Goal: Share content: Share content

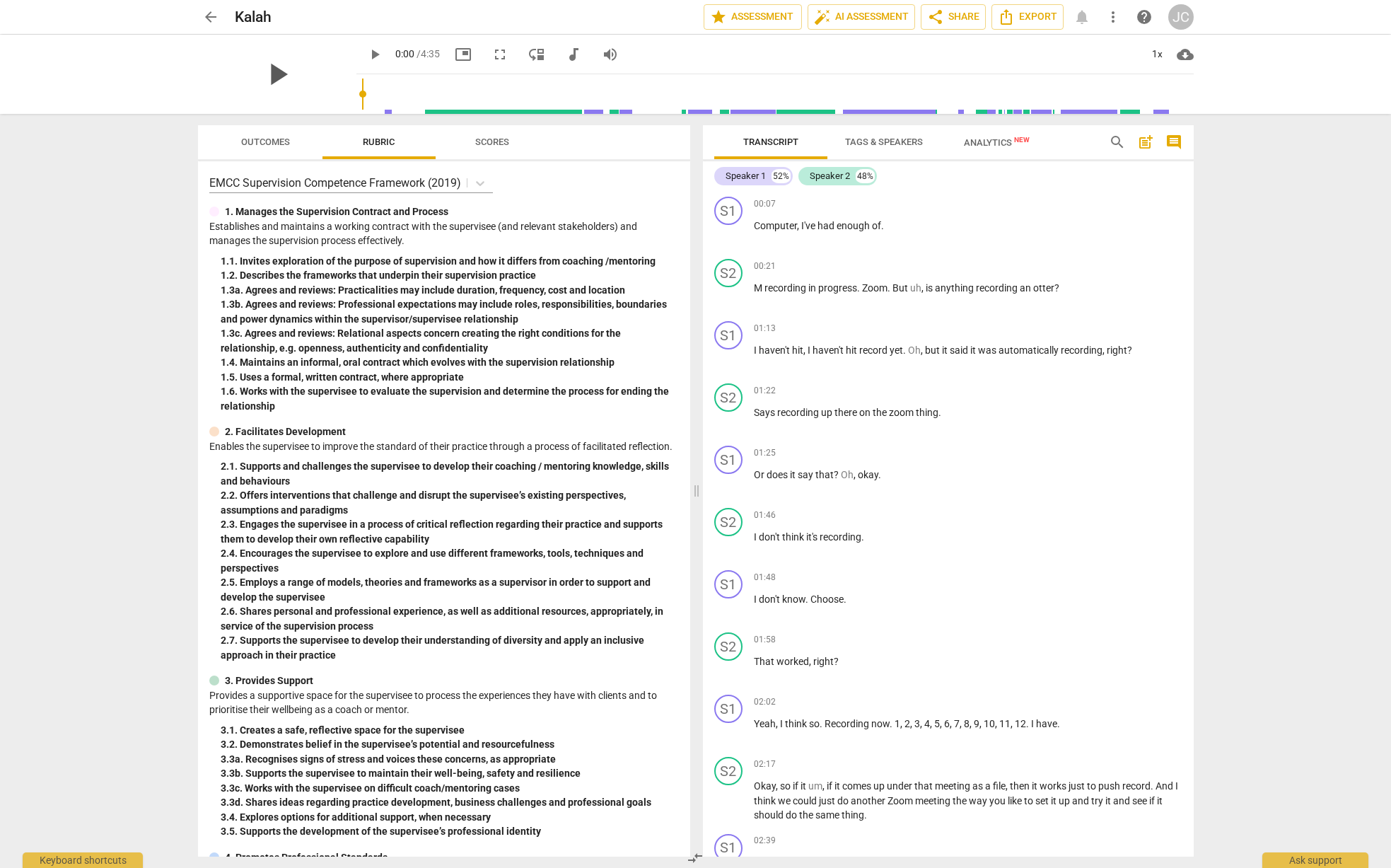
click at [277, 73] on span "play_arrow" at bounding box center [277, 74] width 37 height 37
click at [266, 75] on span "pause" at bounding box center [277, 74] width 37 height 37
type input "14"
click at [875, 140] on span "Tags & Speakers" at bounding box center [884, 141] width 78 height 10
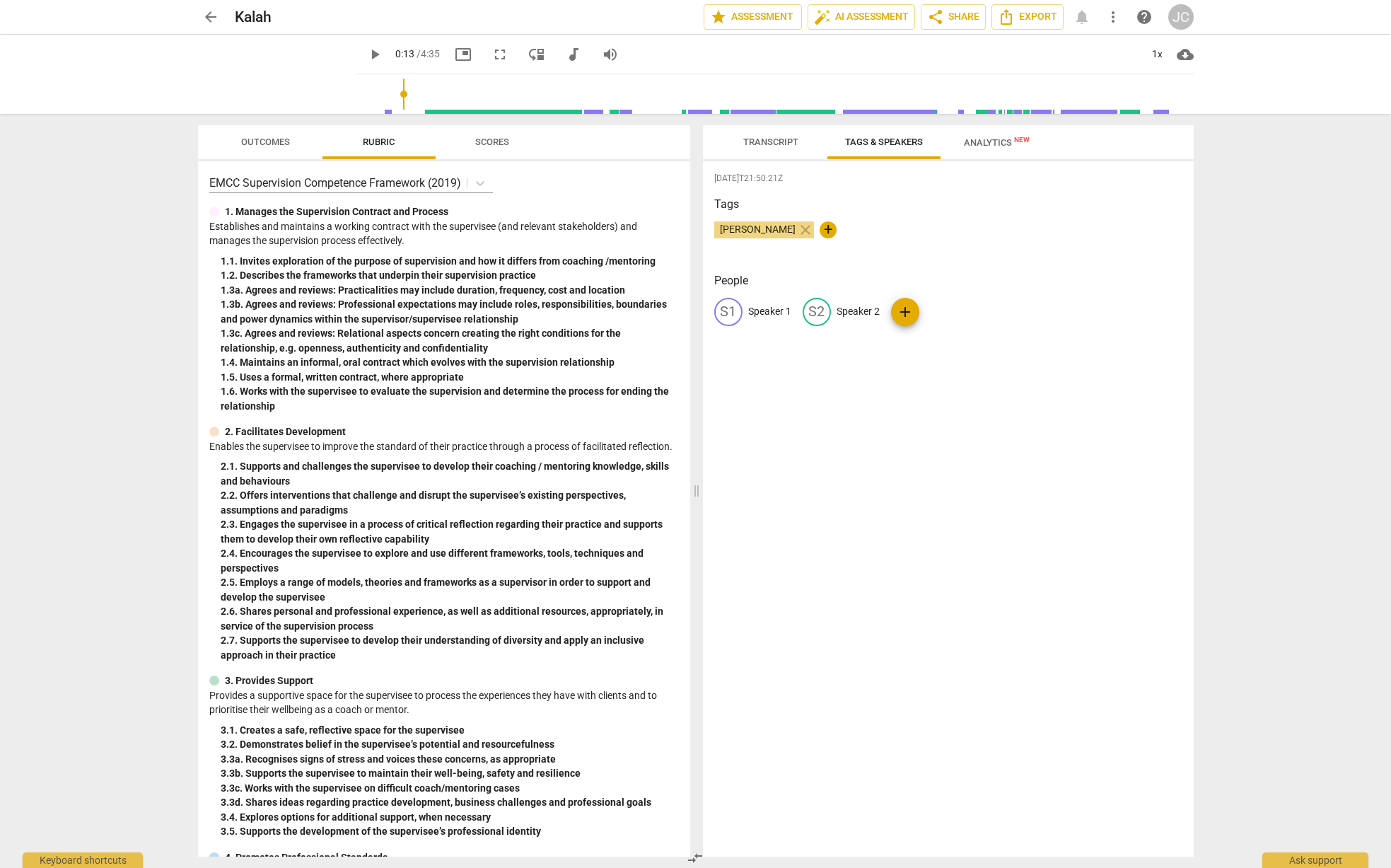
click at [729, 308] on div "S1" at bounding box center [729, 312] width 28 height 28
type input "JC"
click at [905, 314] on span "edit" at bounding box center [909, 312] width 17 height 17
type input "KC"
click at [890, 381] on div "2025-08-21T21:50:21Z Tags John Considine close + People JC JC edit KC delete add" at bounding box center [949, 508] width 491 height 695
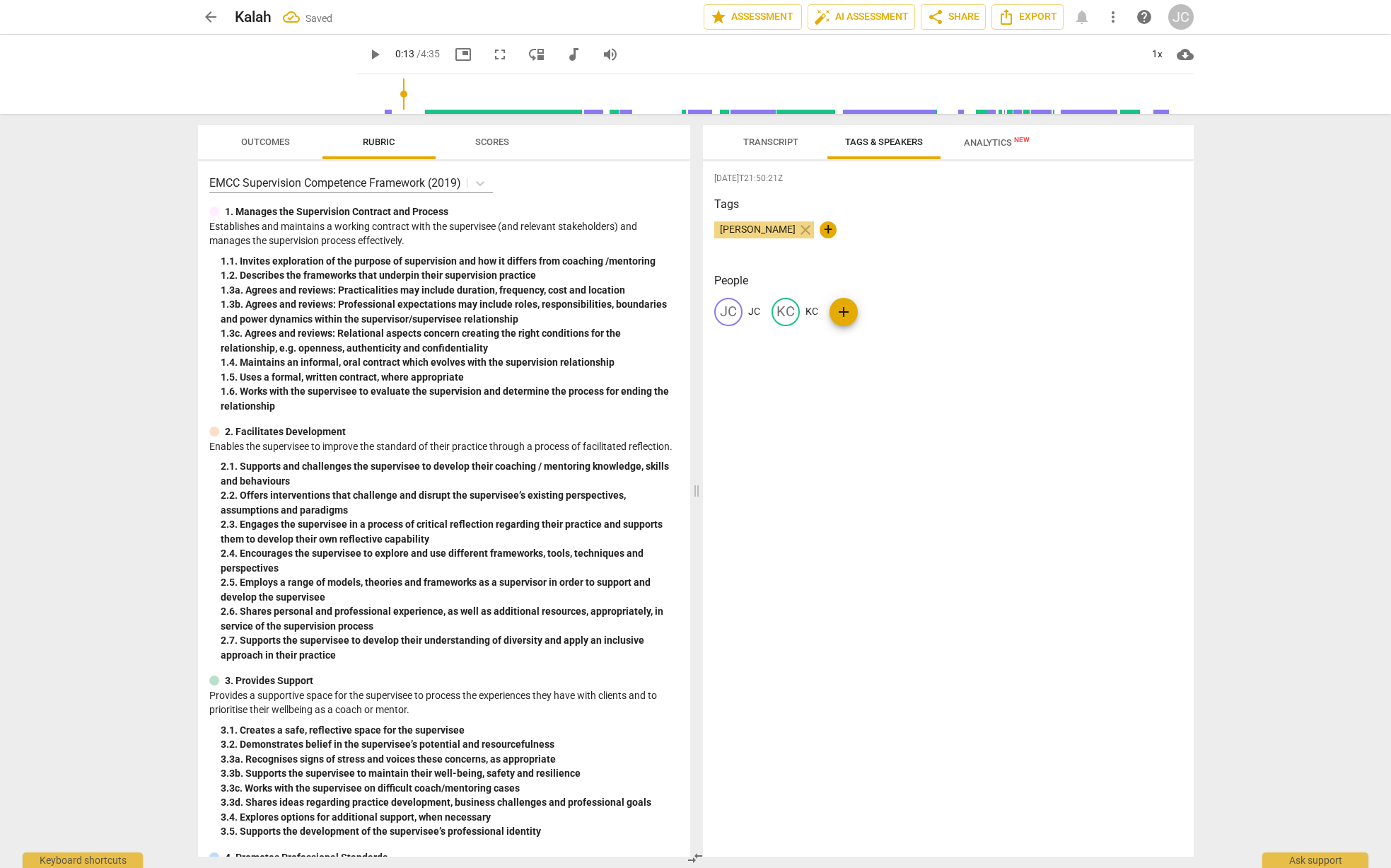
click at [990, 146] on span "Analytics New" at bounding box center [996, 141] width 66 height 10
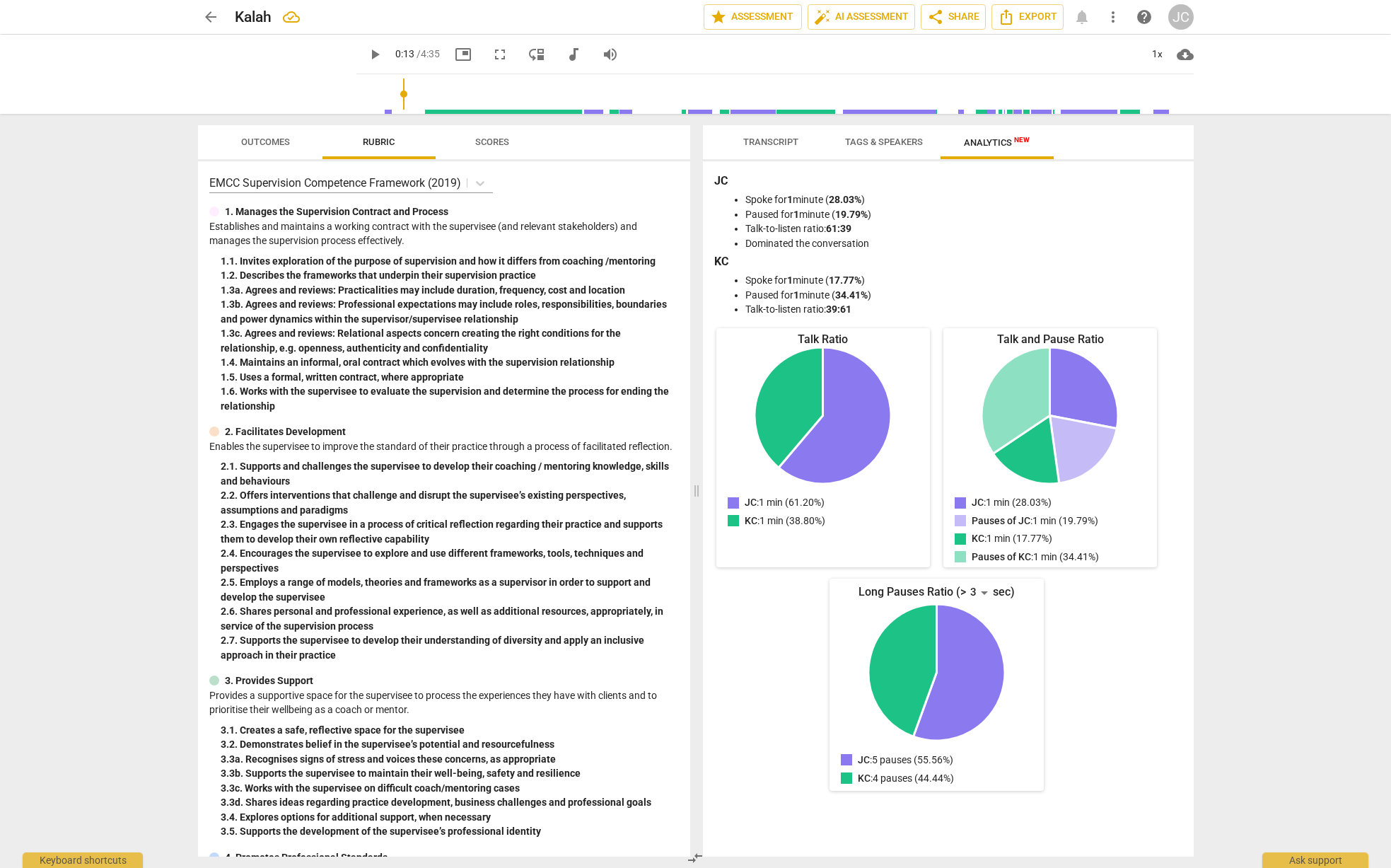
click at [757, 147] on span "Transcript" at bounding box center [771, 142] width 89 height 20
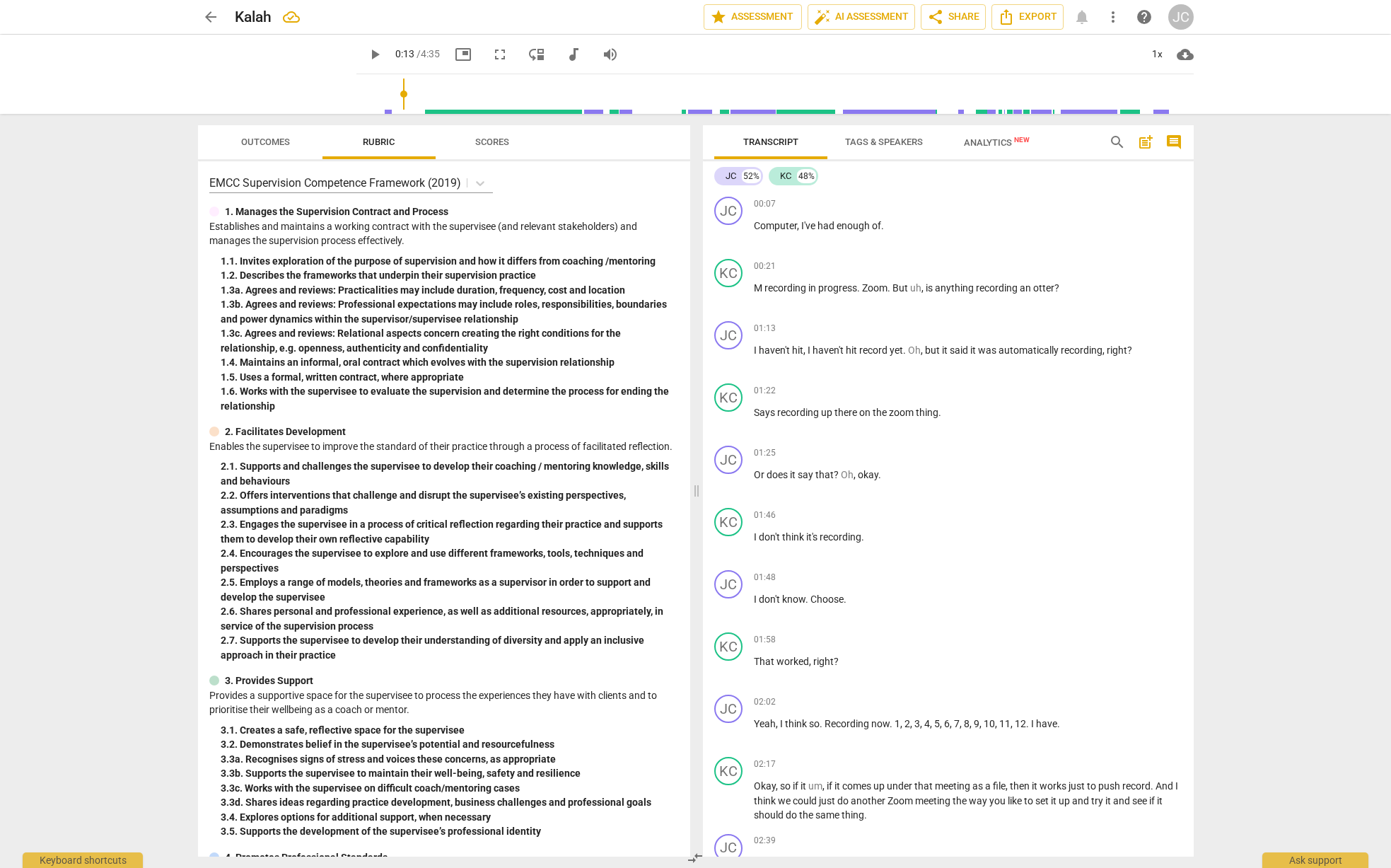
click at [207, 20] on span "arrow_back" at bounding box center [210, 17] width 17 height 17
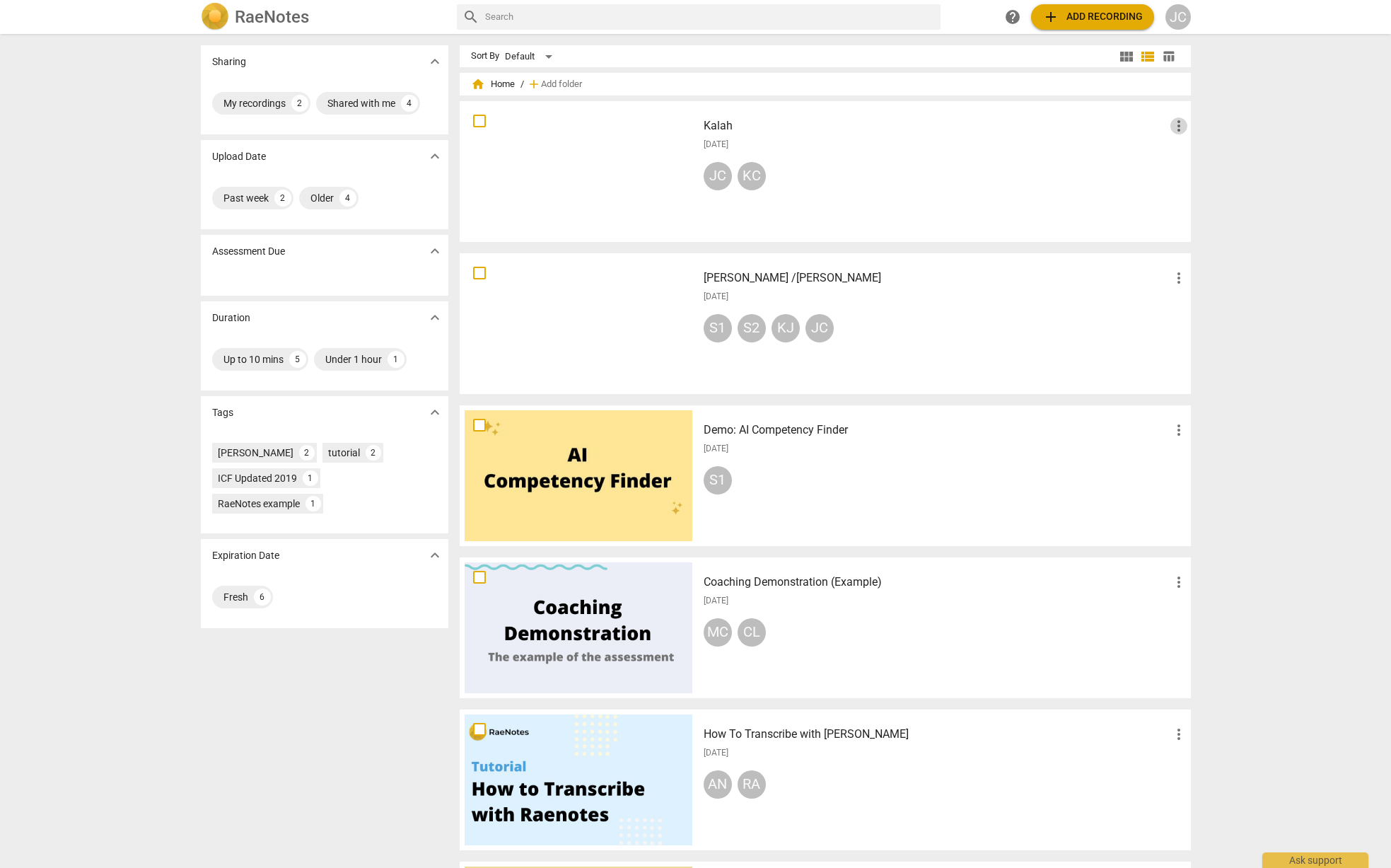
click at [1175, 127] on span "more_vert" at bounding box center [1179, 126] width 17 height 17
click at [790, 328] on div at bounding box center [695, 434] width 1391 height 868
click at [612, 317] on div at bounding box center [578, 323] width 228 height 131
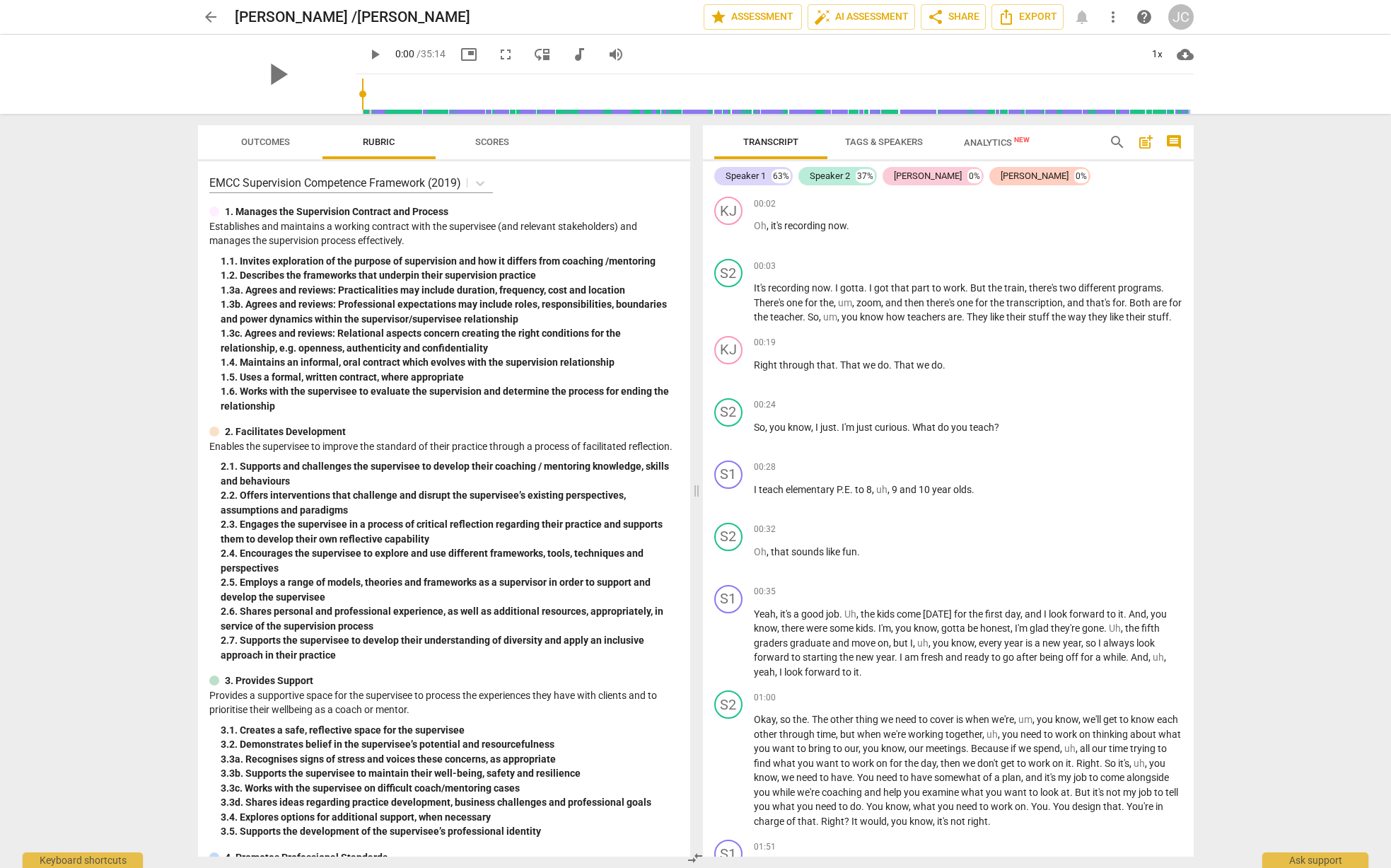
drag, startPoint x: 912, startPoint y: 176, endPoint x: 900, endPoint y: 179, distance: 12.4
click at [900, 180] on div "[PERSON_NAME]" at bounding box center [928, 176] width 68 height 14
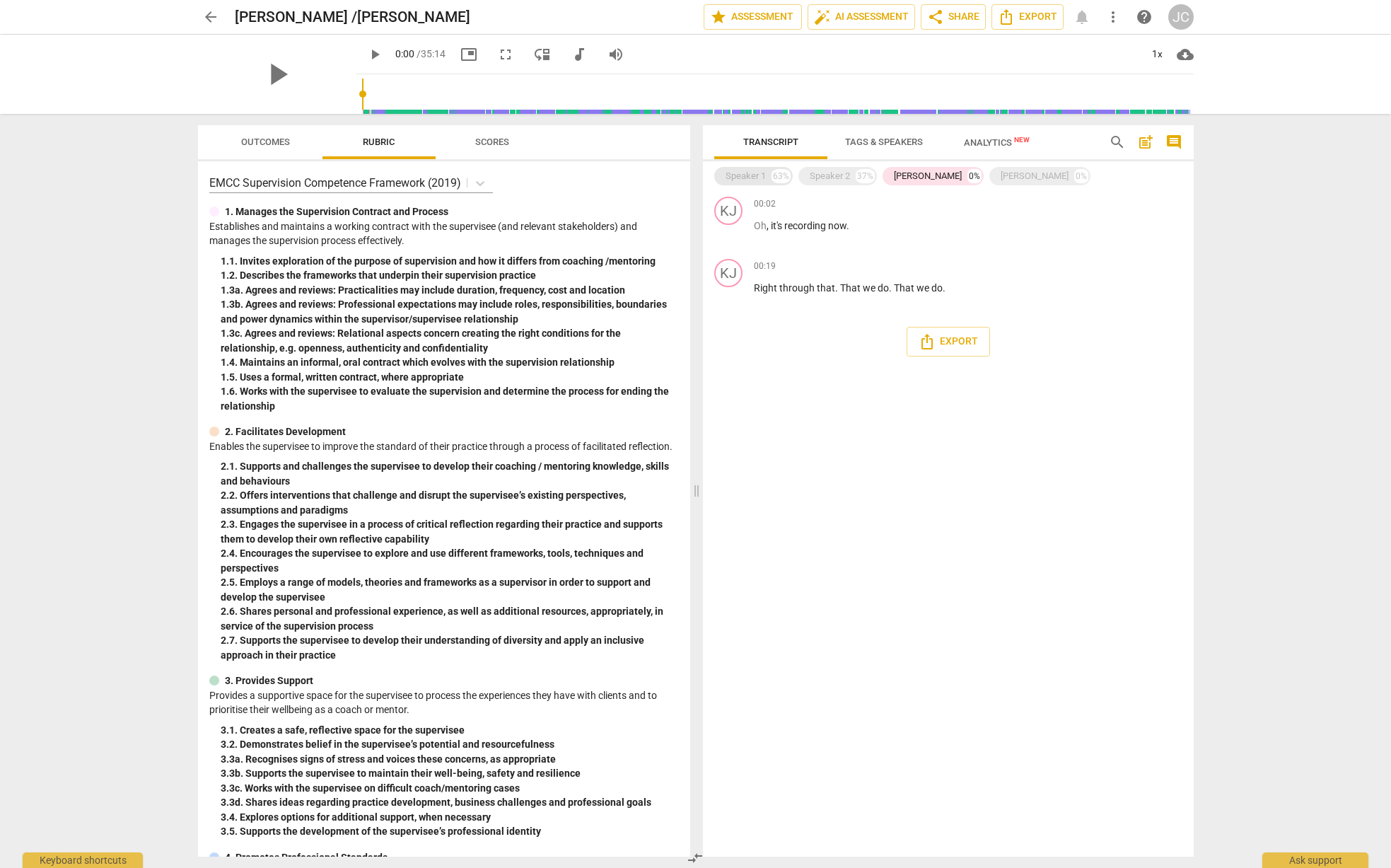
click at [753, 171] on div "Speaker 1" at bounding box center [745, 176] width 40 height 14
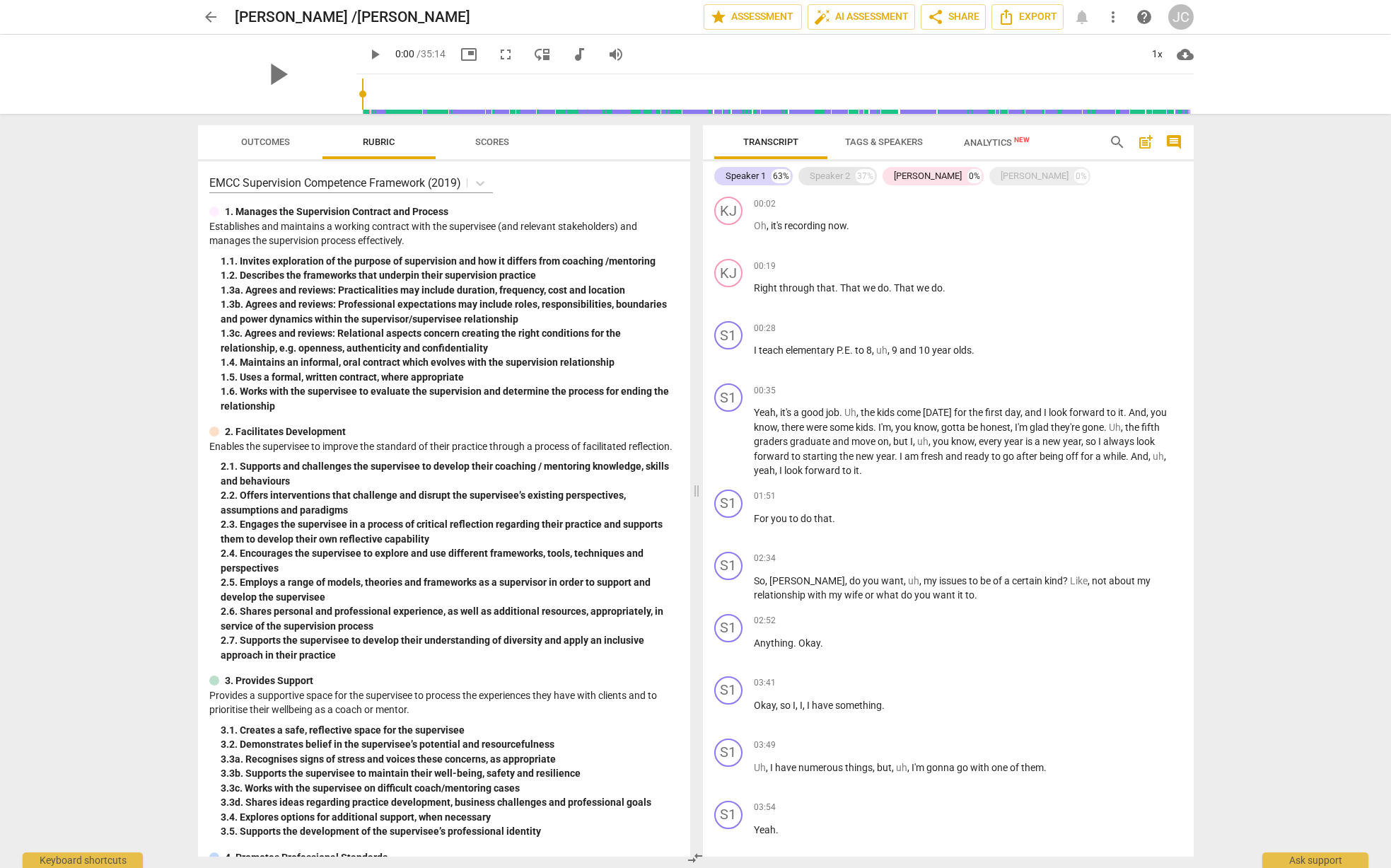
click at [817, 181] on div "Speaker 2" at bounding box center [829, 176] width 40 height 14
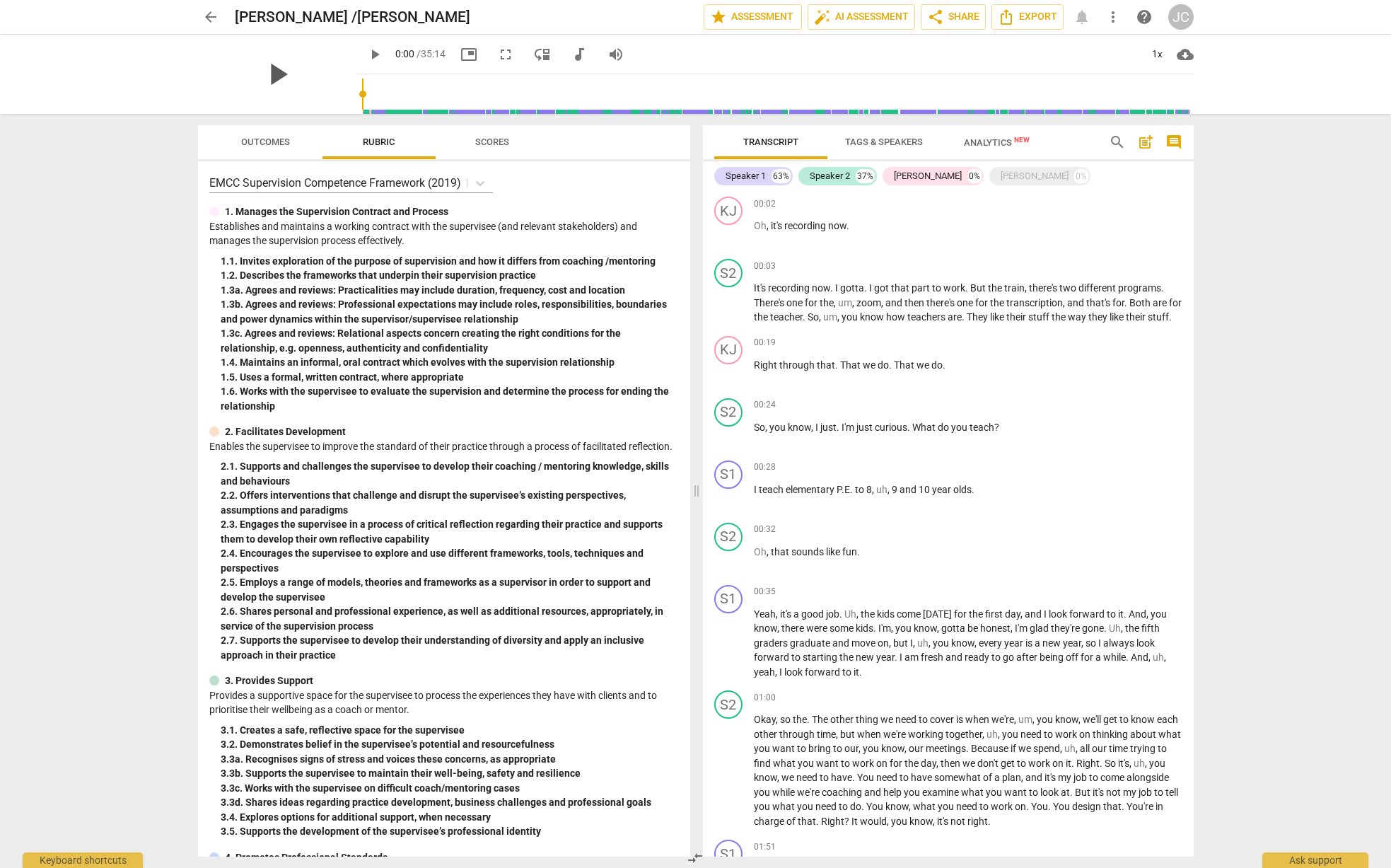
click at [265, 78] on span "play_arrow" at bounding box center [277, 74] width 37 height 37
click at [729, 312] on span "pause" at bounding box center [729, 303] width 17 height 17
type input "20"
click at [814, 179] on div "Speaker 2" at bounding box center [829, 176] width 40 height 14
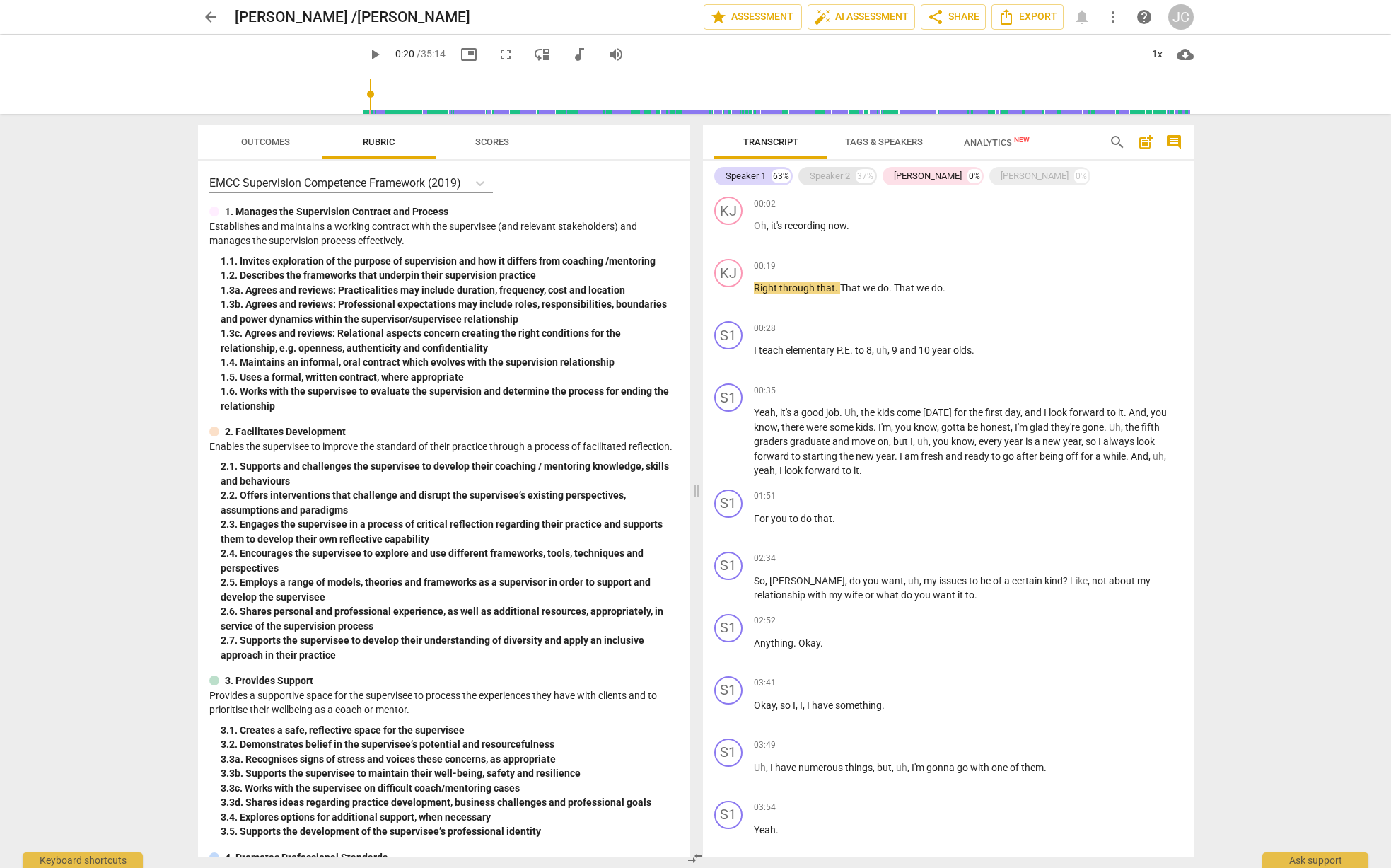
click at [824, 173] on div "Speaker 2" at bounding box center [829, 176] width 40 height 14
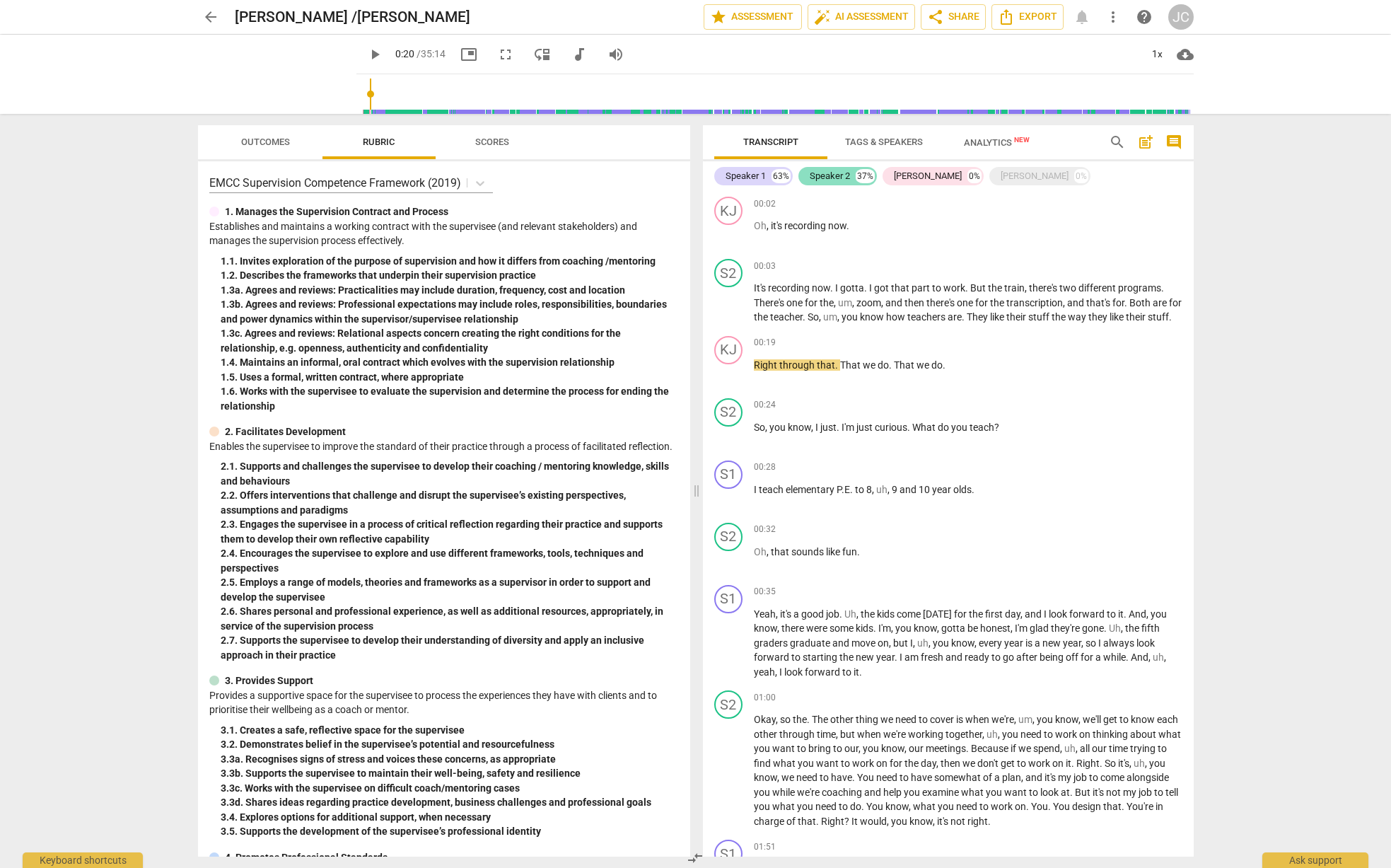
click at [823, 174] on div "Speaker 2" at bounding box center [829, 176] width 40 height 14
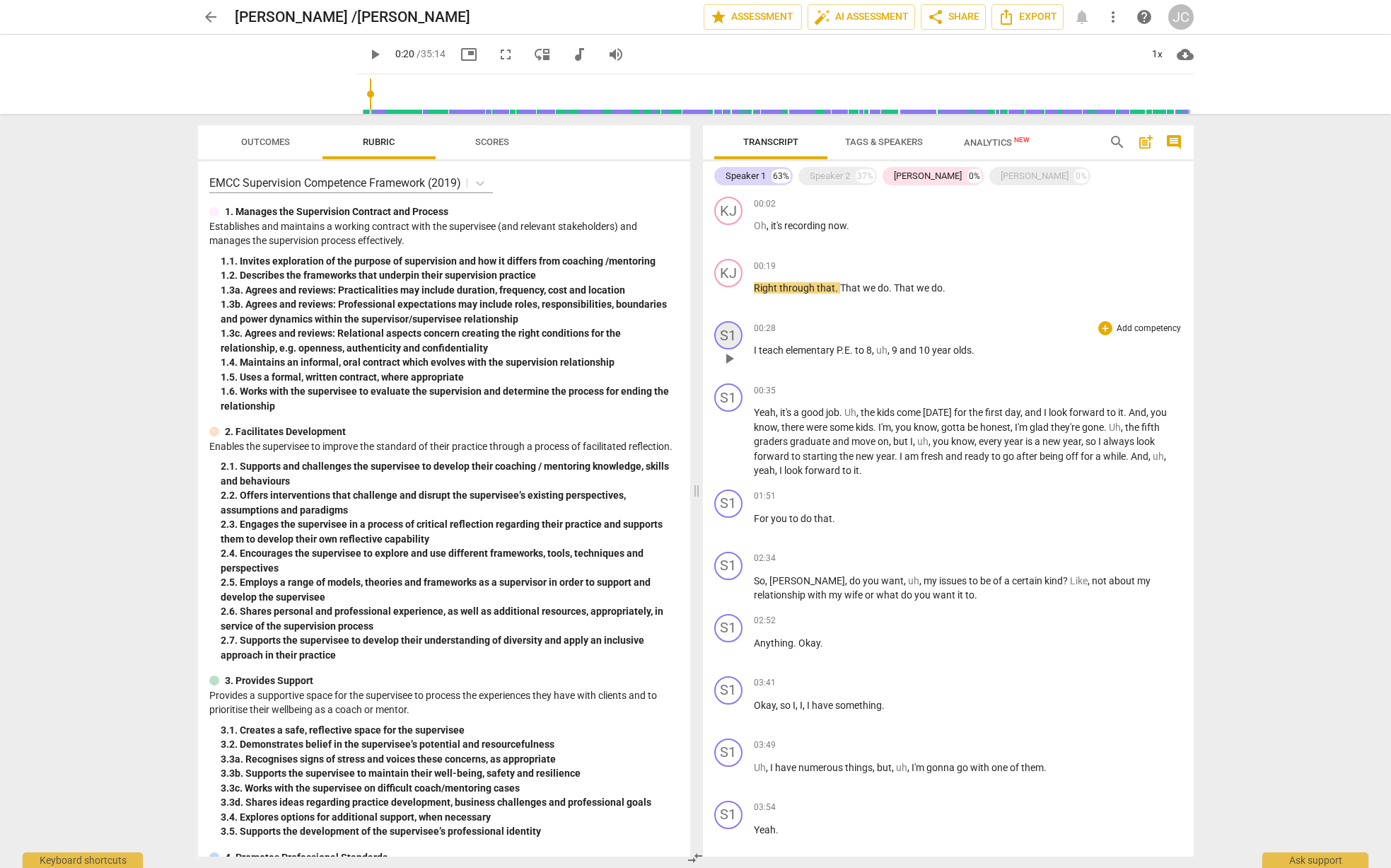
click at [731, 339] on div "S1" at bounding box center [729, 335] width 28 height 28
click at [830, 404] on div "Speaker 1" at bounding box center [782, 403] width 106 height 22
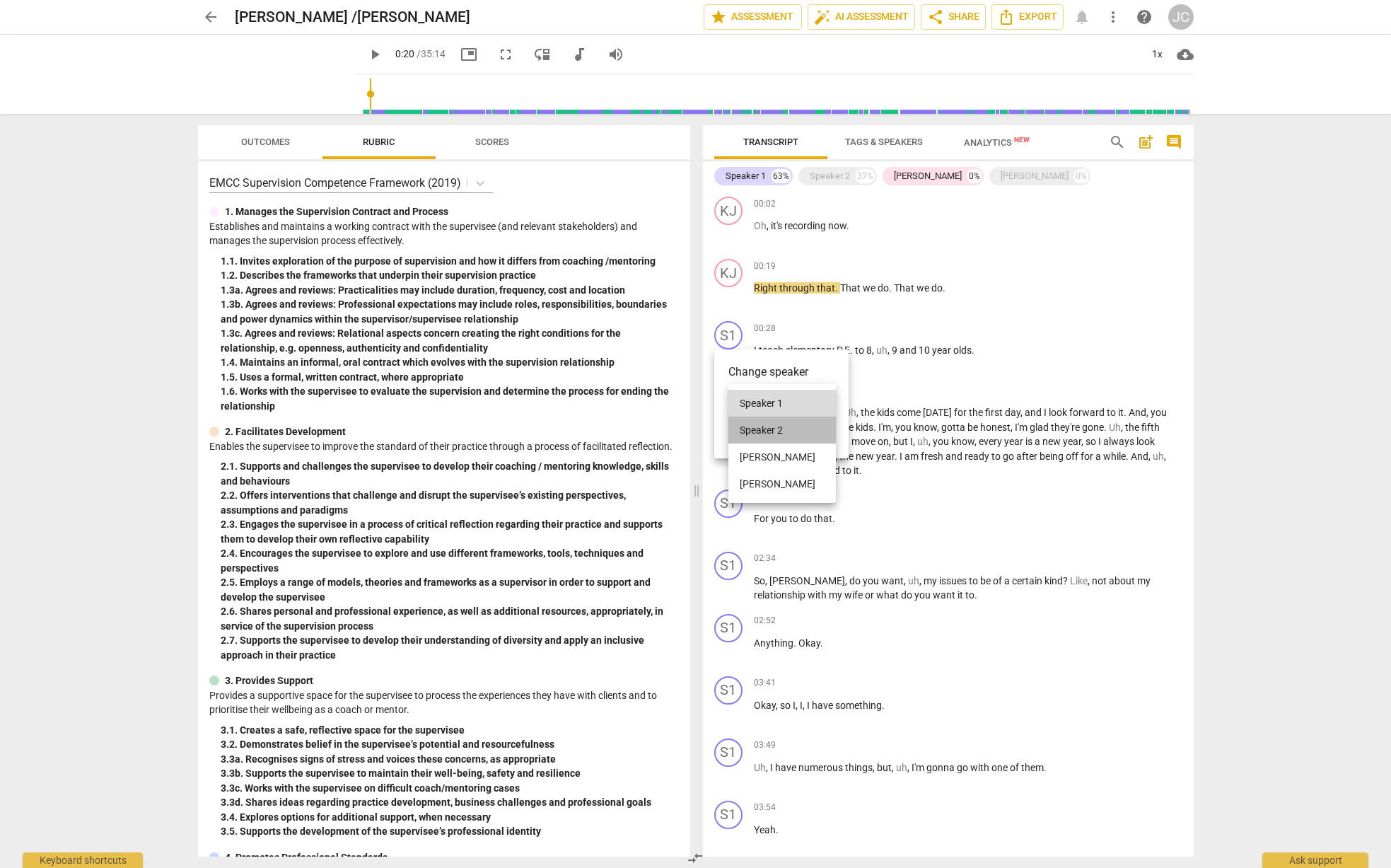
click at [780, 432] on li "Speaker 2" at bounding box center [782, 430] width 108 height 27
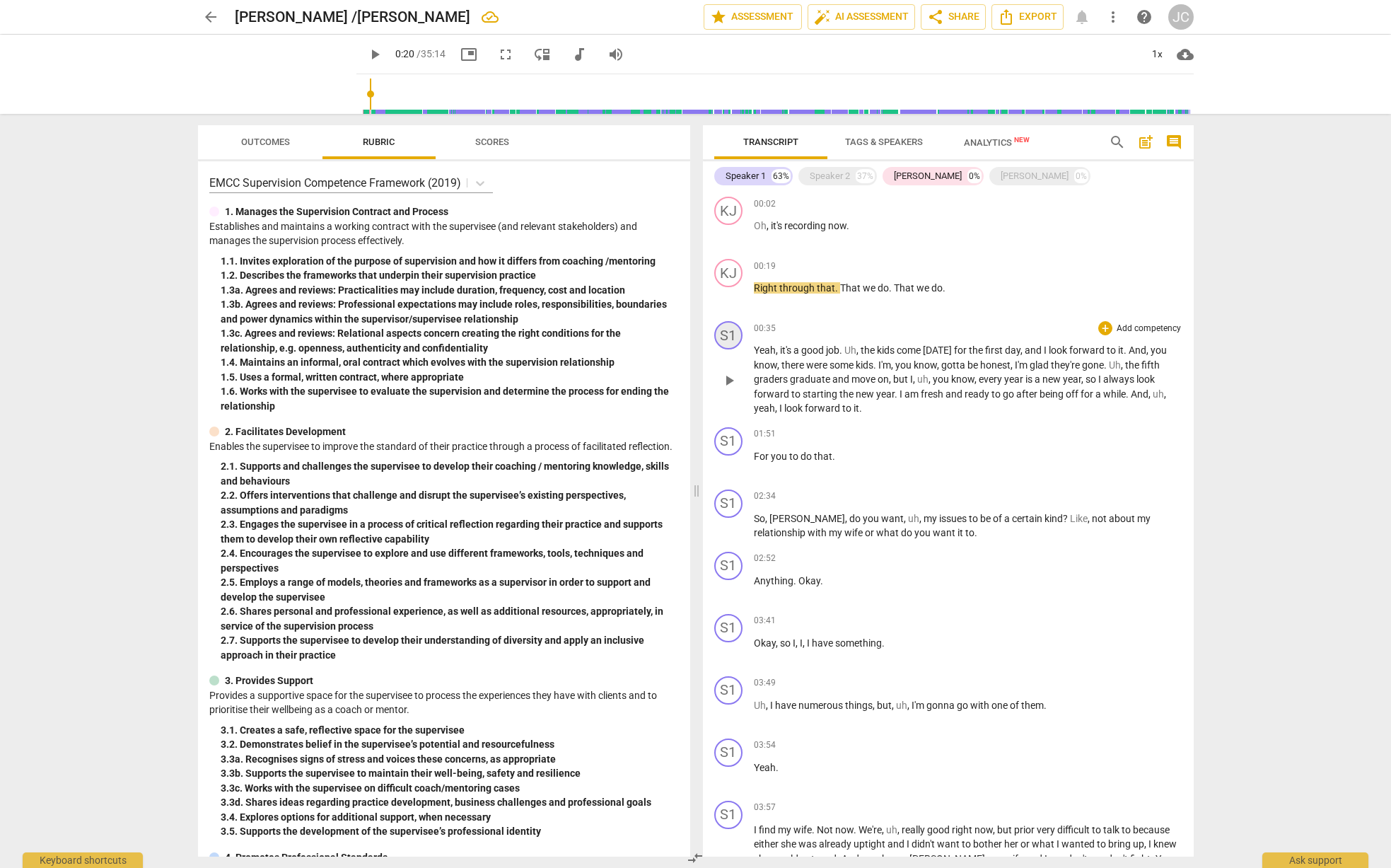
click at [732, 340] on div "S1" at bounding box center [729, 335] width 28 height 28
click at [733, 210] on div at bounding box center [695, 434] width 1391 height 868
drag, startPoint x: 725, startPoint y: 205, endPoint x: 992, endPoint y: 227, distance: 267.9
click at [993, 227] on p "Oh , it's recording now ." at bounding box center [968, 226] width 429 height 15
click at [729, 209] on div "KJ" at bounding box center [729, 210] width 28 height 28
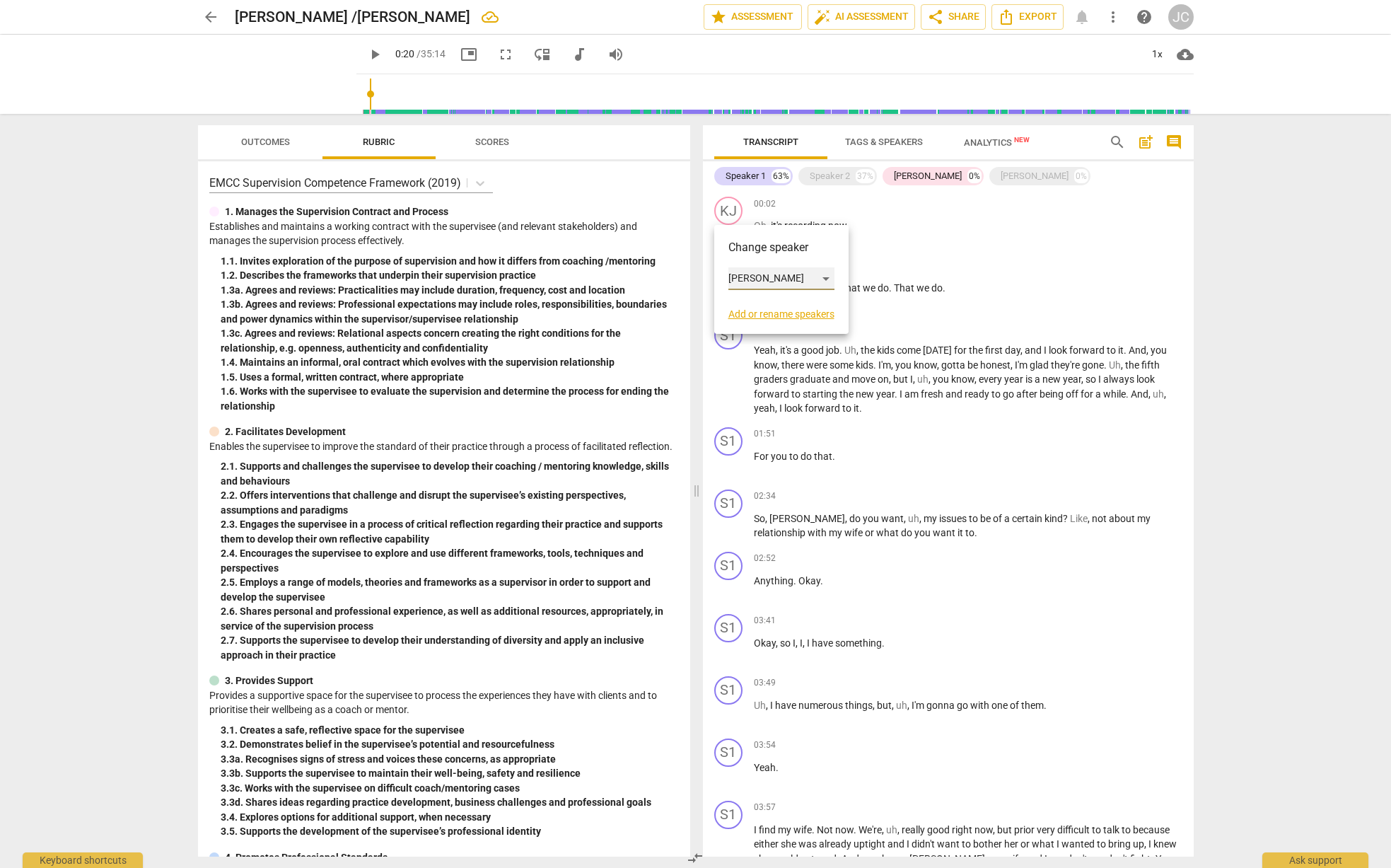
click at [762, 276] on div "[PERSON_NAME]" at bounding box center [782, 278] width 106 height 22
click at [889, 265] on div at bounding box center [695, 434] width 1391 height 868
click at [765, 278] on div "[PERSON_NAME]" at bounding box center [782, 278] width 106 height 22
click at [842, 311] on div at bounding box center [695, 434] width 1391 height 868
click at [769, 279] on div "[PERSON_NAME]" at bounding box center [782, 278] width 106 height 22
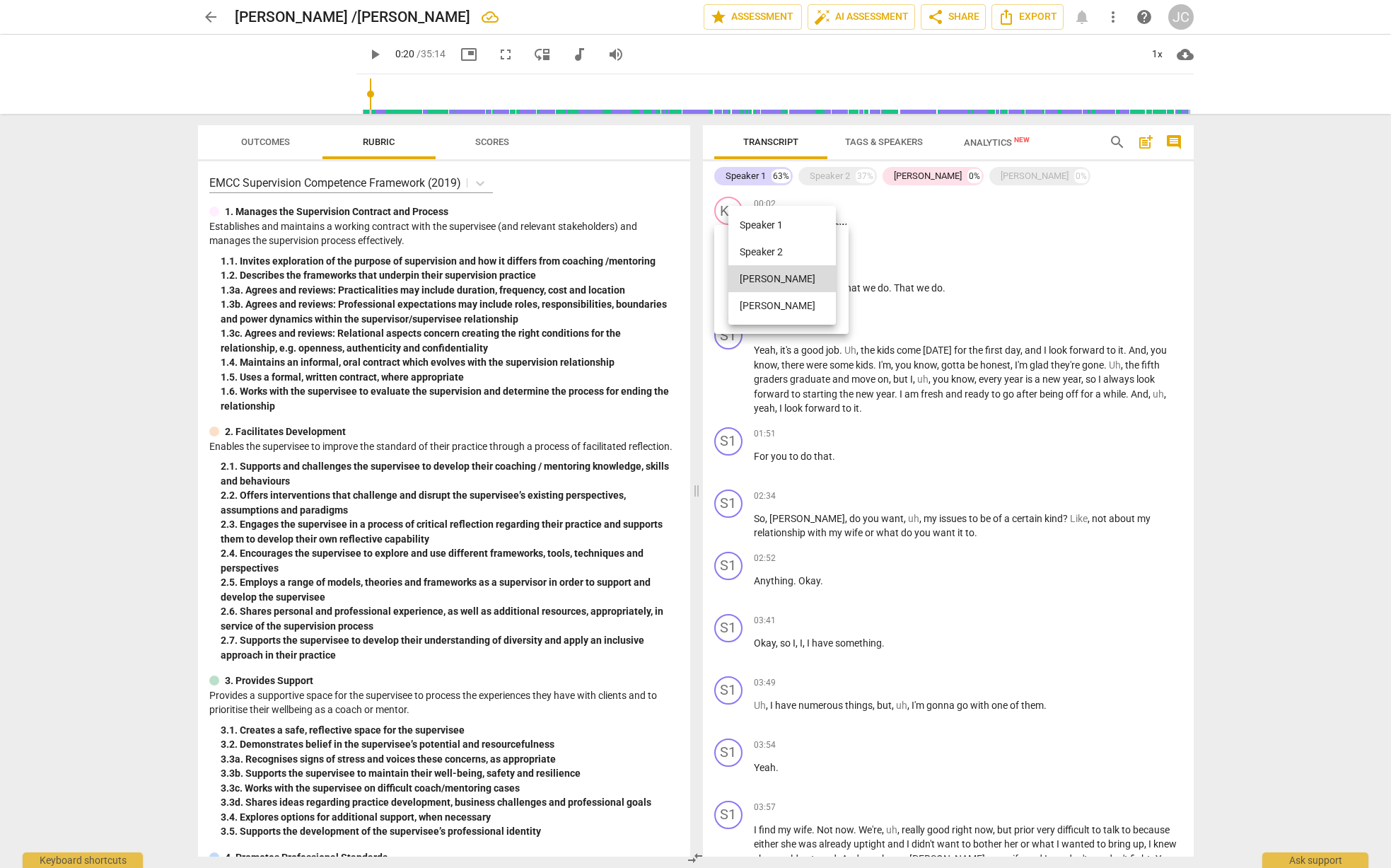
click at [849, 329] on div at bounding box center [695, 434] width 1391 height 868
click at [824, 280] on div "[PERSON_NAME]" at bounding box center [782, 278] width 106 height 22
click at [846, 311] on div at bounding box center [695, 434] width 1391 height 868
click at [770, 316] on link "Add or rename speakers" at bounding box center [782, 314] width 106 height 11
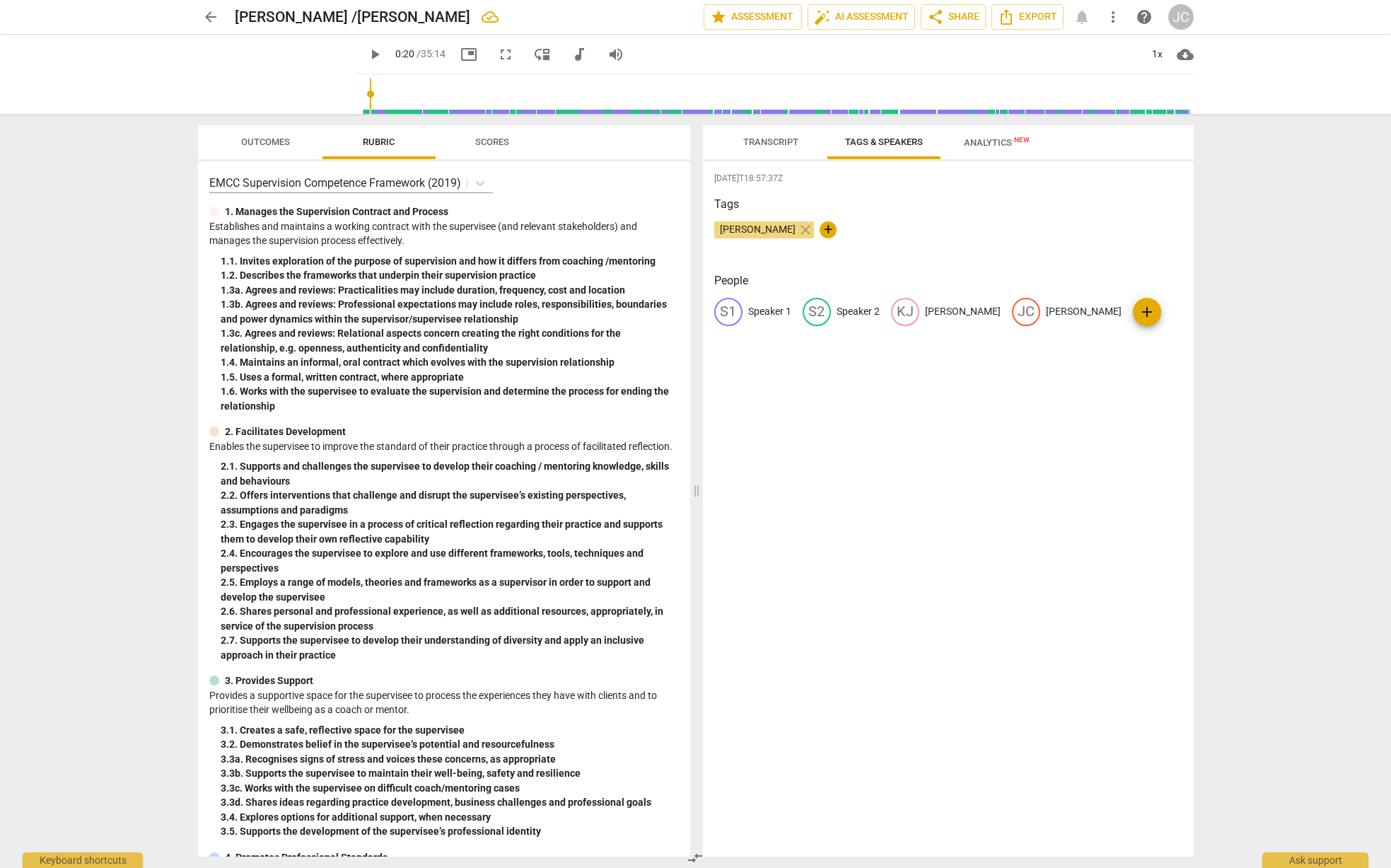
drag, startPoint x: 729, startPoint y: 308, endPoint x: 776, endPoint y: 287, distance: 51.5
click at [777, 287] on h3 "People" at bounding box center [948, 281] width 468 height 17
click at [738, 310] on div "edit" at bounding box center [729, 312] width 28 height 28
type input "KJ"
click at [740, 364] on div "2025-08-21T18:57:37Z Tags John Considine close + People edit KJ delete S2 Speak…" at bounding box center [949, 508] width 491 height 695
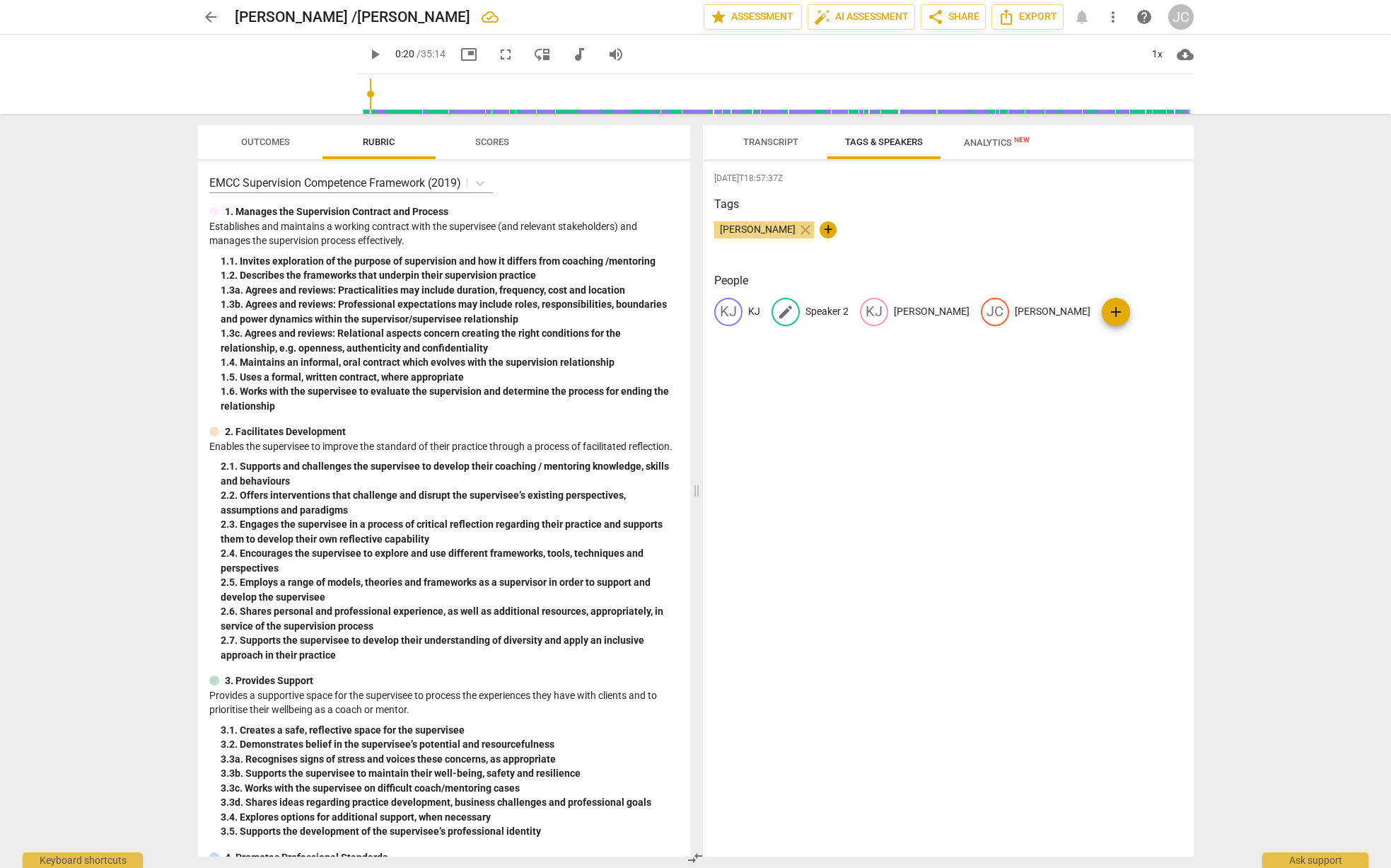
click at [794, 316] on span "edit" at bounding box center [785, 312] width 17 height 17
click at [919, 314] on span "delete" at bounding box center [926, 312] width 15 height 15
click at [898, 306] on p "[PERSON_NAME]" at bounding box center [931, 312] width 75 height 15
click at [1010, 312] on span "delete" at bounding box center [1014, 312] width 15 height 15
click at [824, 231] on span "+" at bounding box center [828, 230] width 17 height 17
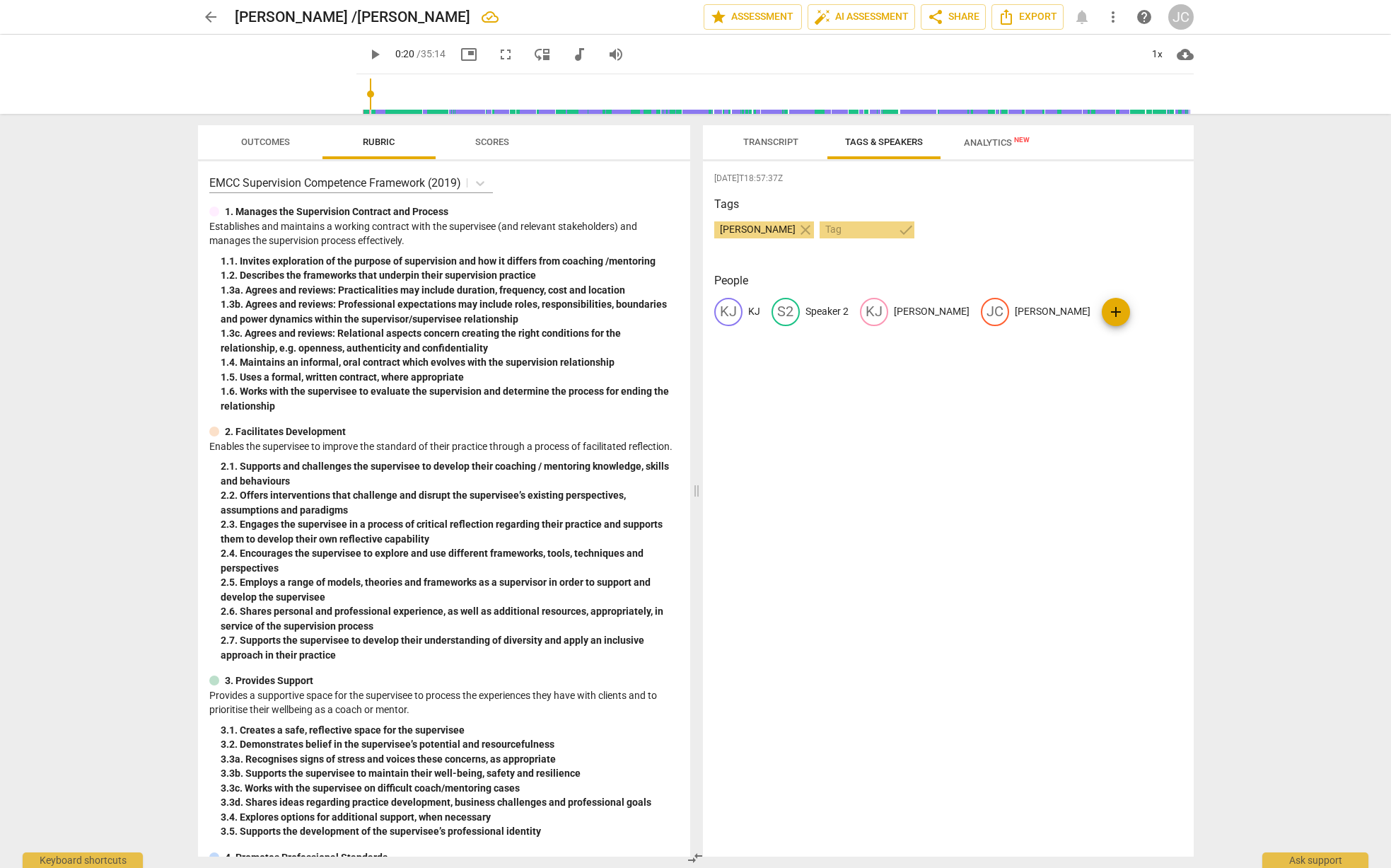
click at [857, 258] on div "Tags John Considine close check" at bounding box center [948, 229] width 468 height 65
click at [966, 146] on span "Analytics New" at bounding box center [996, 141] width 66 height 10
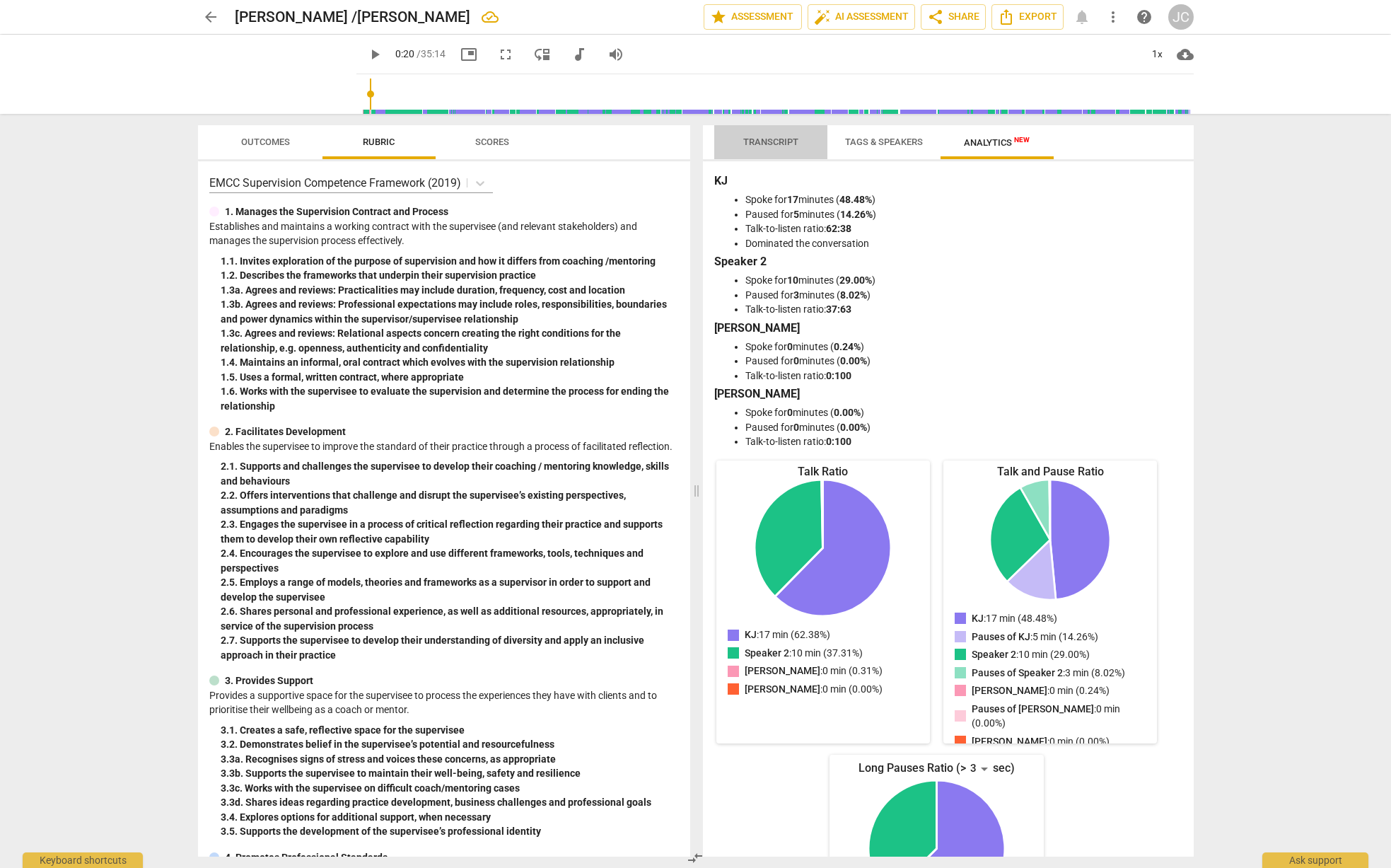
click at [754, 140] on span "Transcript" at bounding box center [770, 141] width 55 height 10
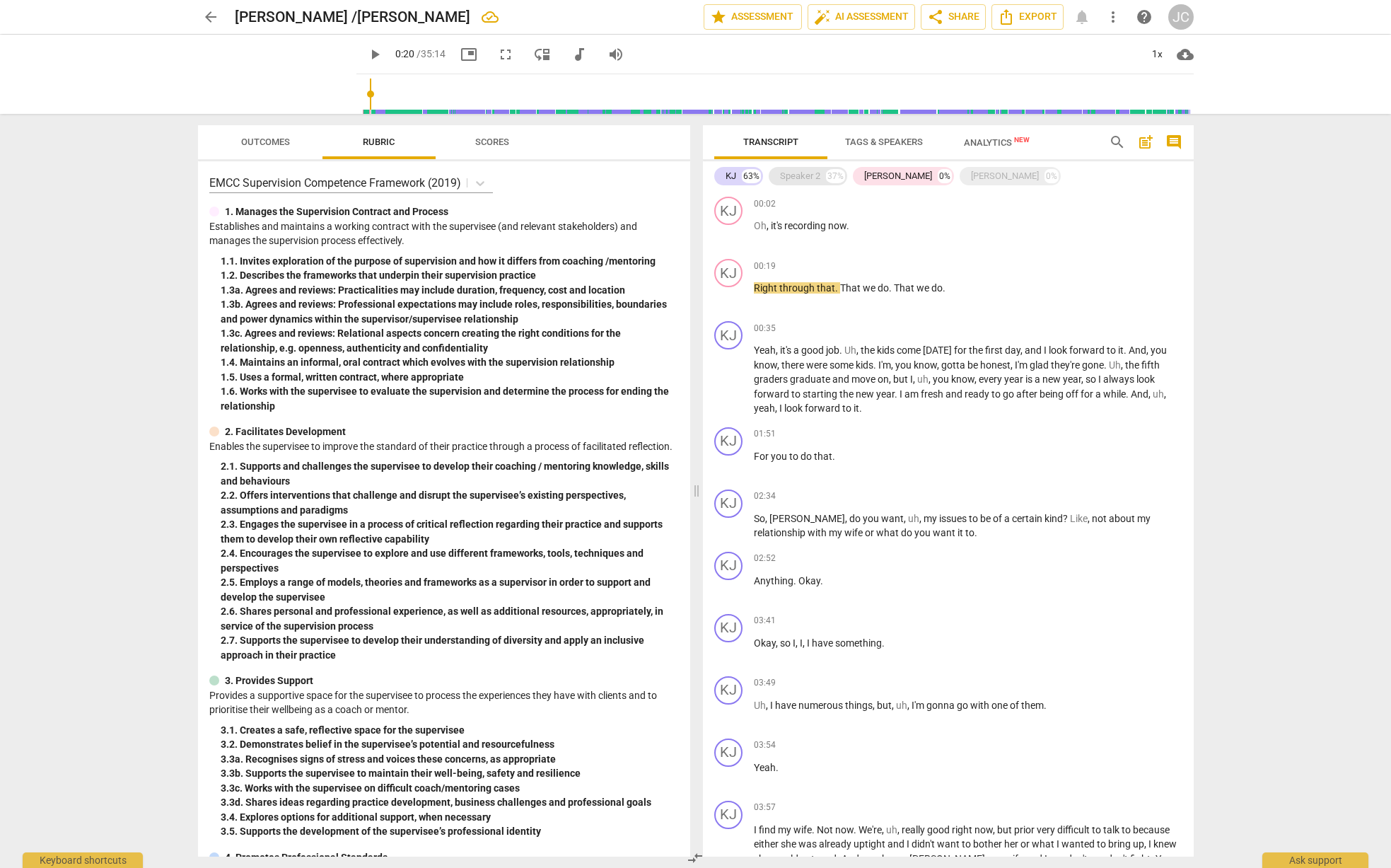
click at [792, 176] on div "Speaker 2" at bounding box center [799, 176] width 40 height 14
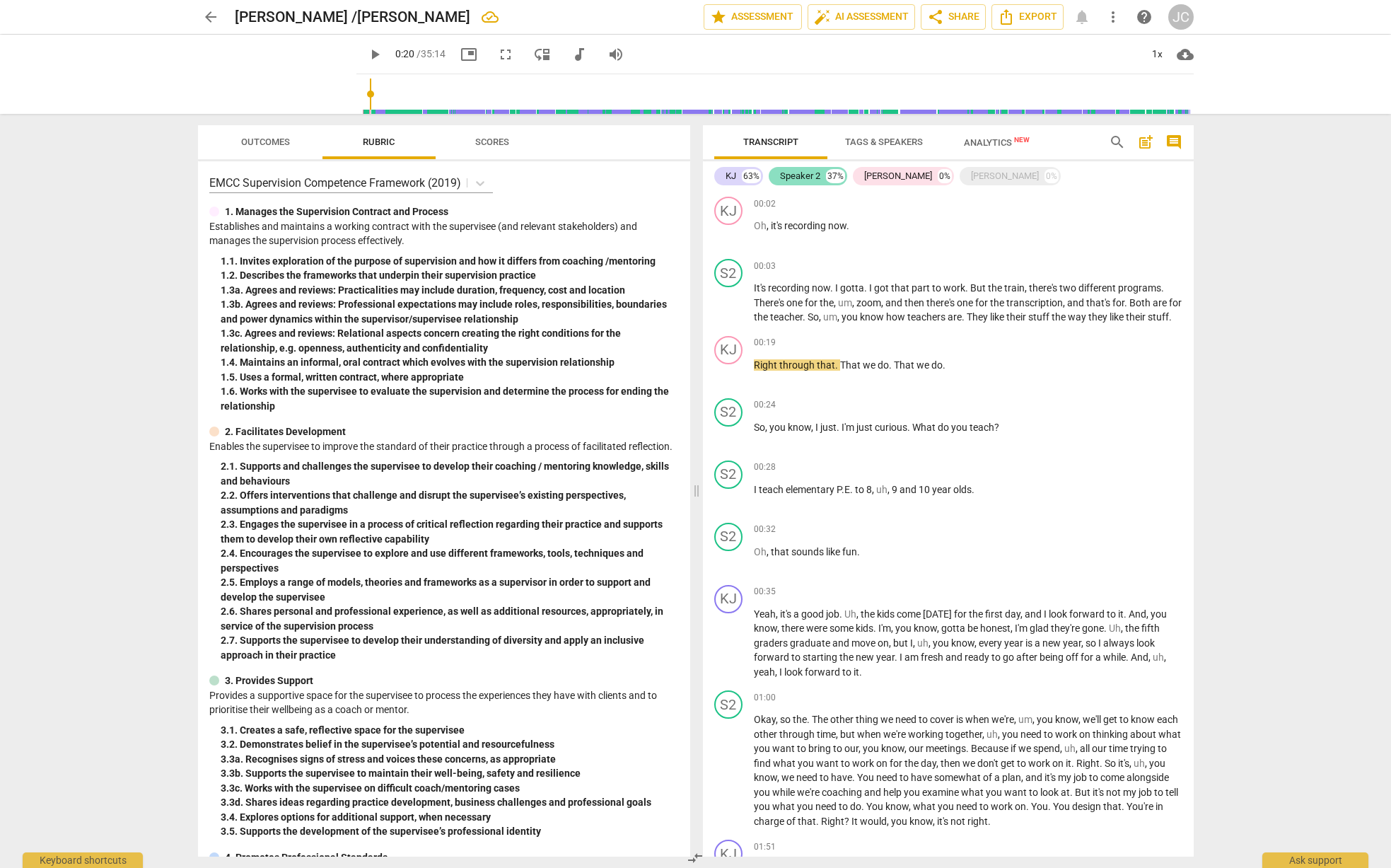
click at [792, 173] on div "Speaker 2" at bounding box center [799, 176] width 40 height 14
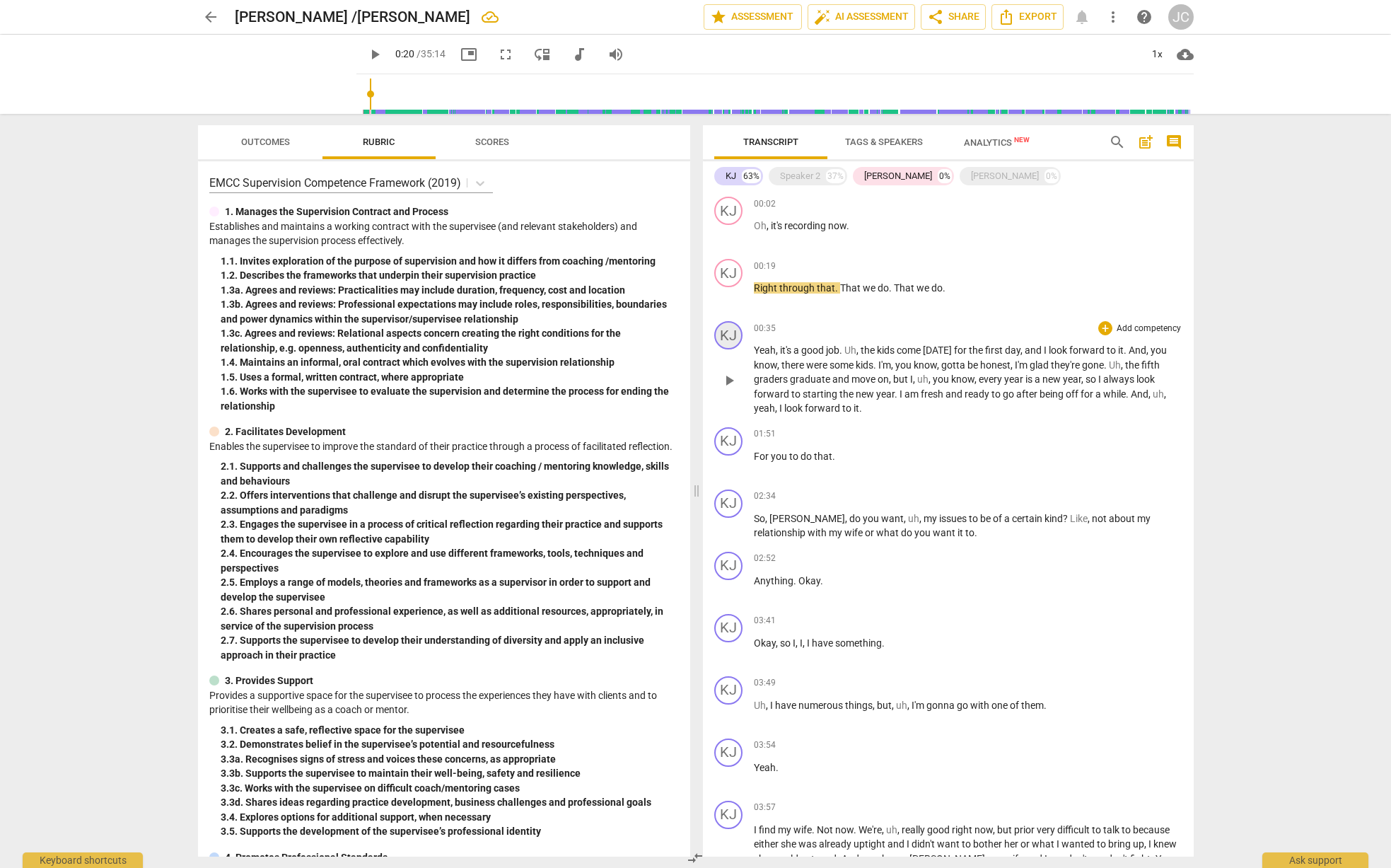
click at [732, 340] on div "KJ" at bounding box center [729, 335] width 28 height 28
click at [745, 402] on div "KJ" at bounding box center [782, 403] width 106 height 22
click at [843, 322] on div at bounding box center [695, 434] width 1391 height 868
click at [824, 403] on div "KJ" at bounding box center [782, 403] width 106 height 22
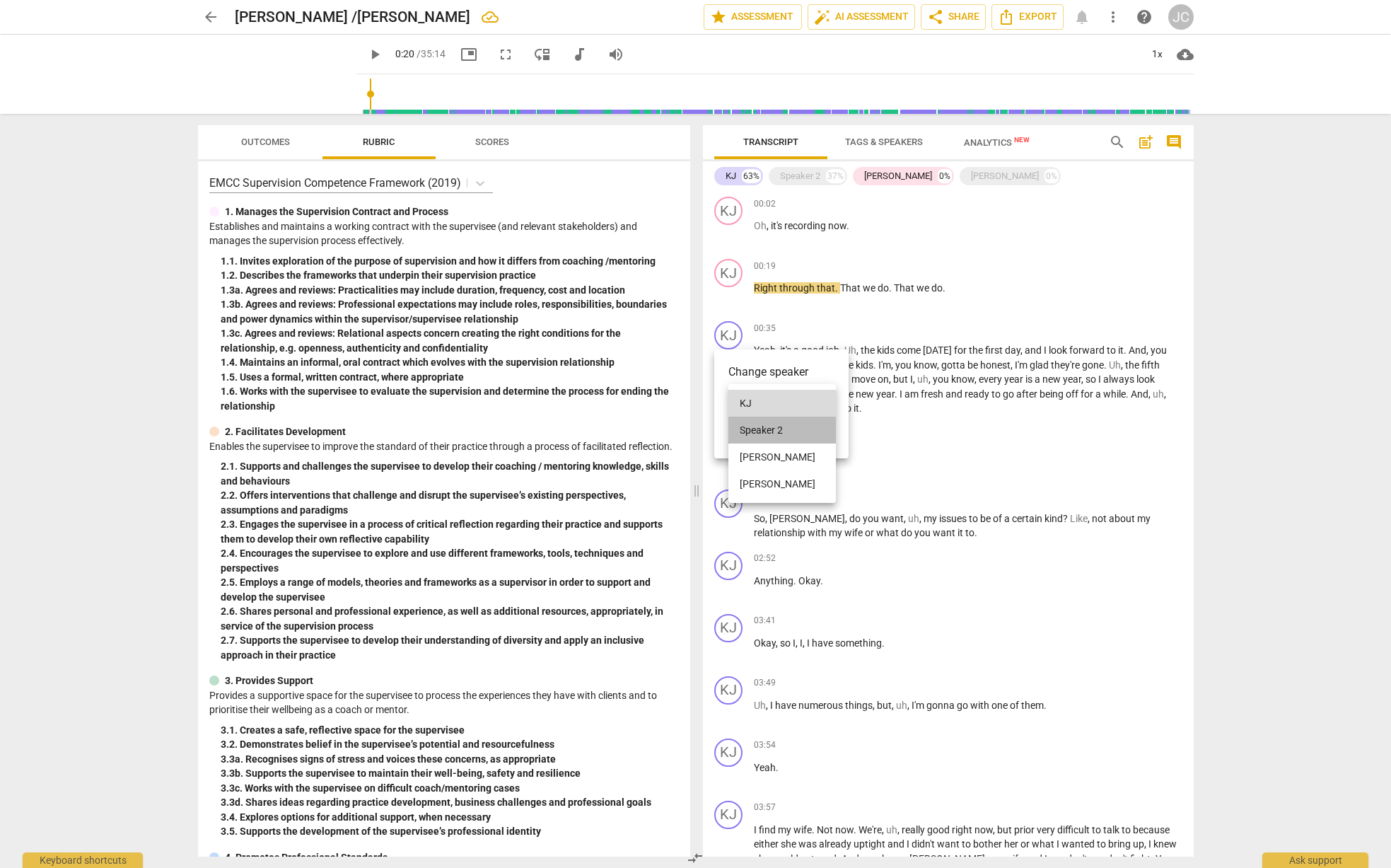
click at [789, 425] on li "Speaker 2" at bounding box center [782, 430] width 108 height 27
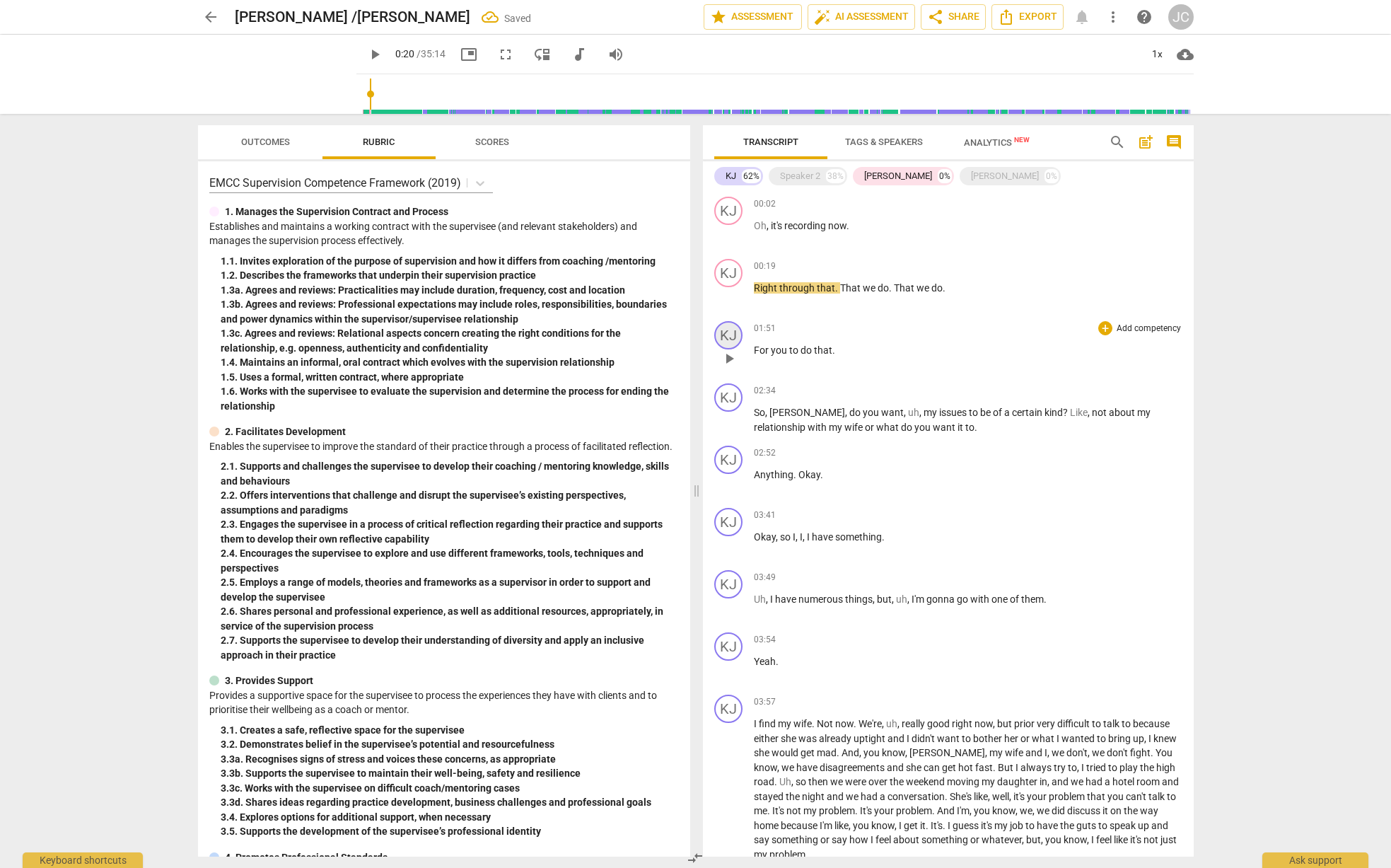
click at [730, 330] on div "KJ" at bounding box center [729, 335] width 28 height 28
click at [742, 399] on div "KJ" at bounding box center [782, 403] width 106 height 22
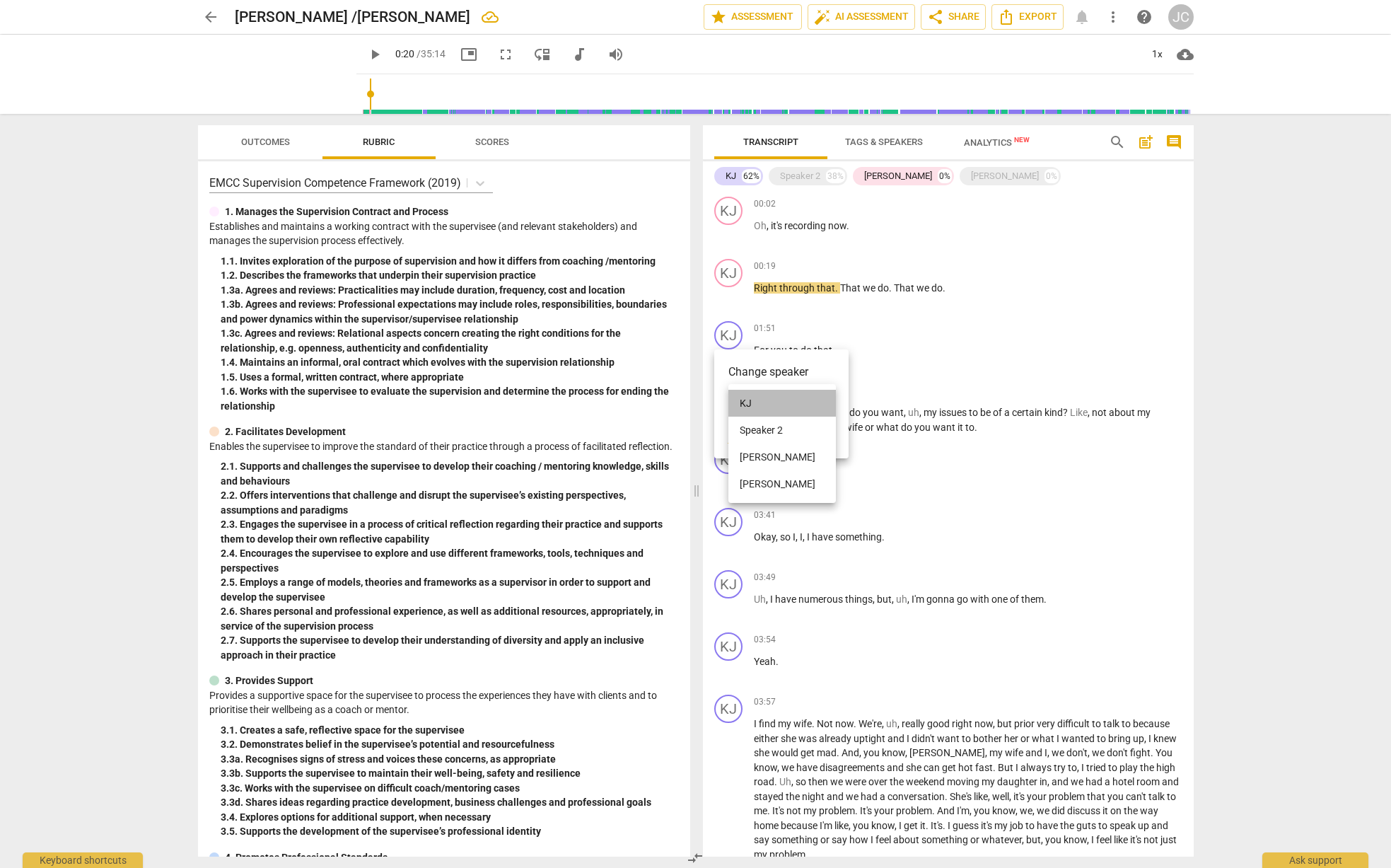
click at [759, 400] on li "KJ" at bounding box center [782, 403] width 108 height 27
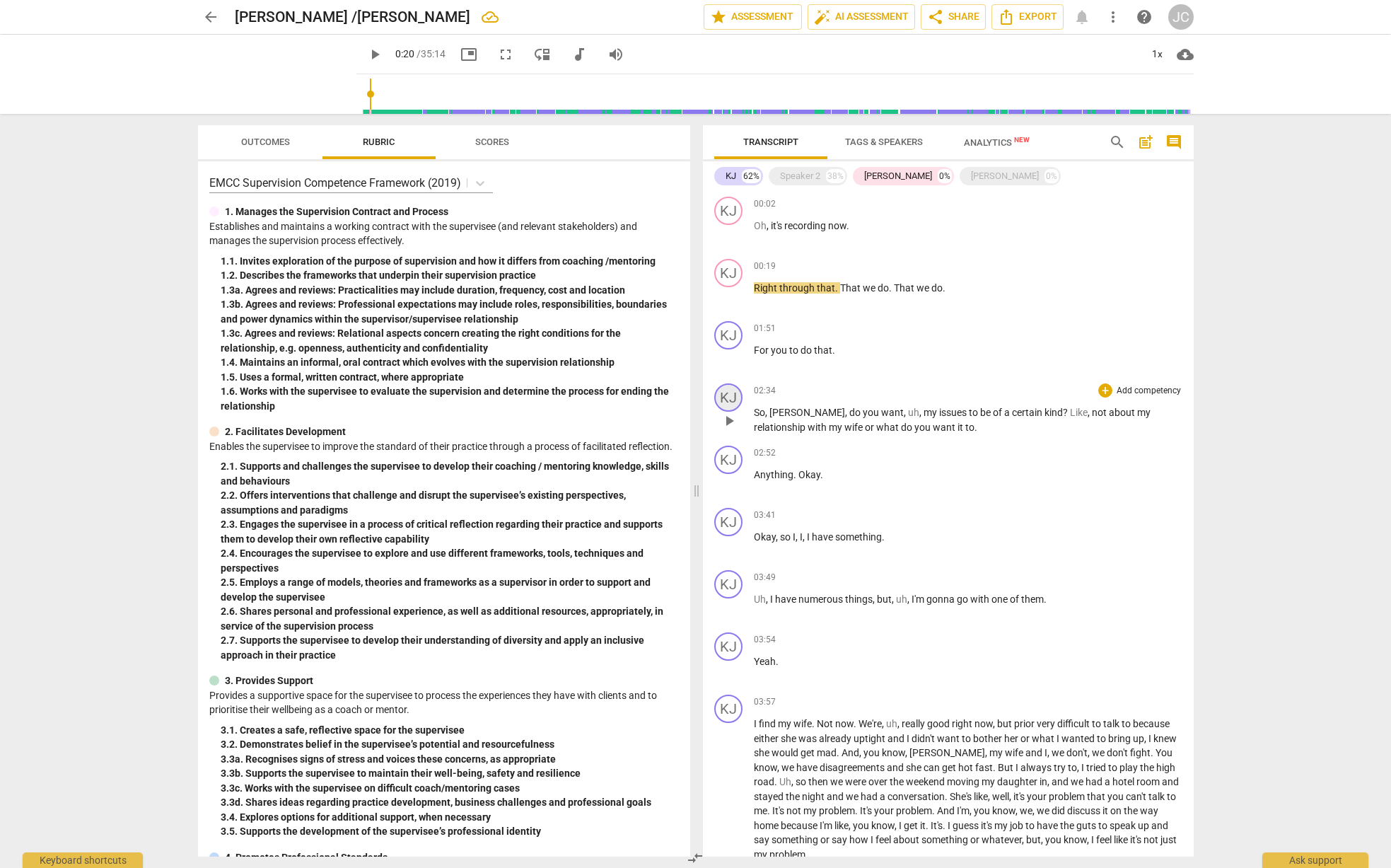
click at [736, 400] on div "KJ" at bounding box center [729, 397] width 28 height 28
click at [824, 464] on div "KJ" at bounding box center [782, 465] width 106 height 22
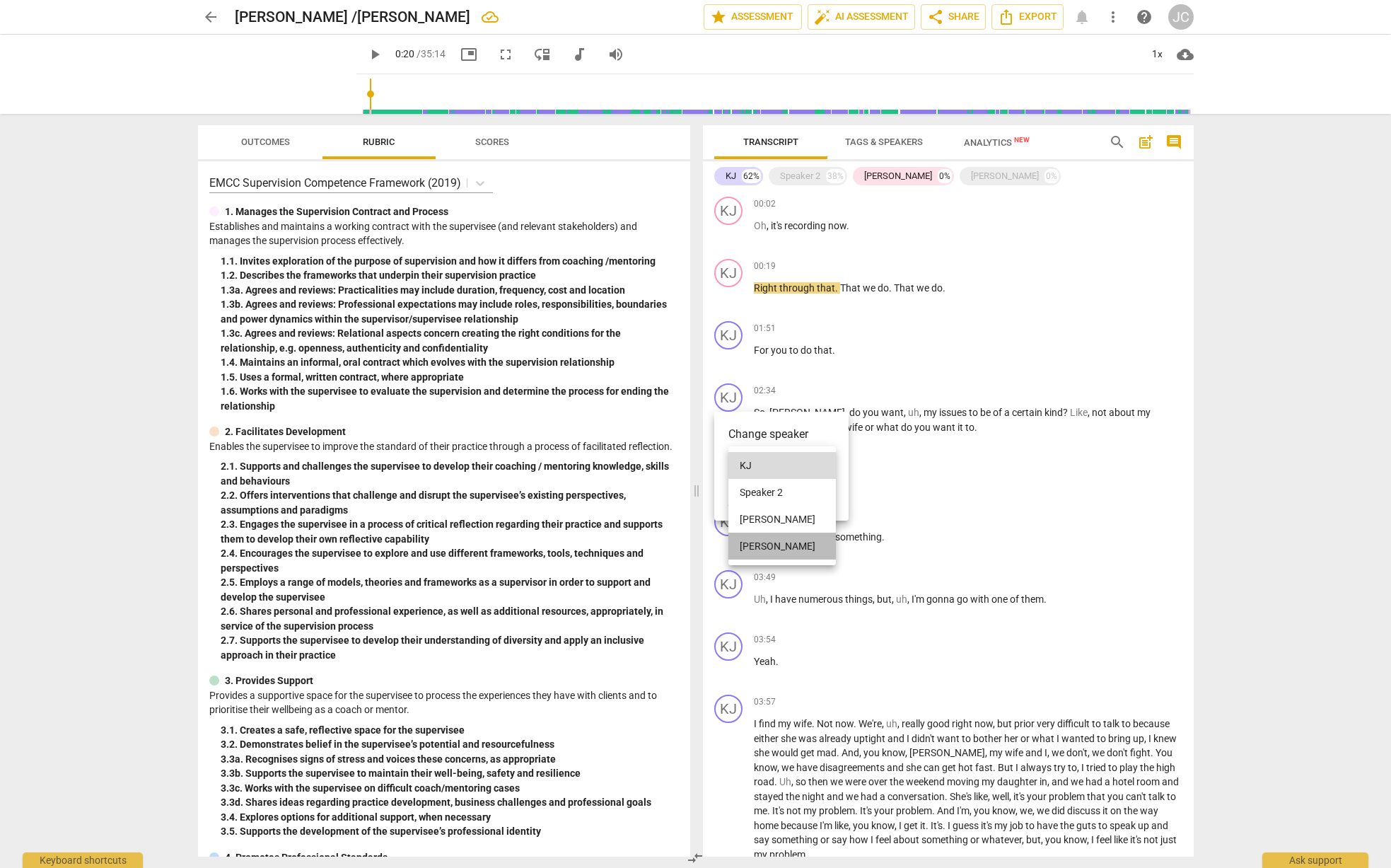
click at [756, 542] on li "[PERSON_NAME]" at bounding box center [782, 545] width 108 height 27
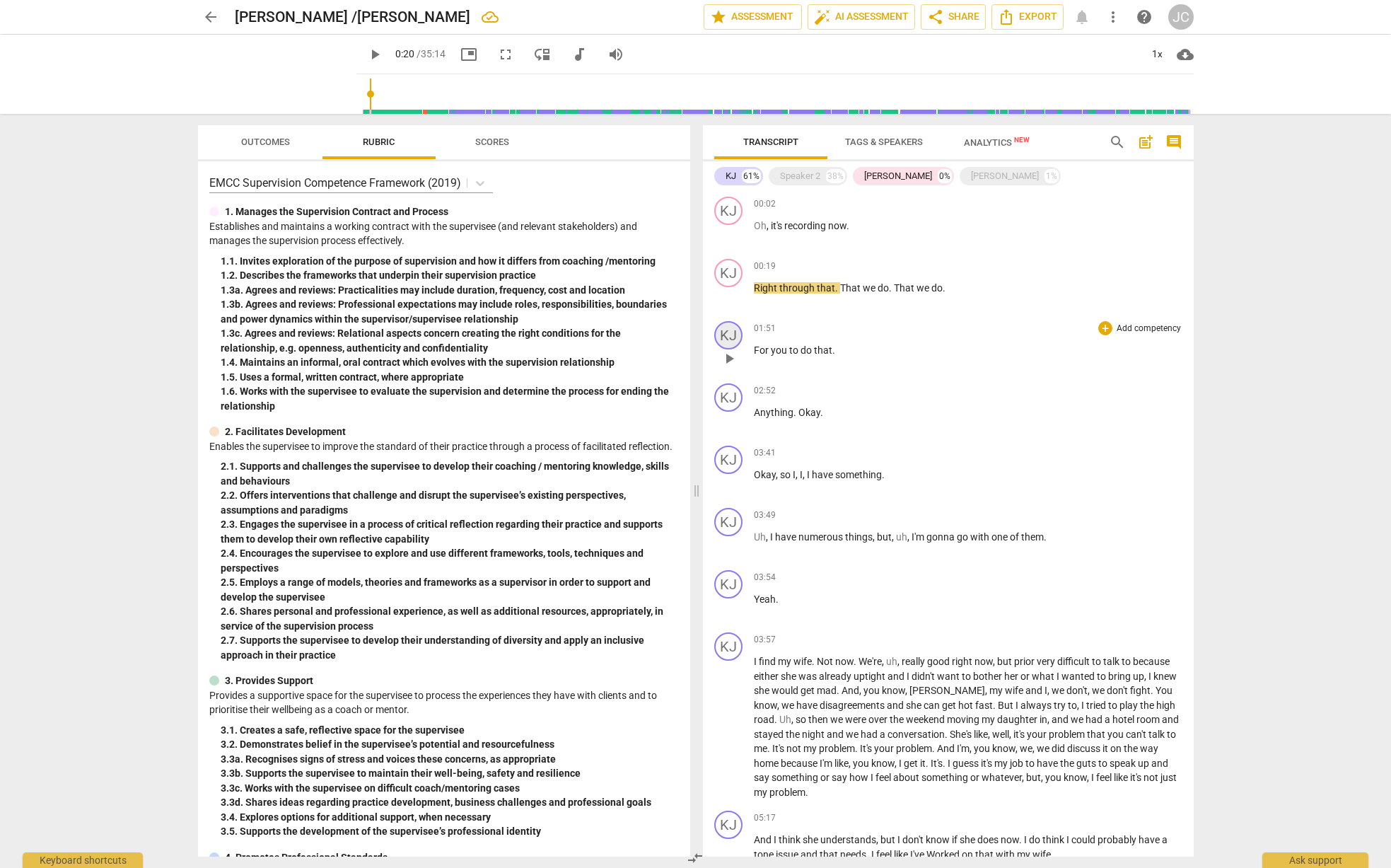
click at [737, 333] on div "KJ" at bounding box center [729, 335] width 28 height 28
click at [756, 434] on link "Add or rename speakers" at bounding box center [782, 438] width 106 height 11
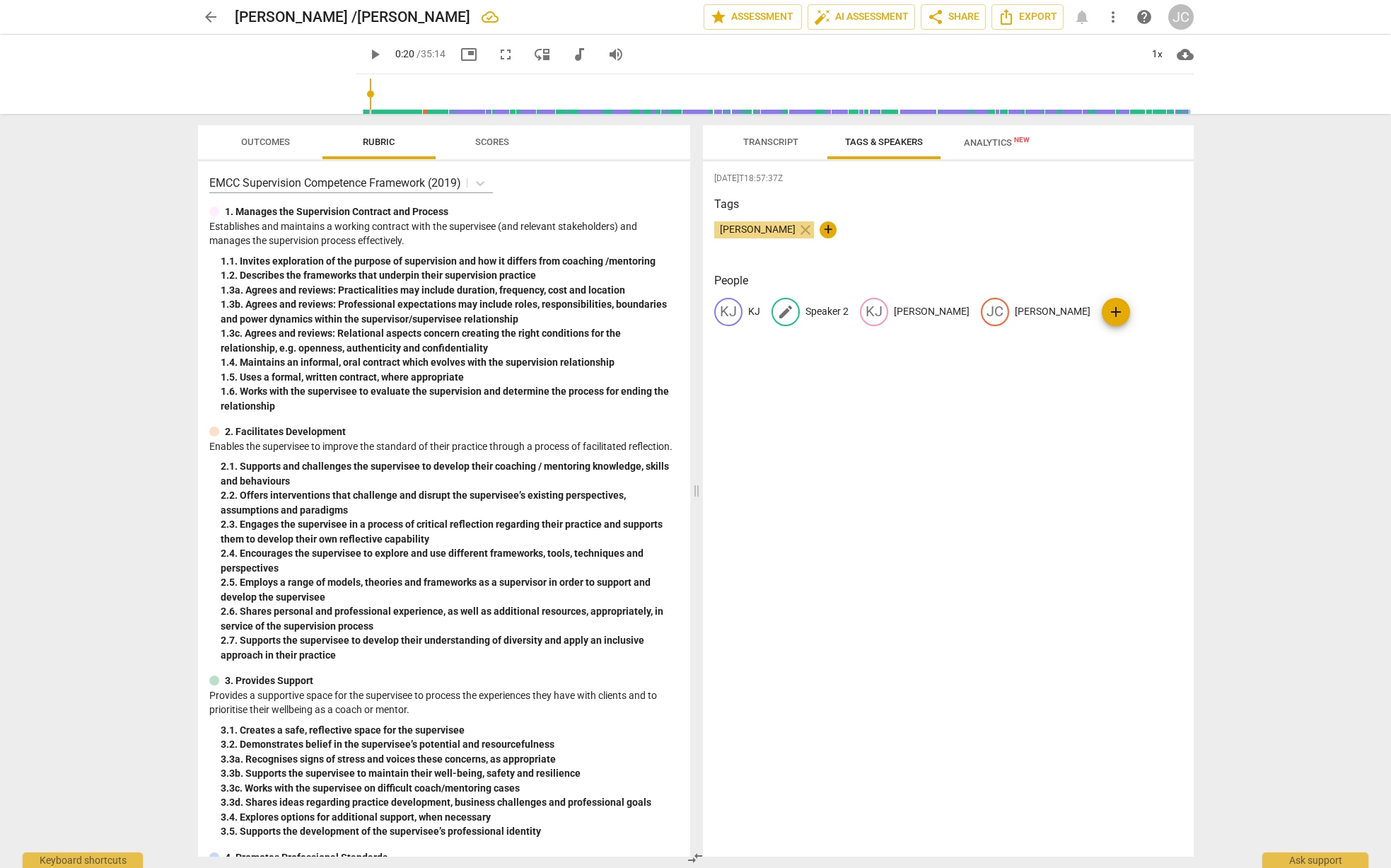
click at [782, 315] on span "edit" at bounding box center [785, 312] width 17 height 17
type input "JC"
click at [858, 343] on span "add" at bounding box center [849, 352] width 17 height 17
click at [876, 343] on span "delete" at bounding box center [869, 351] width 15 height 15
click at [983, 307] on p "[PERSON_NAME]" at bounding box center [1021, 312] width 75 height 15
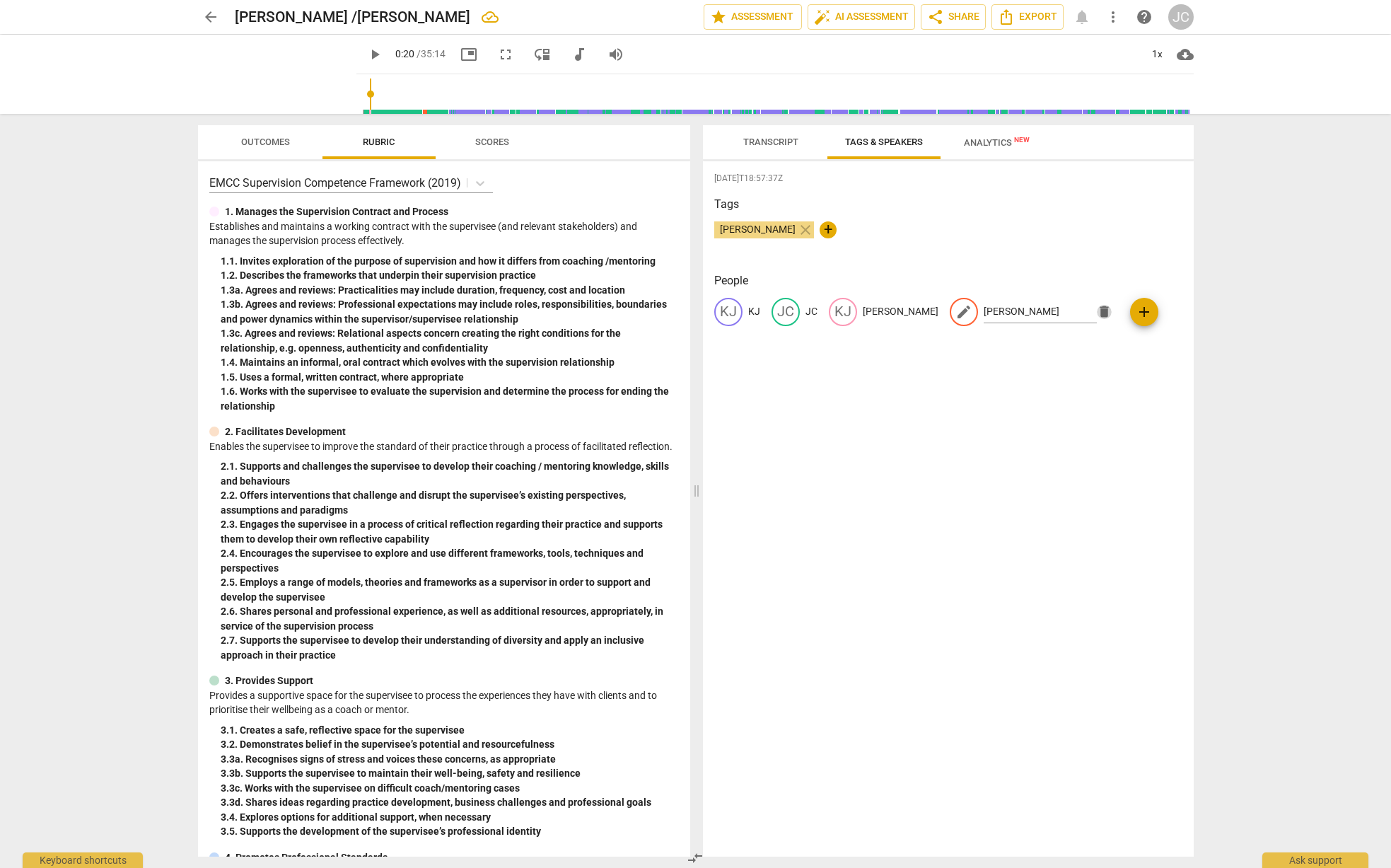
click at [1097, 313] on span "delete" at bounding box center [1104, 312] width 15 height 15
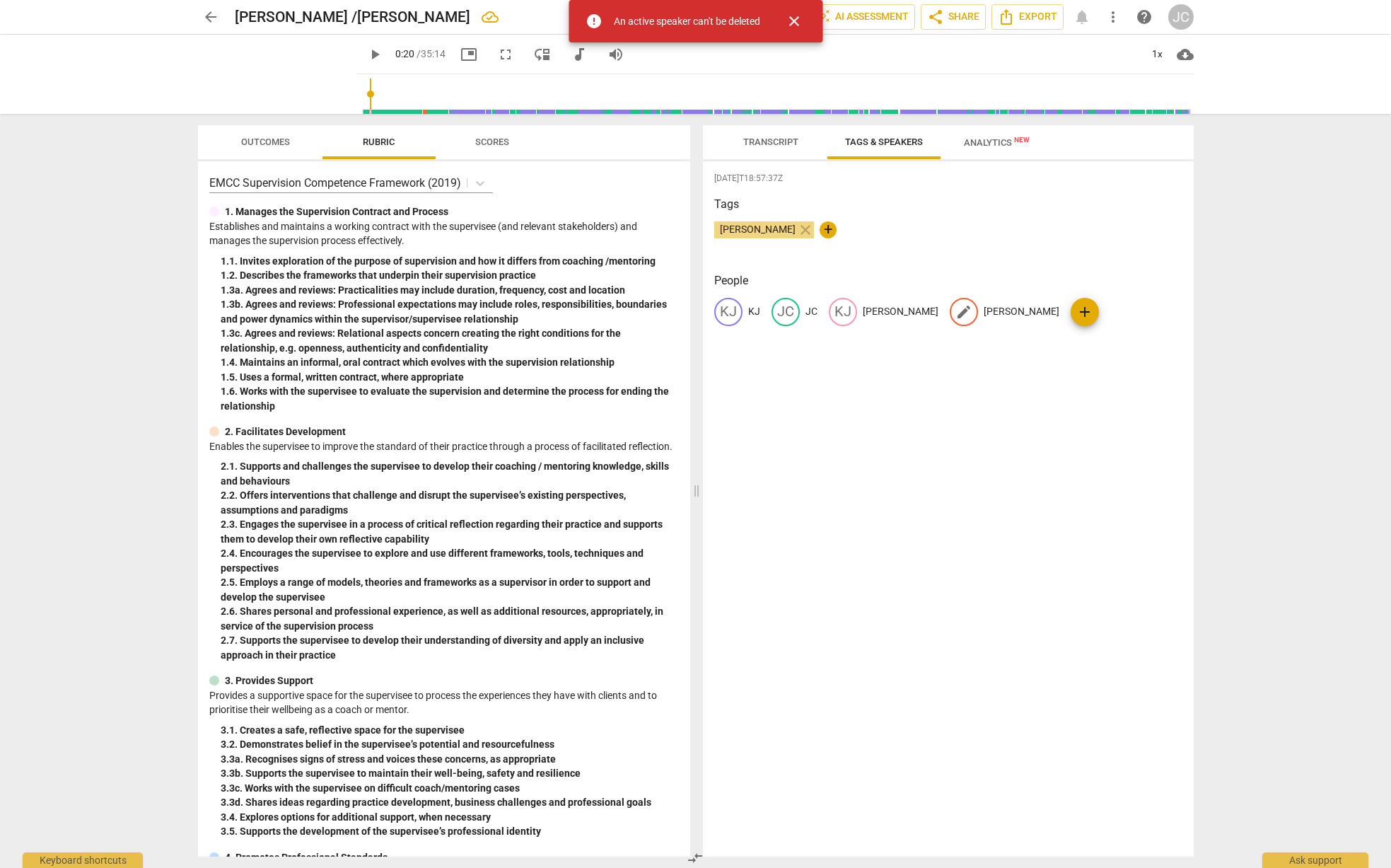
click at [983, 311] on p "[PERSON_NAME]" at bounding box center [1021, 312] width 75 height 15
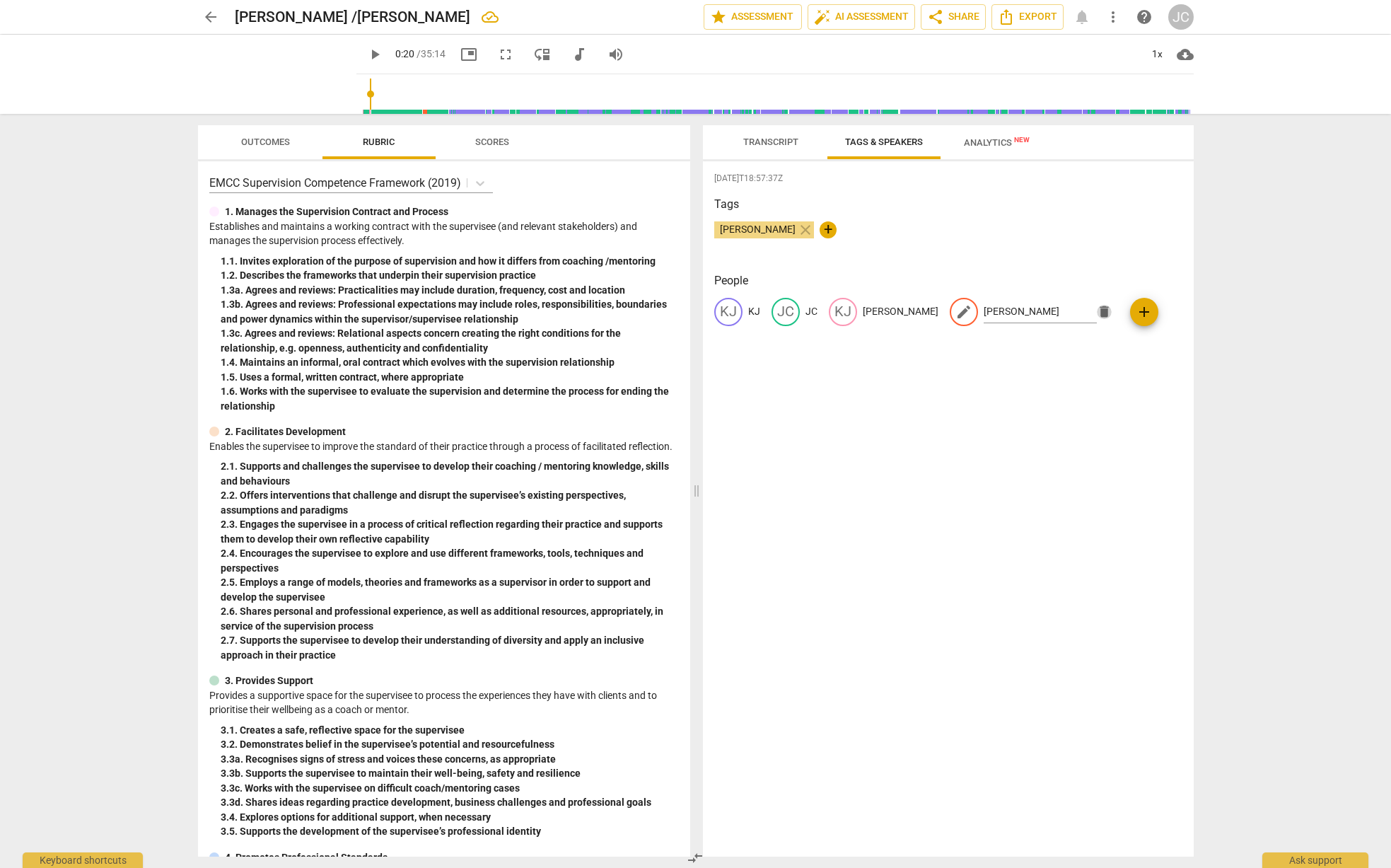
click at [1097, 313] on span "delete" at bounding box center [1104, 312] width 15 height 15
click at [956, 312] on span "edit" at bounding box center [964, 312] width 17 height 17
click at [1097, 311] on span "delete" at bounding box center [1104, 312] width 15 height 15
click at [776, 140] on span "Transcript" at bounding box center [770, 141] width 55 height 10
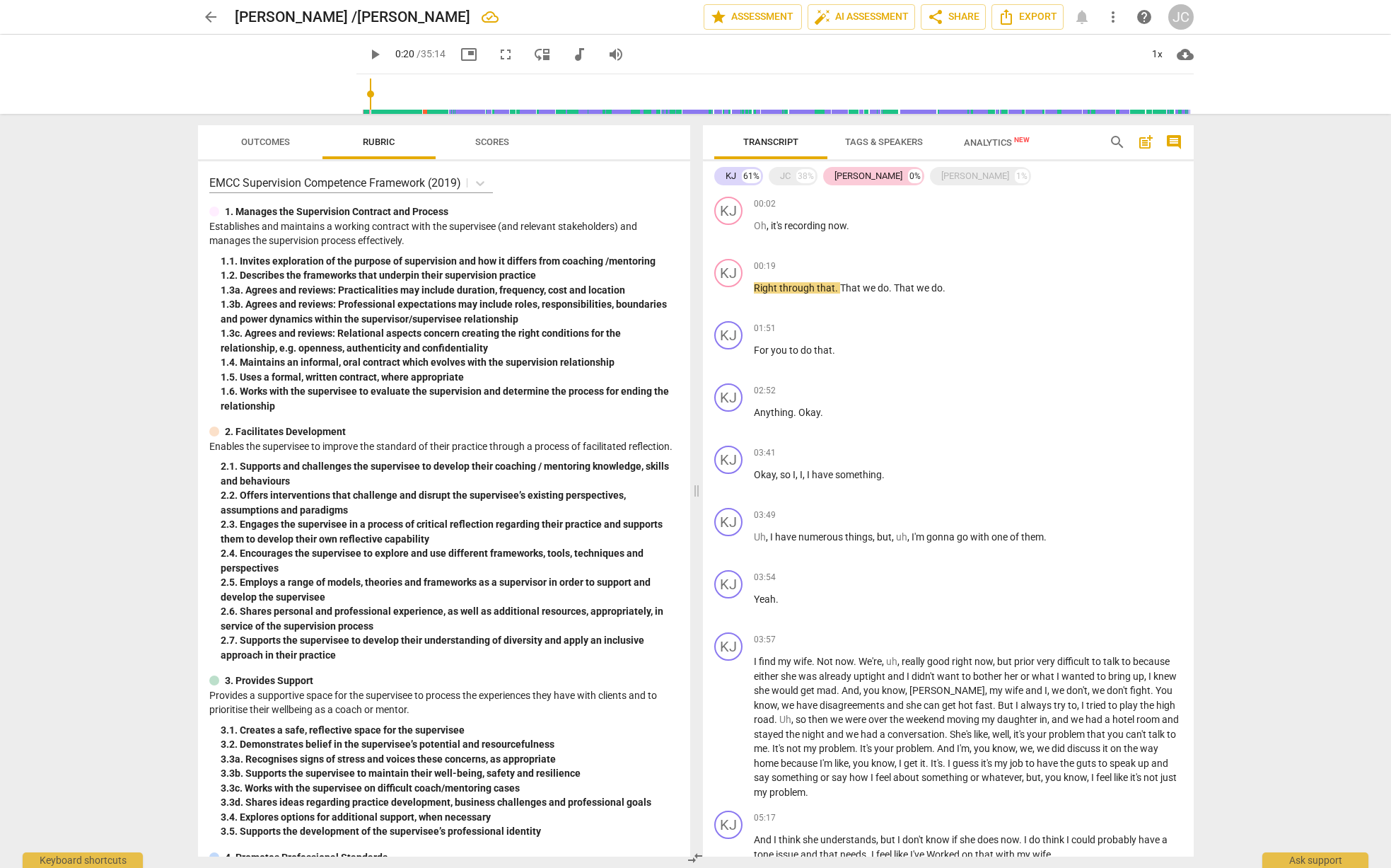
click at [845, 175] on div "[PERSON_NAME]" at bounding box center [868, 176] width 68 height 14
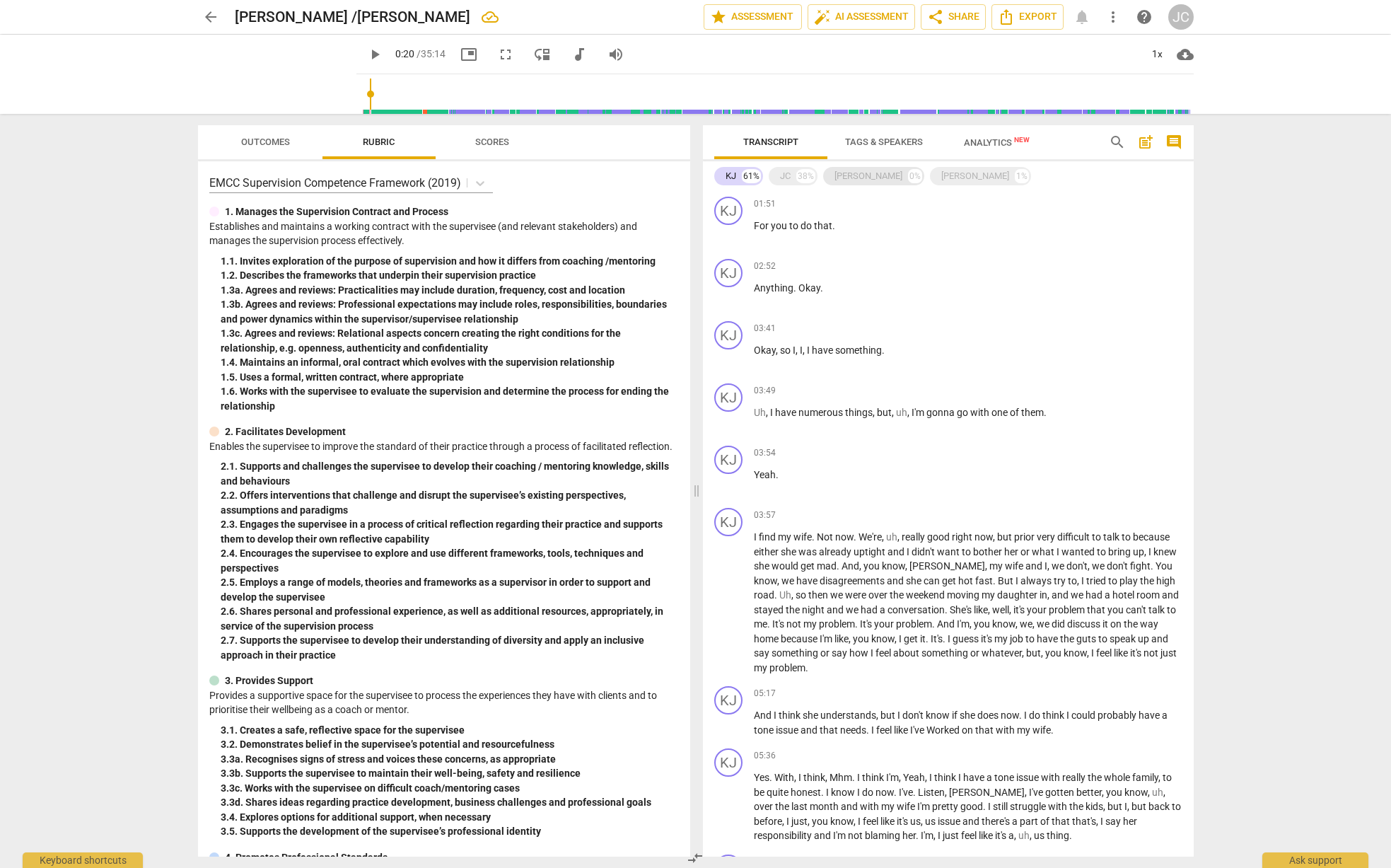
click at [865, 176] on div "Kevin J 0%" at bounding box center [874, 176] width 101 height 19
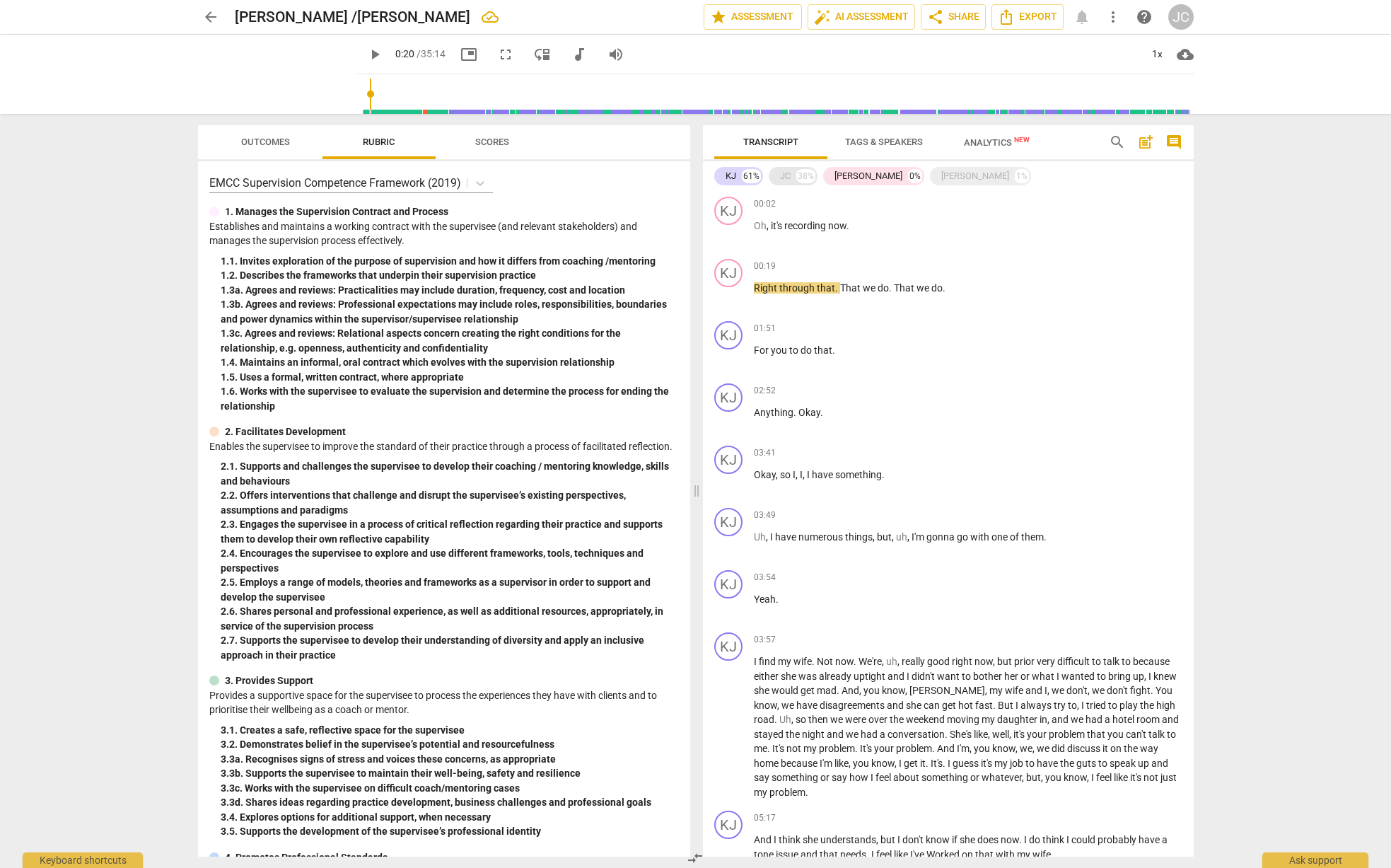
click at [792, 176] on div "JC 38%" at bounding box center [793, 176] width 48 height 19
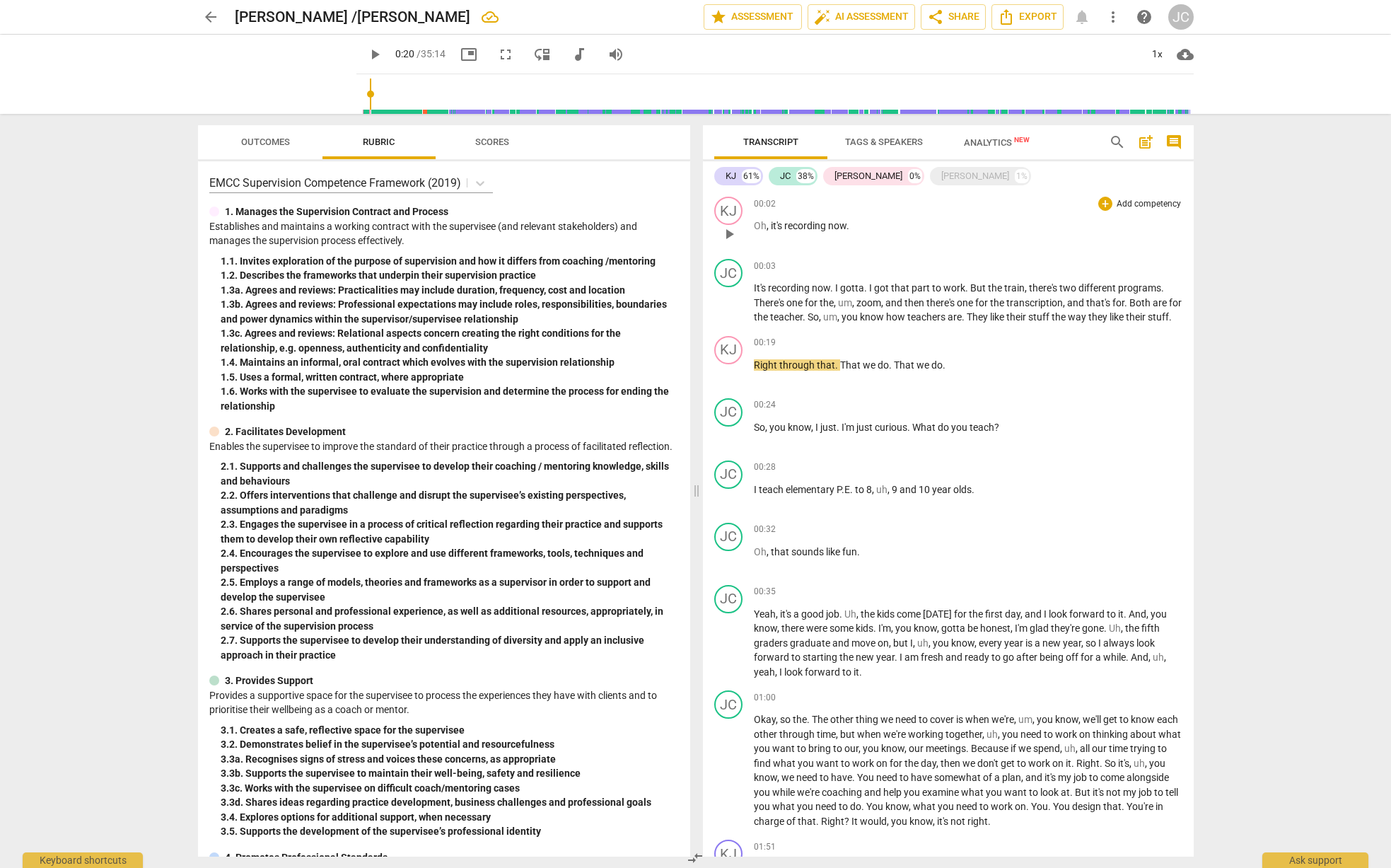
drag, startPoint x: 792, startPoint y: 176, endPoint x: 1066, endPoint y: 207, distance: 275.7
click at [1066, 207] on div "00:02 + Add competency keyboard_arrow_right" at bounding box center [968, 203] width 429 height 14
click at [1103, 203] on div "+" at bounding box center [1104, 203] width 14 height 14
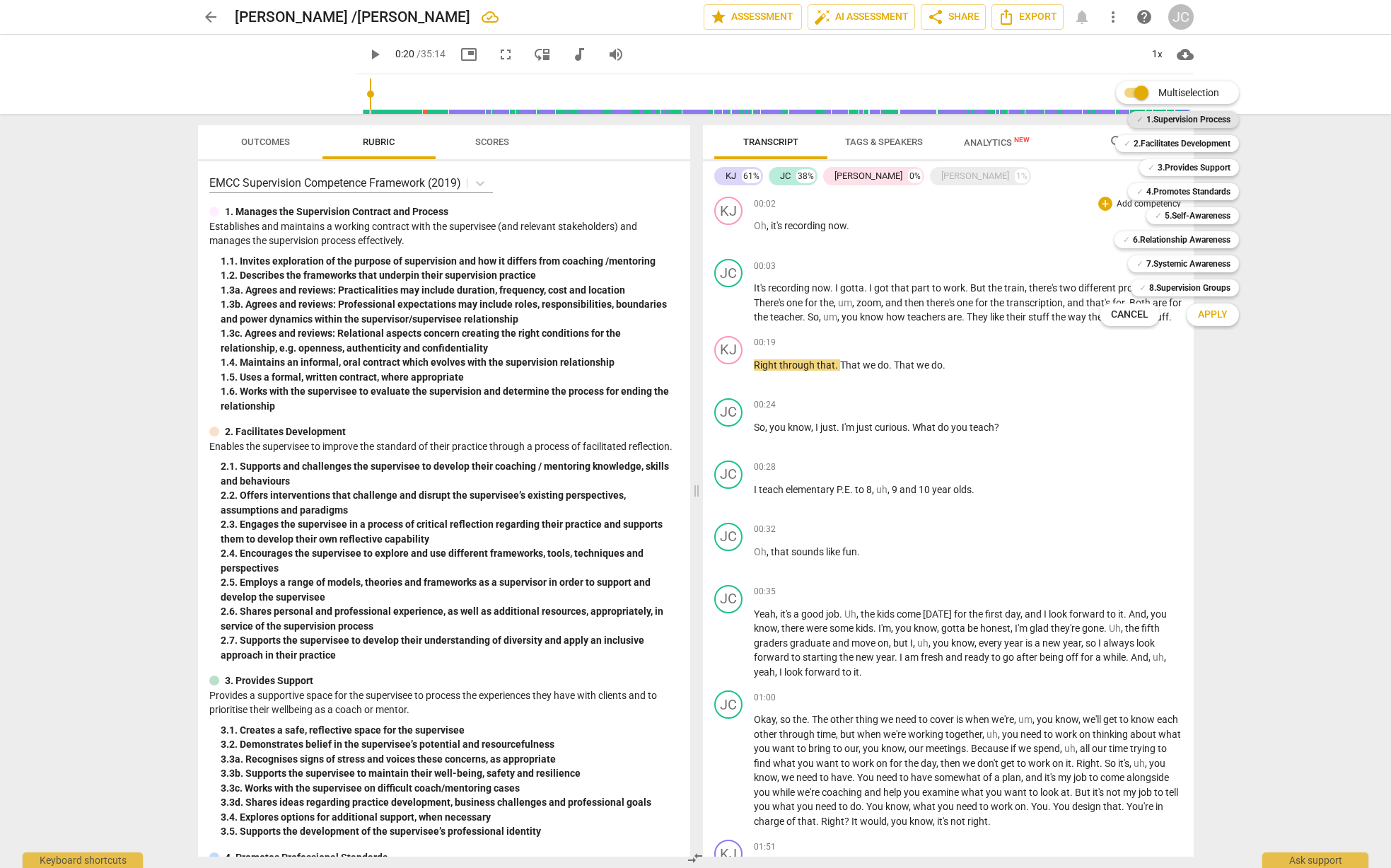
click at [1142, 116] on div "✓ 1.Supervision Process" at bounding box center [1183, 119] width 111 height 17
click at [1128, 143] on div "✓ 2.Facilitates Development" at bounding box center [1177, 143] width 124 height 17
click at [1157, 172] on b "3.Provides Support" at bounding box center [1194, 167] width 73 height 17
click at [1141, 191] on span "✓" at bounding box center [1141, 192] width 7 height 17
click at [1161, 216] on div "✓ 5.Self-Awareness" at bounding box center [1193, 216] width 93 height 17
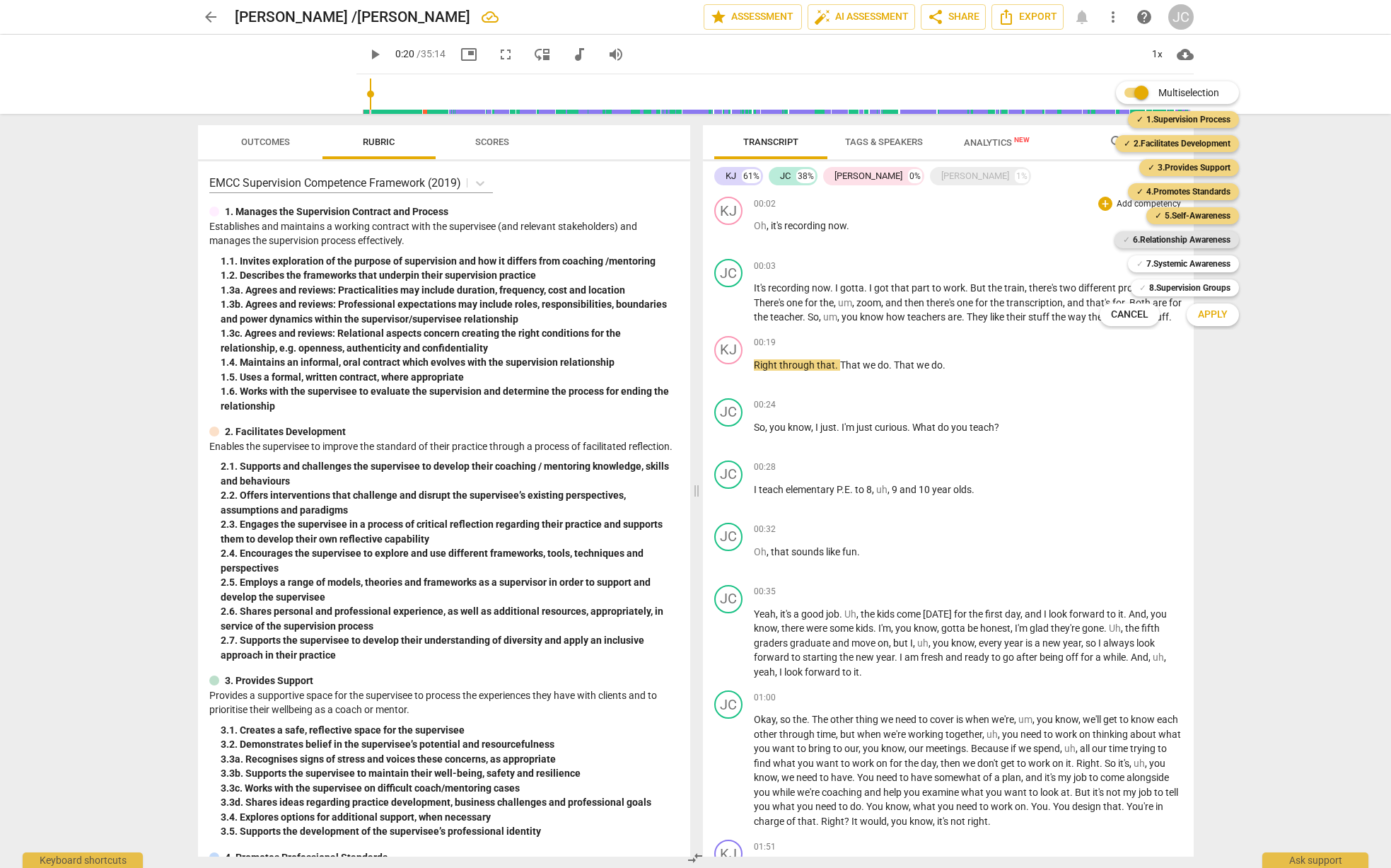
click at [1130, 237] on div "✓ 6.Relationship Awareness" at bounding box center [1177, 240] width 125 height 17
click at [1130, 266] on div "✓ 7.Systemic Awareness" at bounding box center [1183, 263] width 111 height 17
click at [1141, 292] on span "✓" at bounding box center [1144, 287] width 7 height 17
click at [1215, 319] on span "Apply" at bounding box center [1213, 314] width 30 height 14
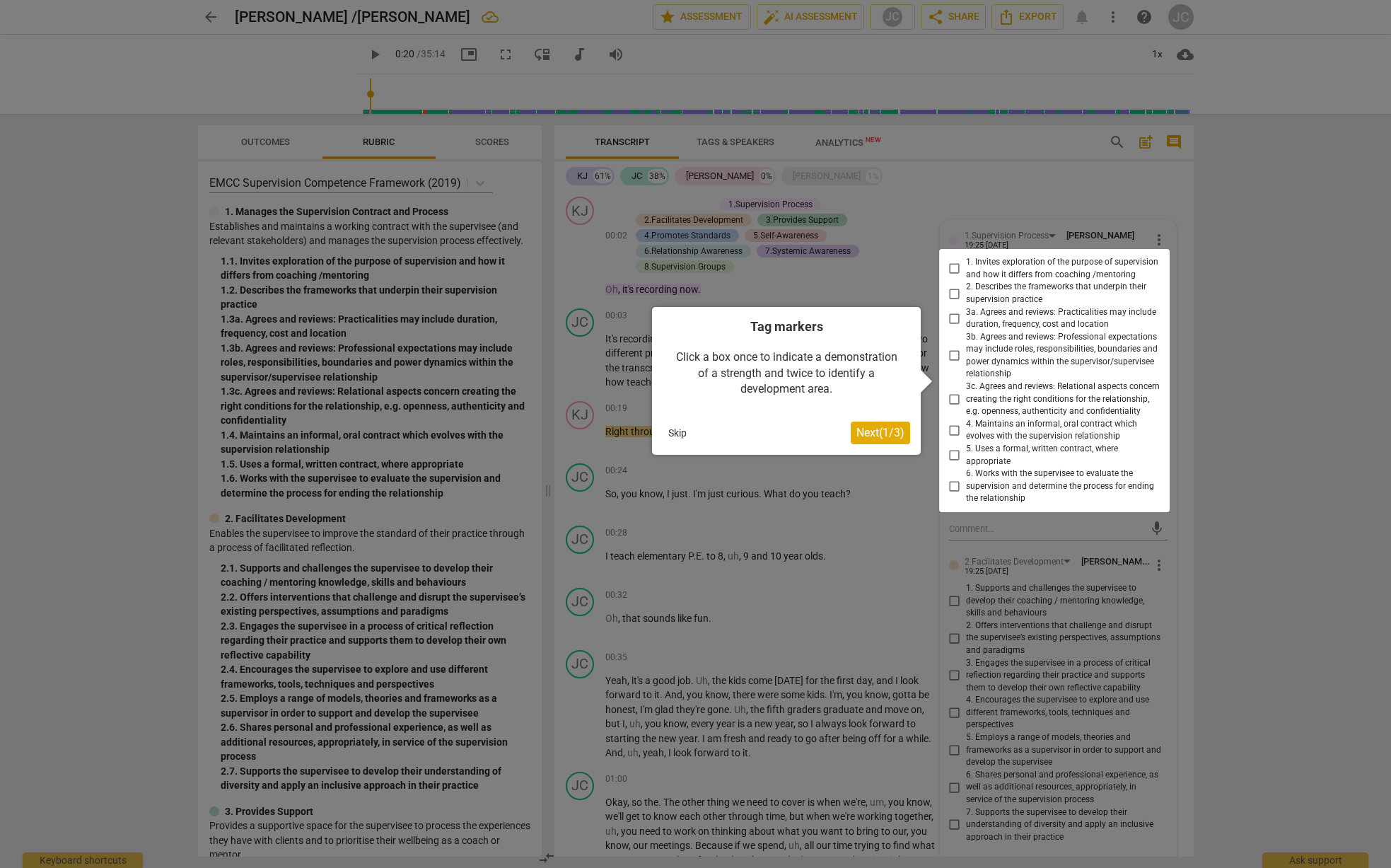
click at [674, 434] on button "Skip" at bounding box center [677, 433] width 30 height 21
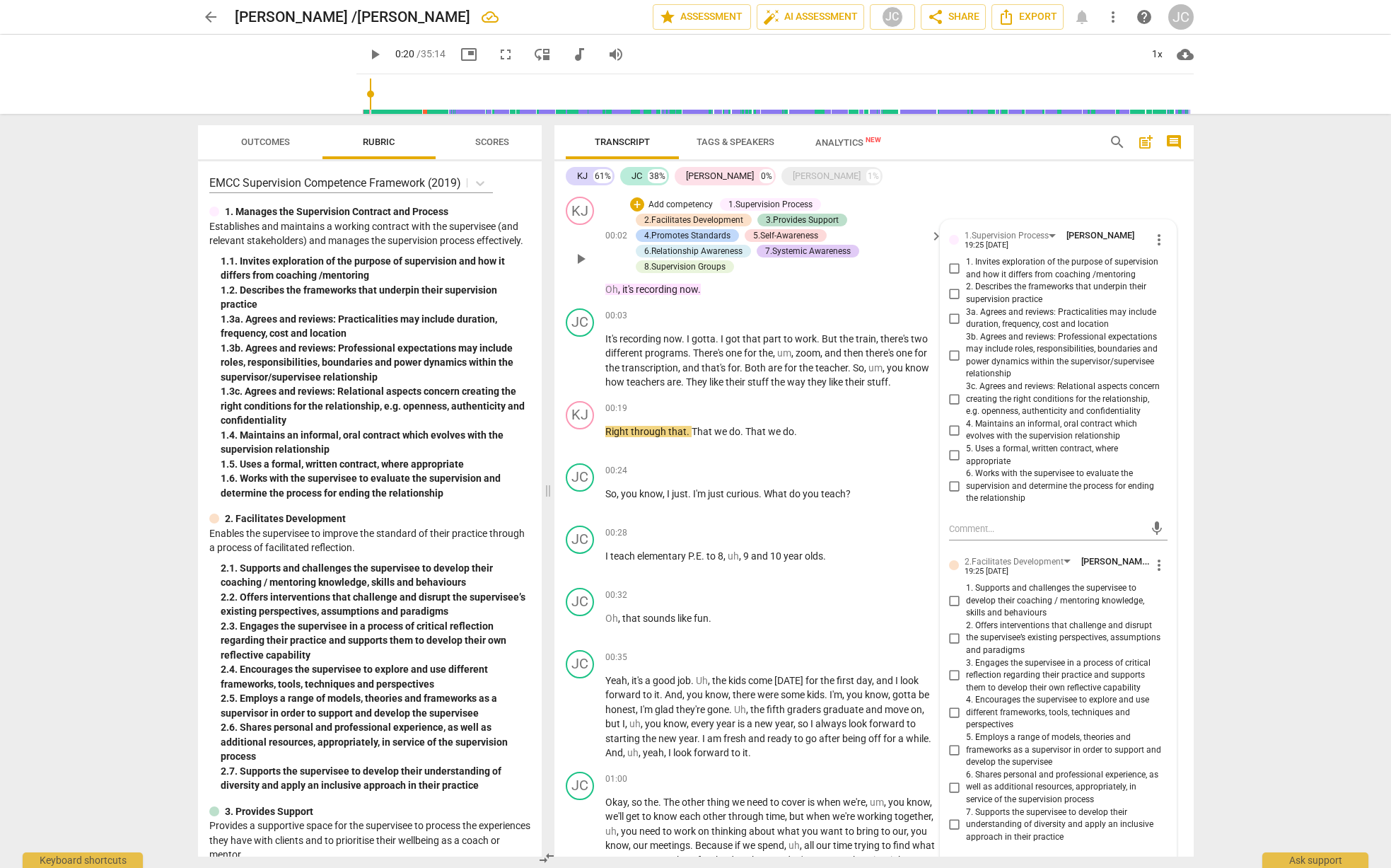
click at [1151, 247] on span "more_vert" at bounding box center [1159, 240] width 17 height 17
click at [1040, 168] on div at bounding box center [695, 434] width 1391 height 868
click at [210, 20] on span "arrow_back" at bounding box center [210, 17] width 17 height 17
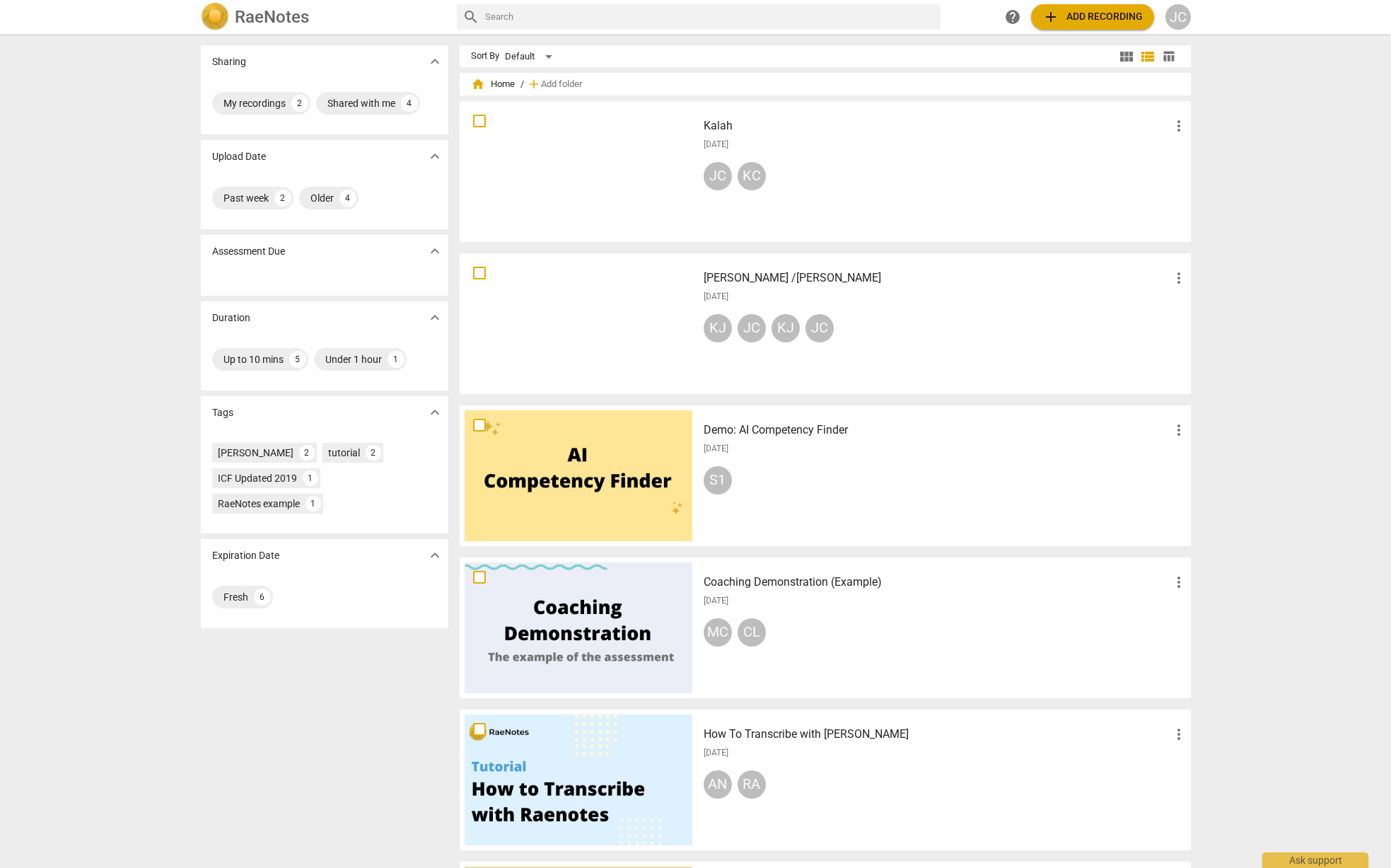
click at [1085, 20] on span "add Add recording" at bounding box center [1092, 17] width 100 height 17
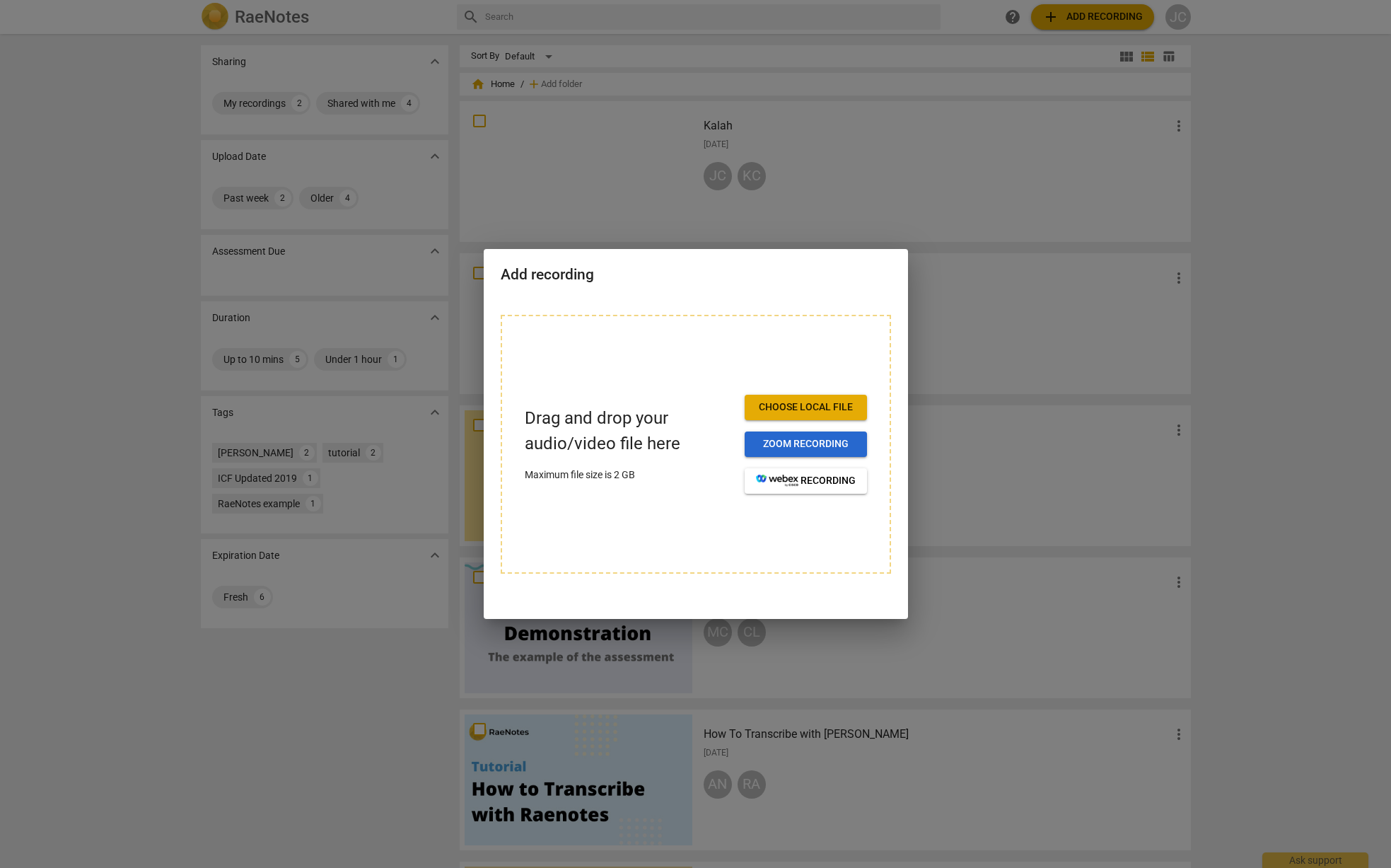
click at [795, 449] on span "Zoom recording" at bounding box center [806, 444] width 100 height 14
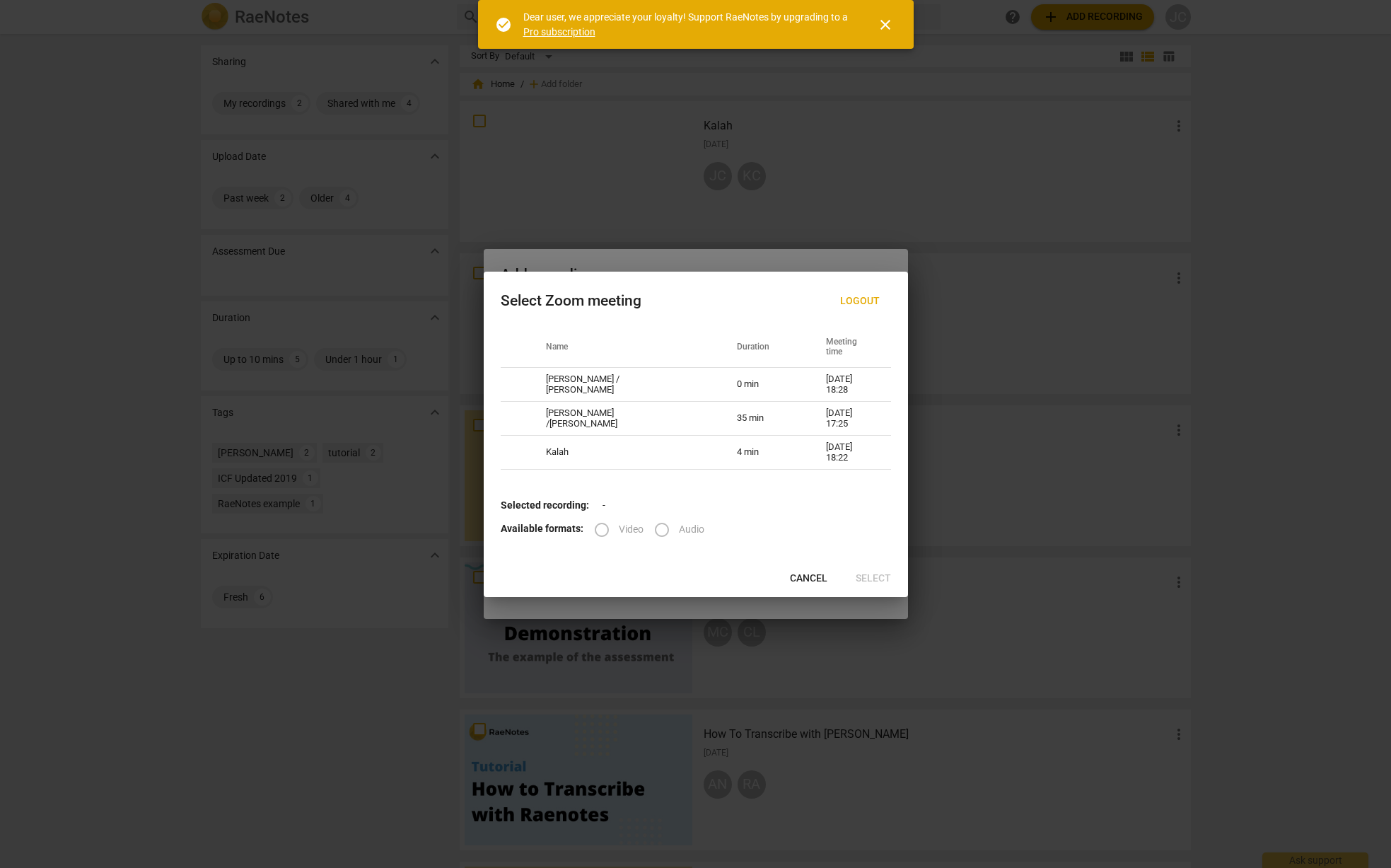
click at [603, 528] on label "Video" at bounding box center [614, 529] width 59 height 33
click at [810, 579] on span "Cancel" at bounding box center [809, 578] width 37 height 14
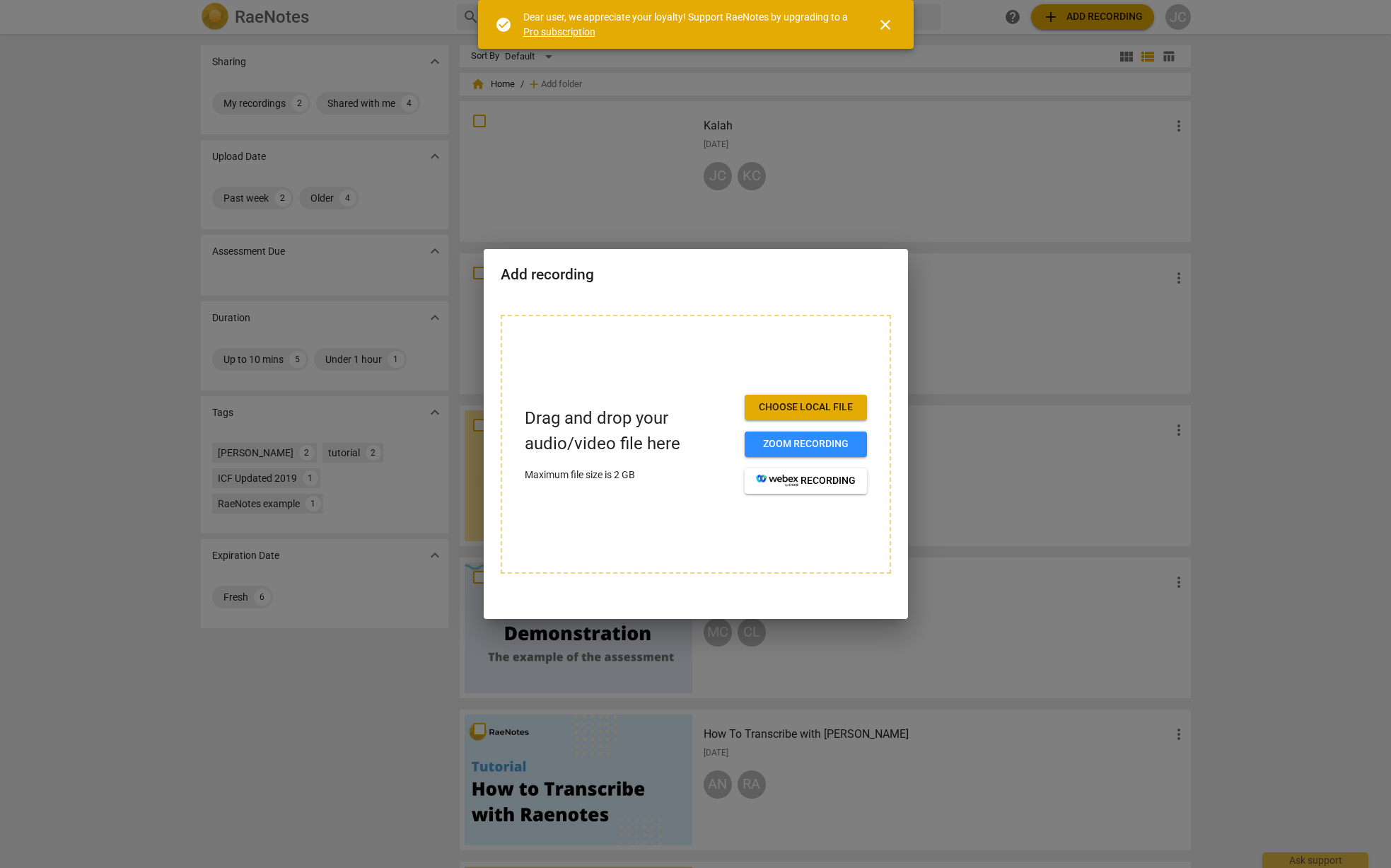
click at [879, 22] on span "close" at bounding box center [886, 24] width 17 height 17
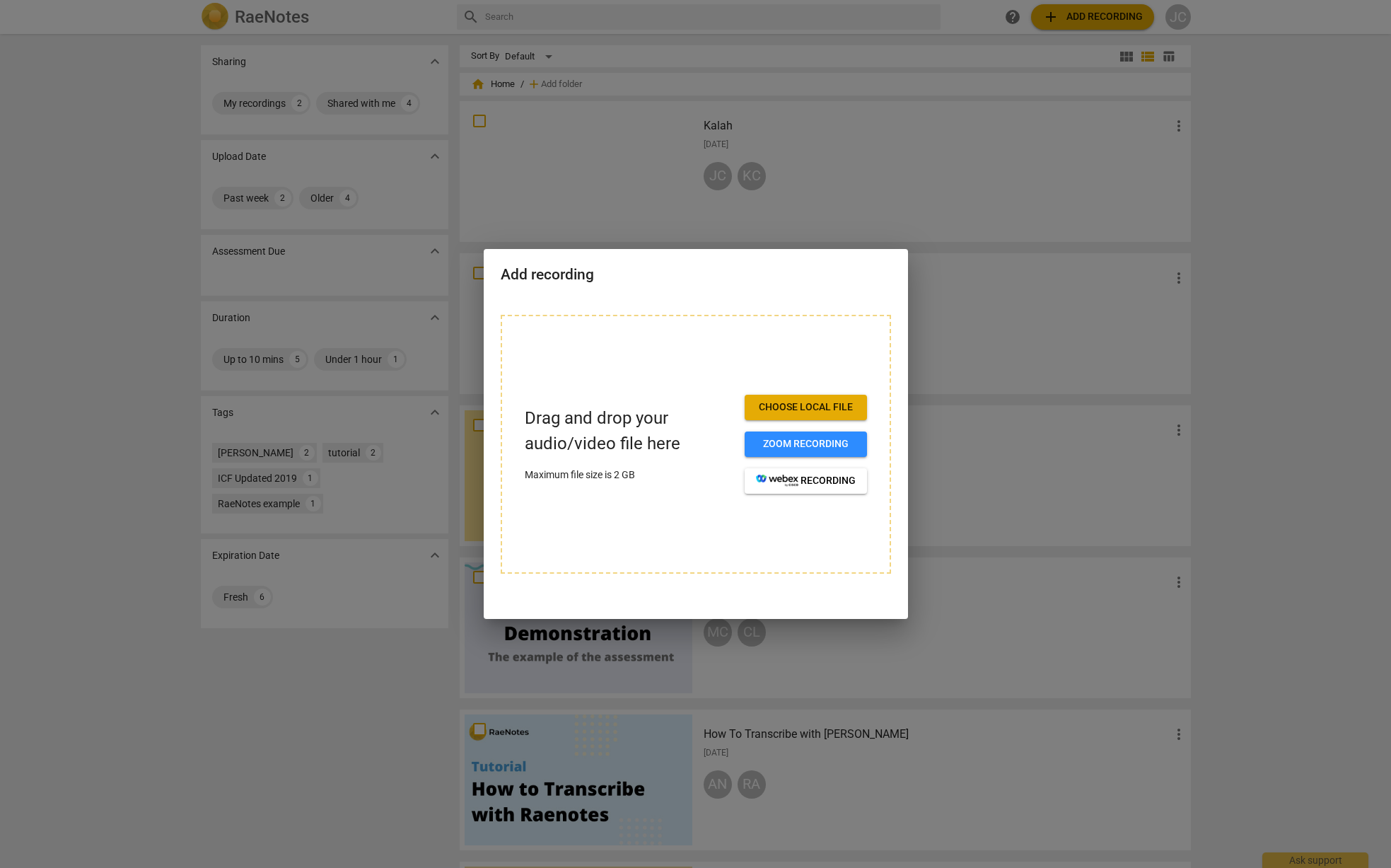
click at [830, 270] on h2 "Add recording" at bounding box center [696, 274] width 391 height 18
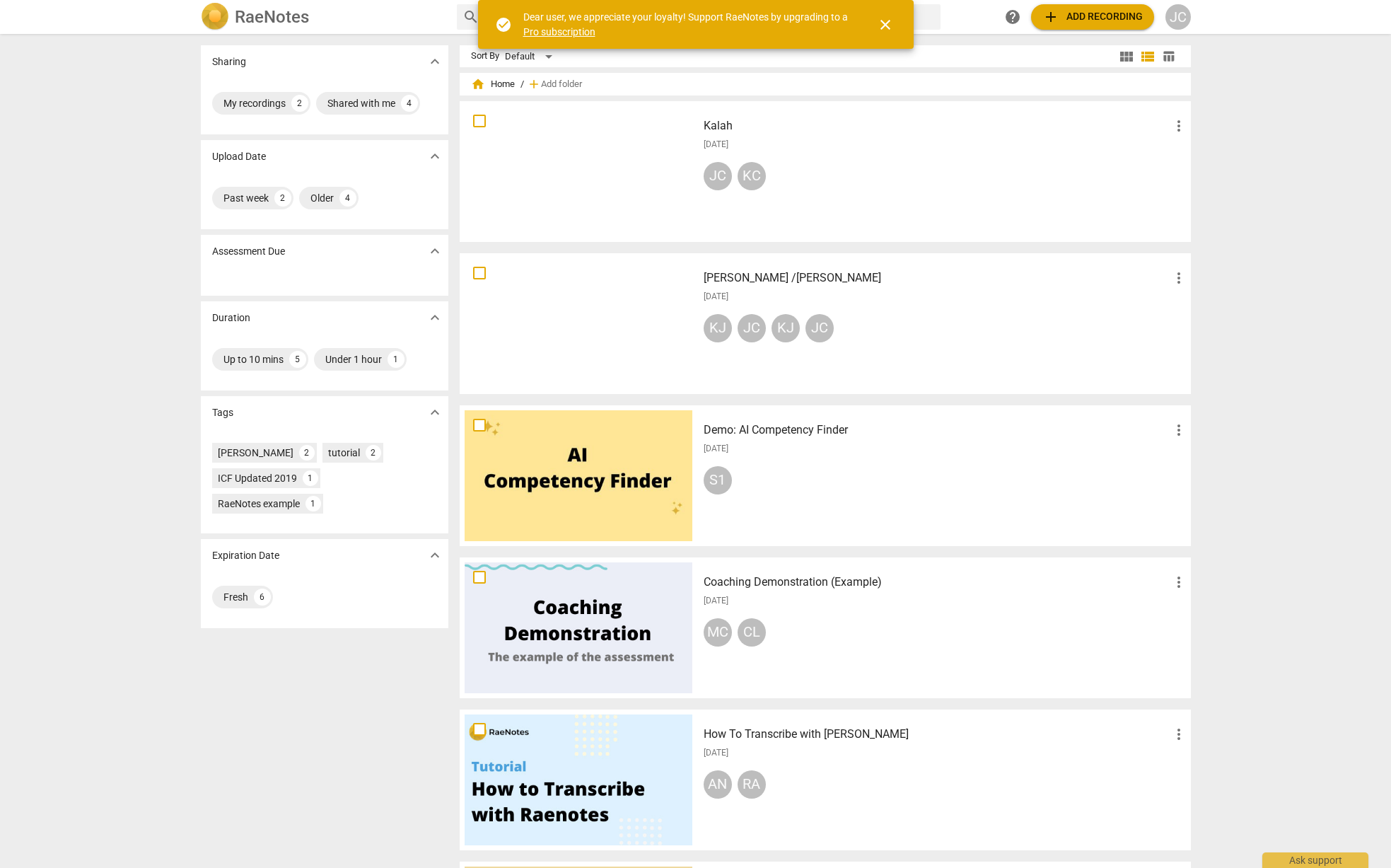
click at [850, 298] on div "[DATE]" at bounding box center [945, 296] width 484 height 12
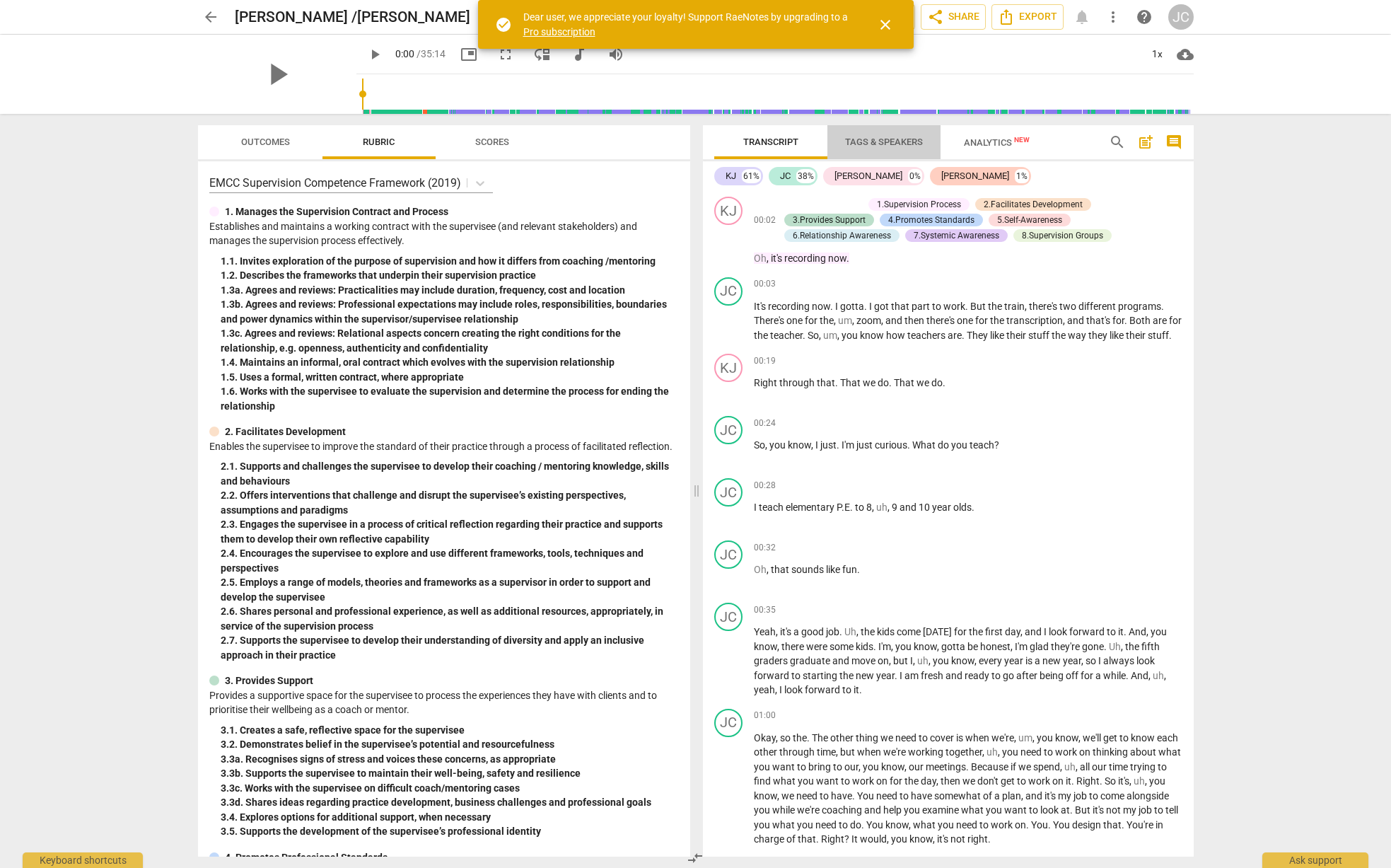
click at [867, 145] on span "Tags & Speakers" at bounding box center [884, 141] width 78 height 10
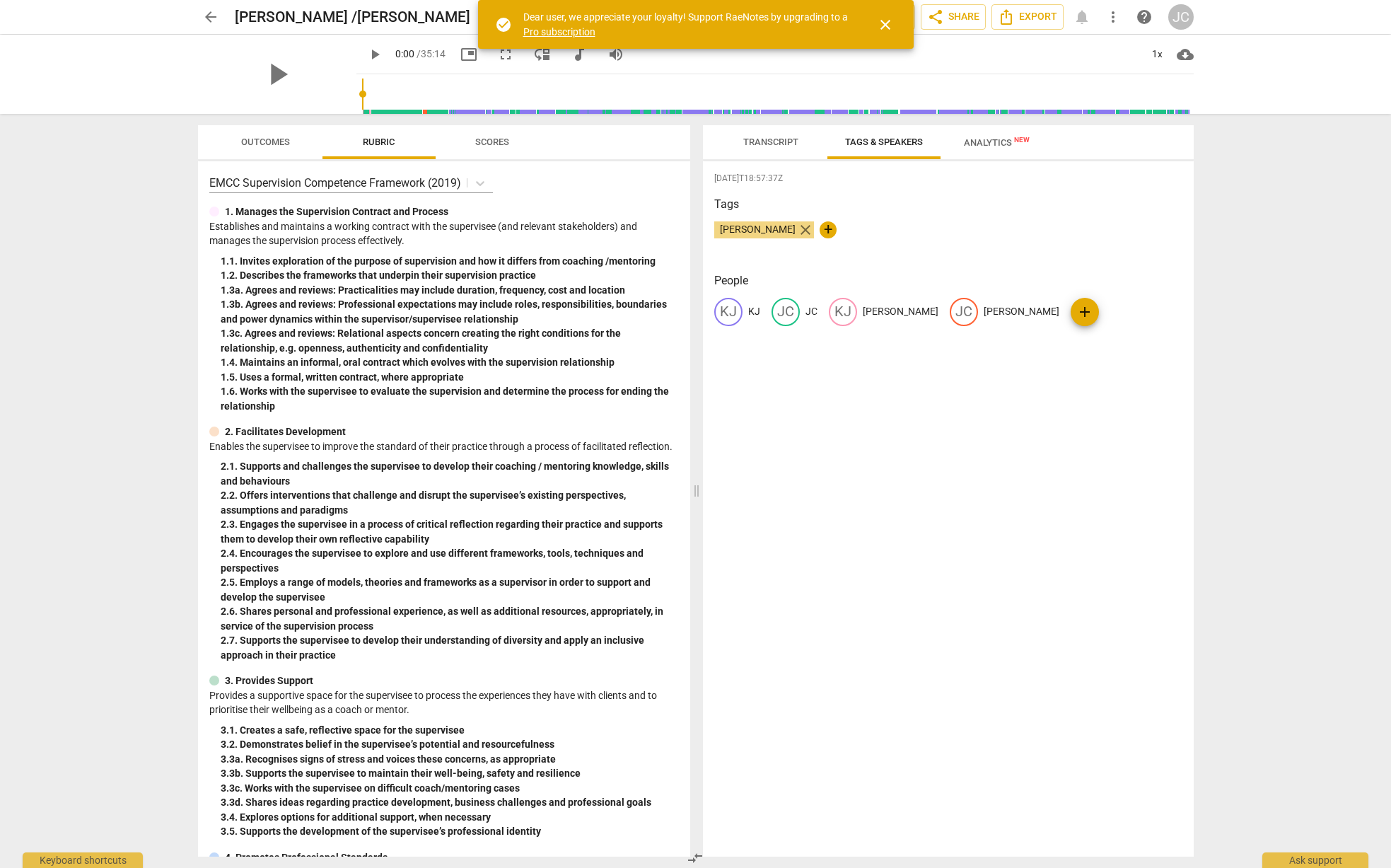
click at [799, 232] on span "close" at bounding box center [806, 230] width 17 height 17
click at [760, 144] on span "Transcript" at bounding box center [770, 141] width 55 height 10
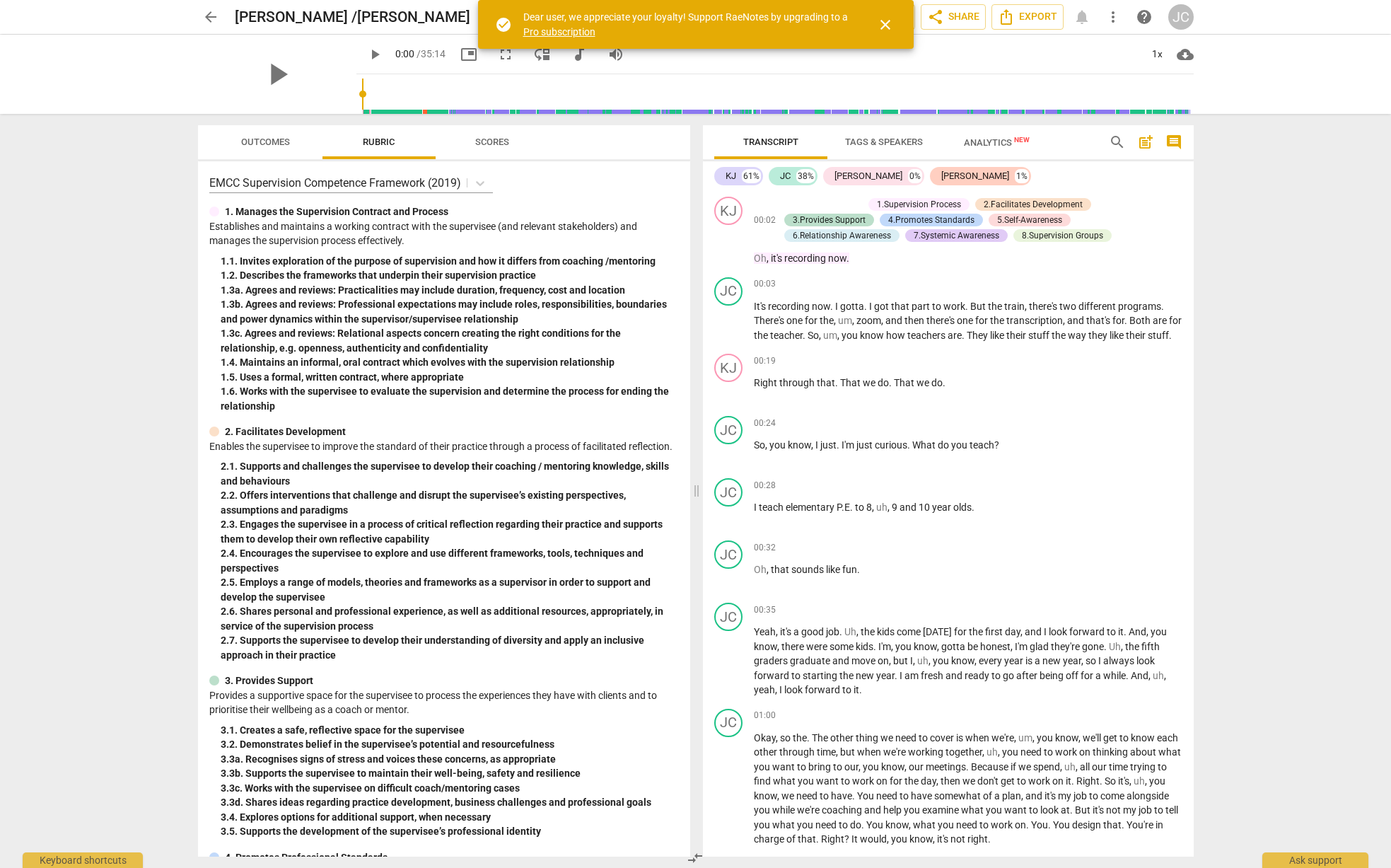
drag, startPoint x: 881, startPoint y: 28, endPoint x: 874, endPoint y: 30, distance: 7.3
click at [881, 28] on span "close" at bounding box center [886, 24] width 17 height 17
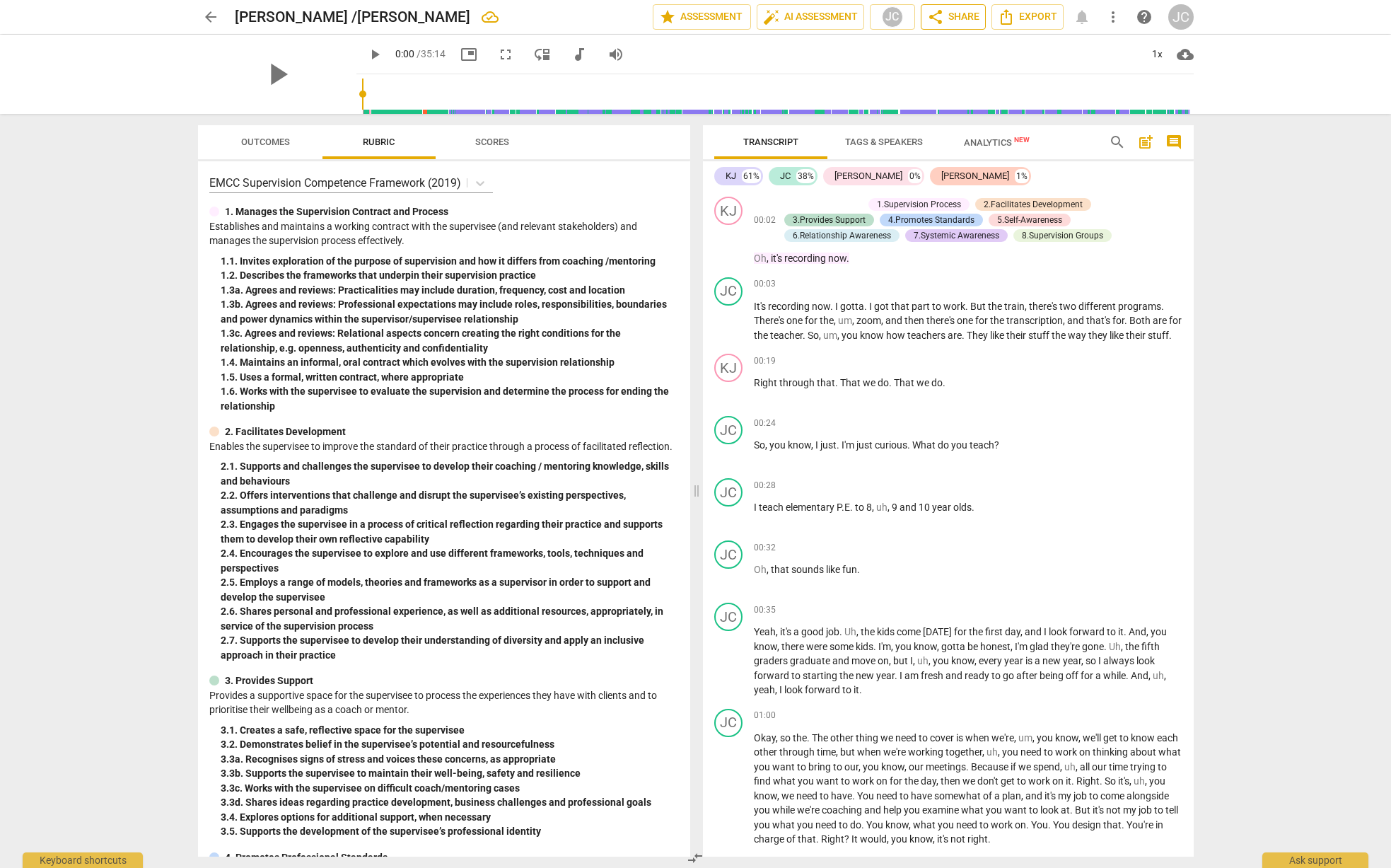
click at [943, 22] on span "share Share" at bounding box center [954, 17] width 52 height 17
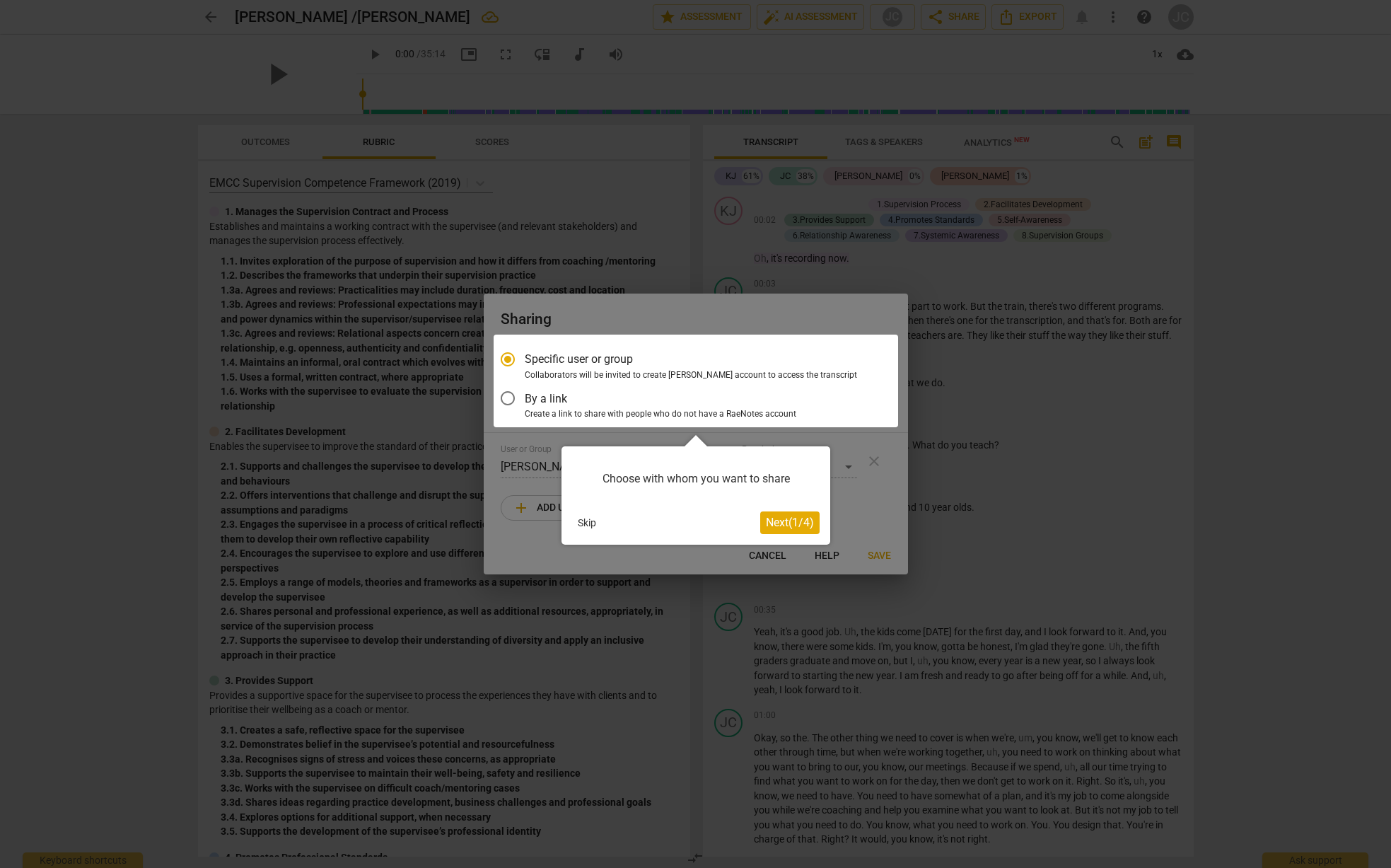
click at [771, 524] on span "Next ( 1 / 4 )" at bounding box center [790, 522] width 48 height 13
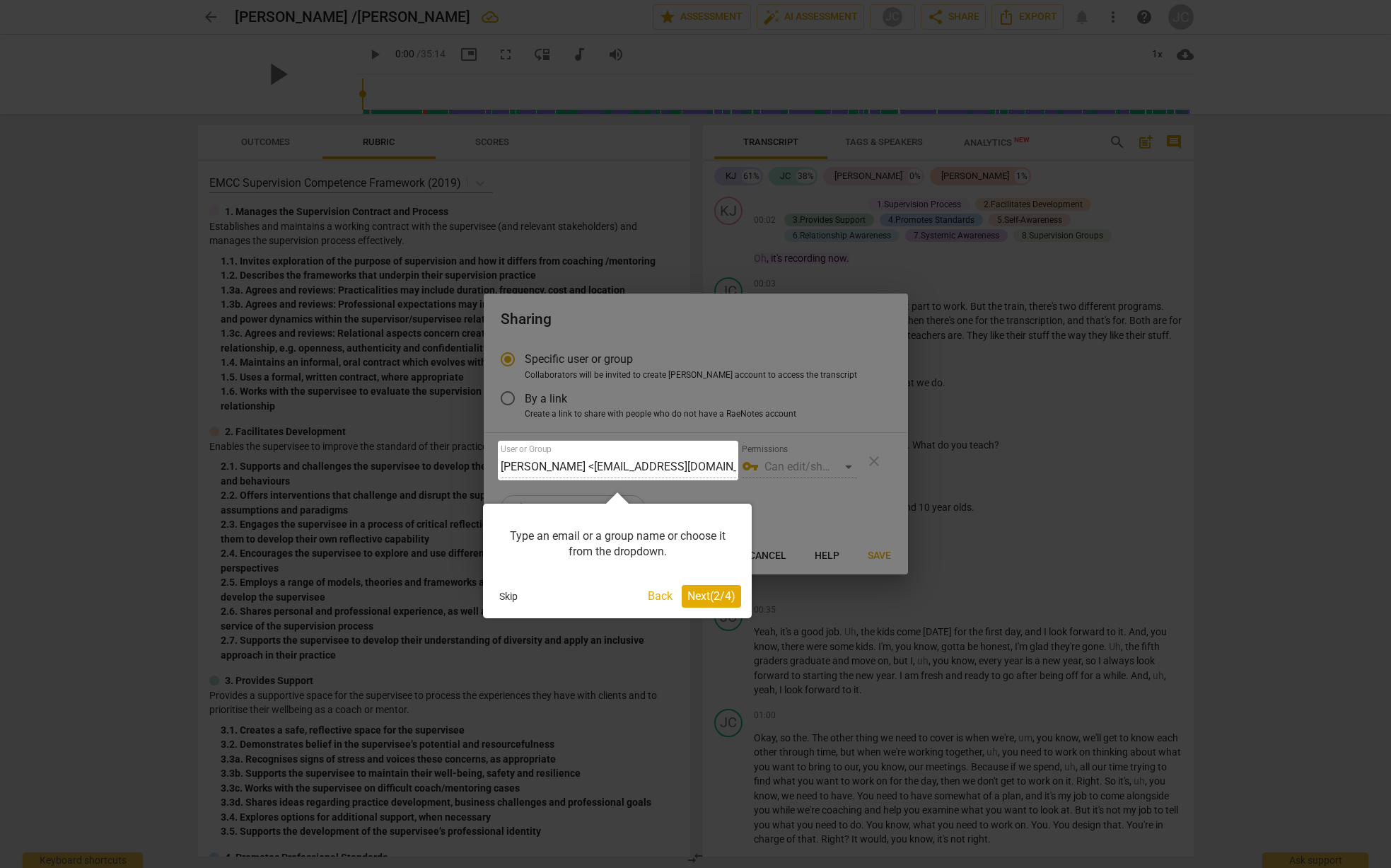
click at [704, 597] on span "Next ( 2 / 4 )" at bounding box center [712, 595] width 48 height 13
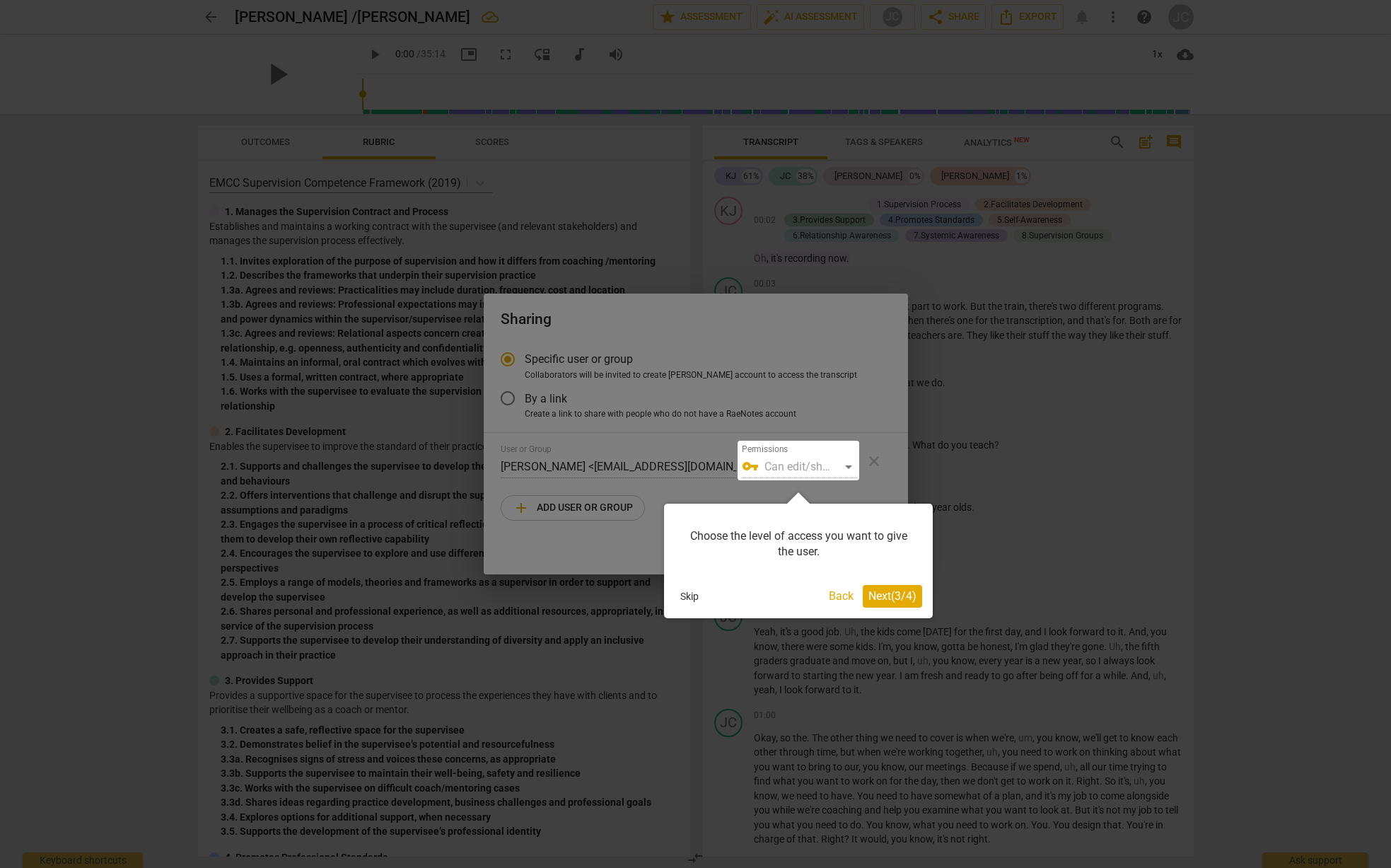
click at [875, 597] on span "Next ( 3 / 4 )" at bounding box center [892, 595] width 48 height 13
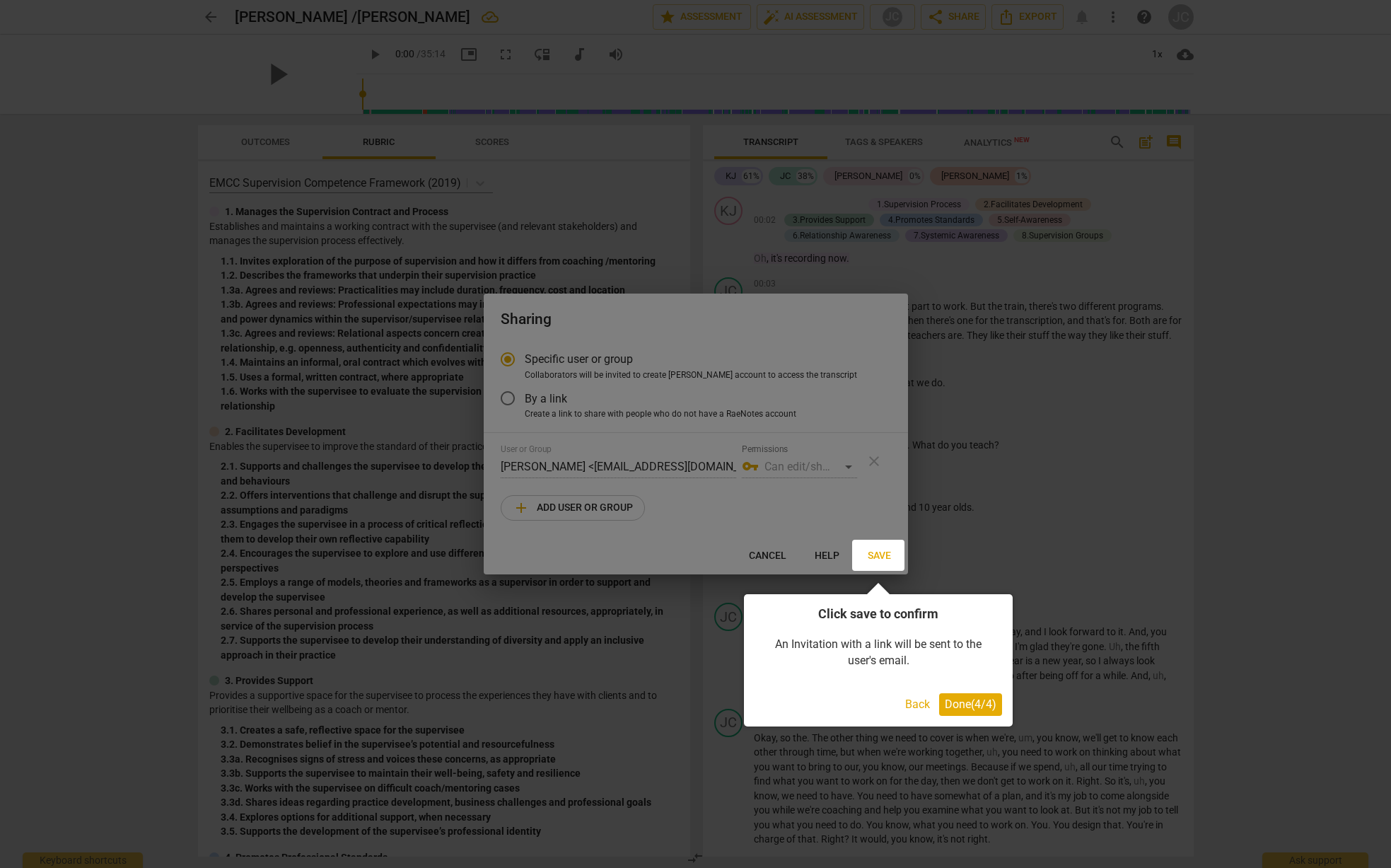
click at [949, 699] on span "Done ( 4 / 4 )" at bounding box center [970, 703] width 51 height 13
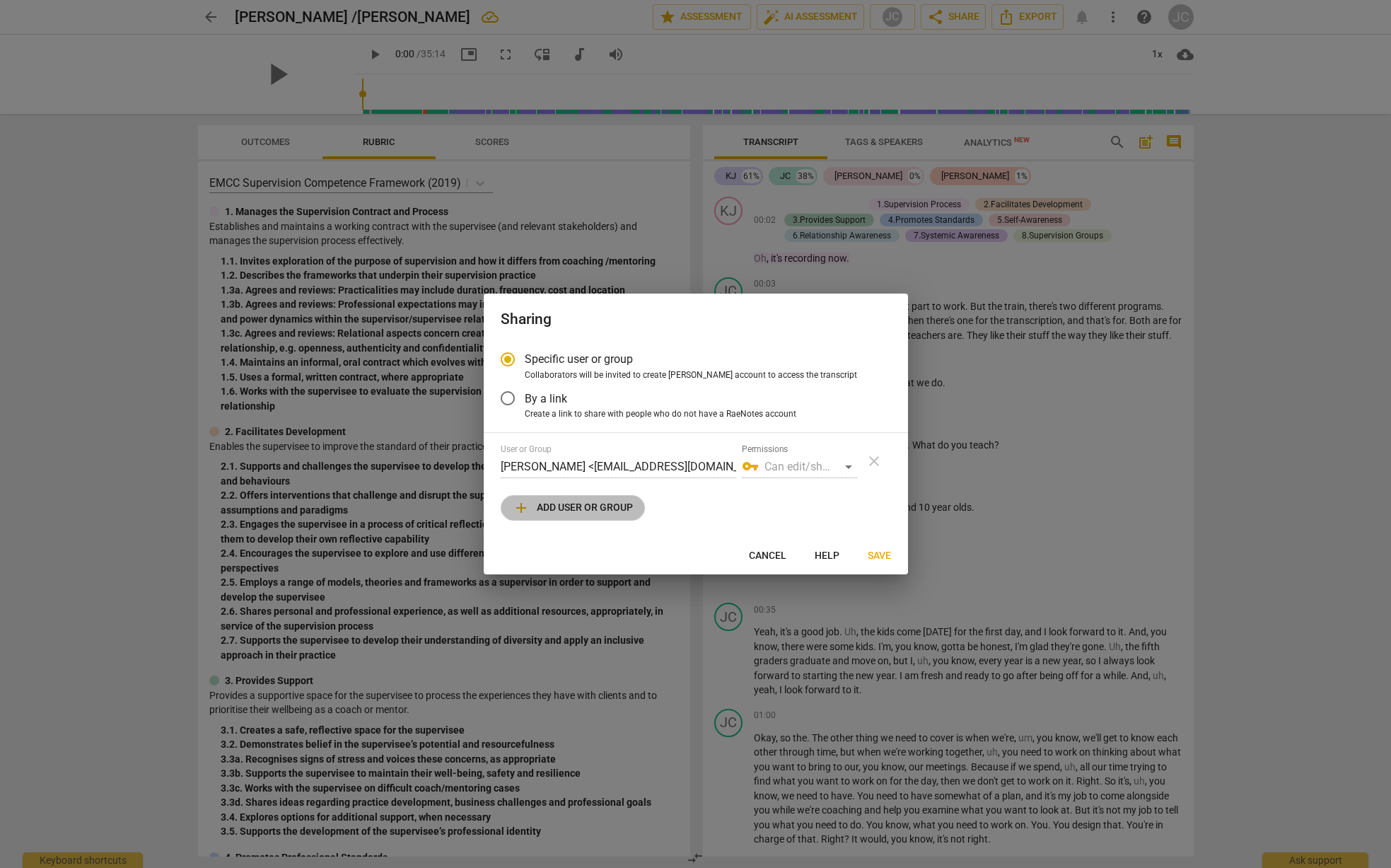
click at [603, 502] on span "add Add user or group" at bounding box center [572, 508] width 120 height 17
radio input "false"
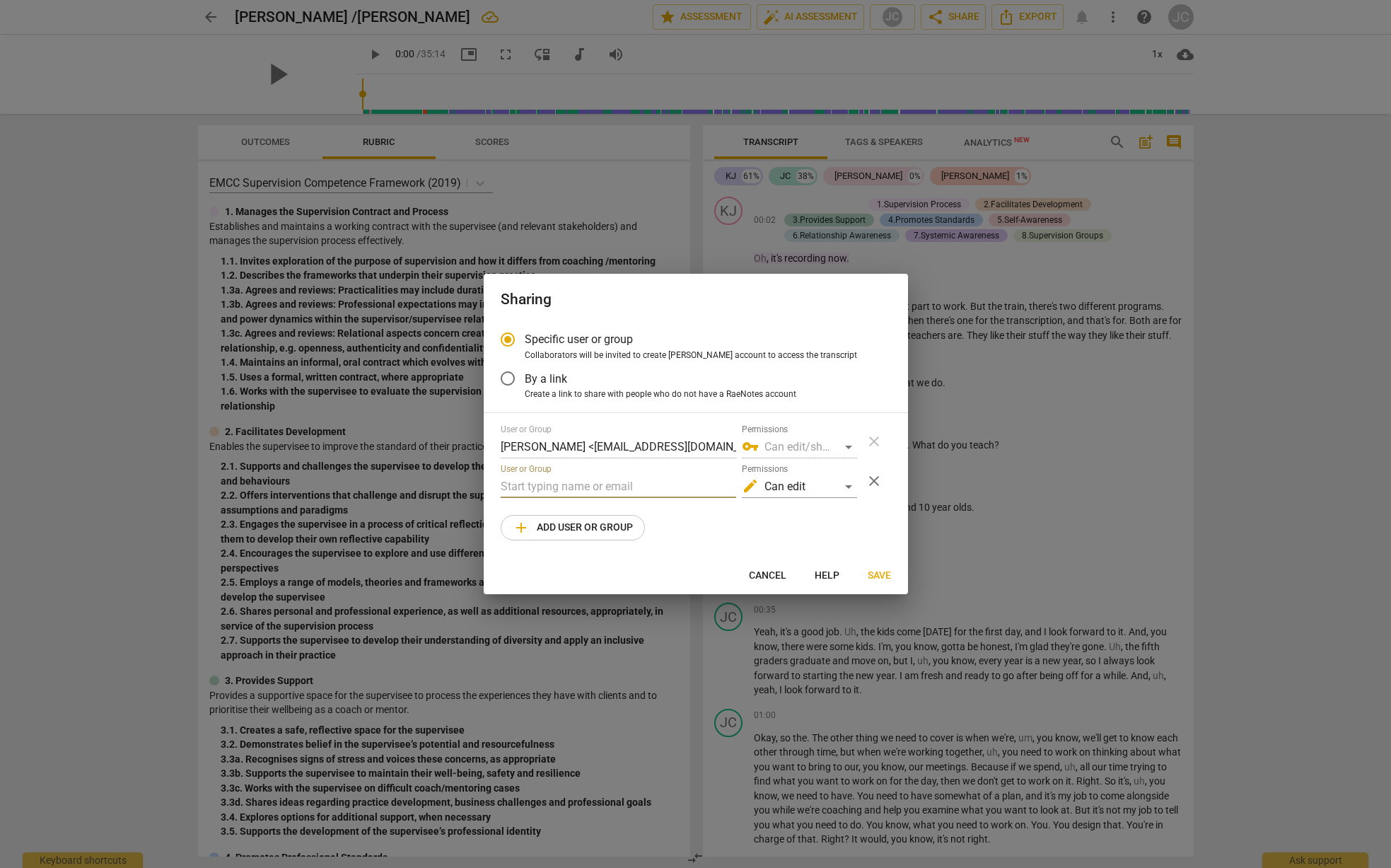
click at [507, 482] on input "text" at bounding box center [618, 487] width 235 height 22
type input "k"
click at [545, 533] on span "add Add user or group" at bounding box center [572, 527] width 120 height 17
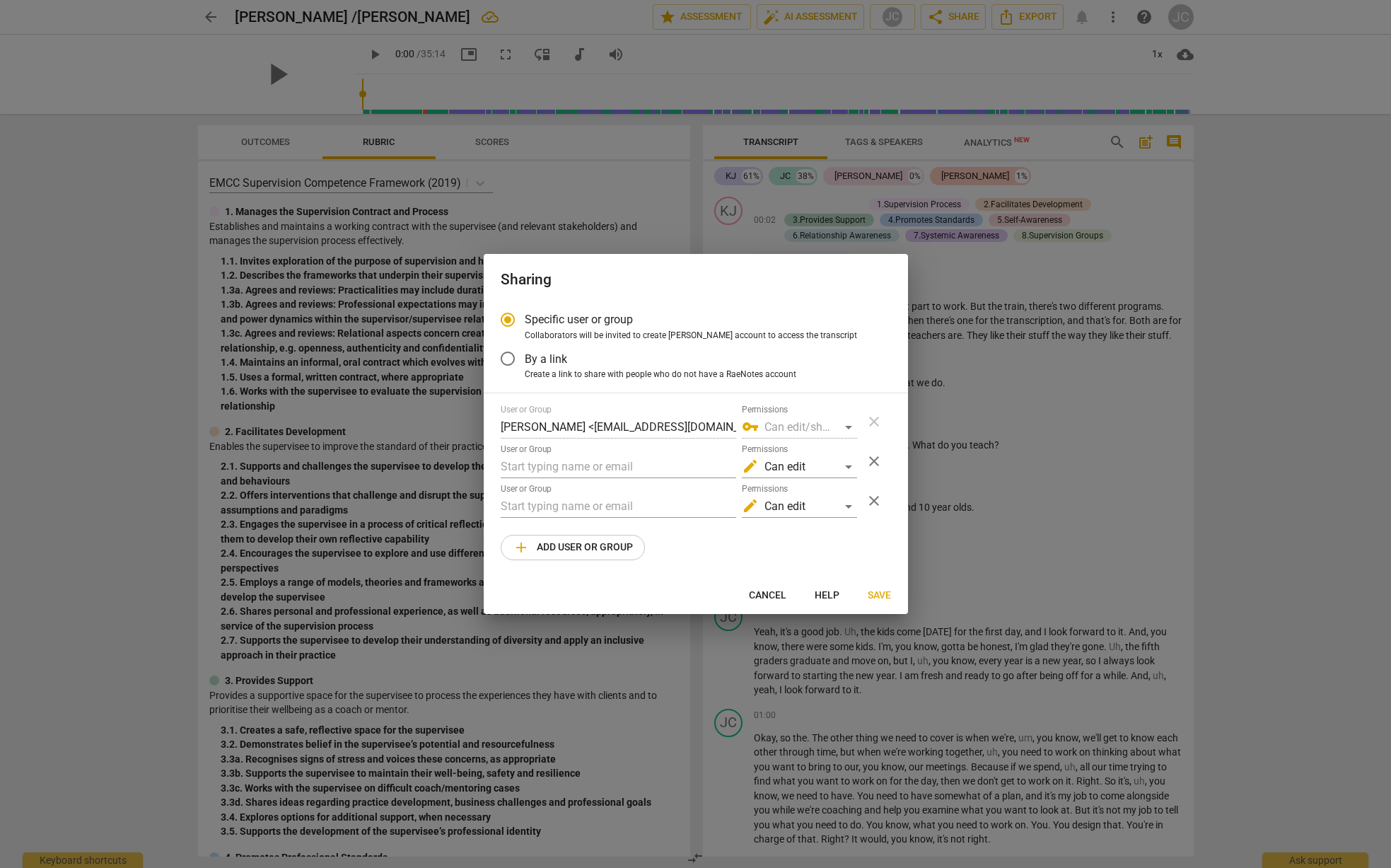
click at [880, 502] on span "close" at bounding box center [874, 501] width 17 height 17
radio input "false"
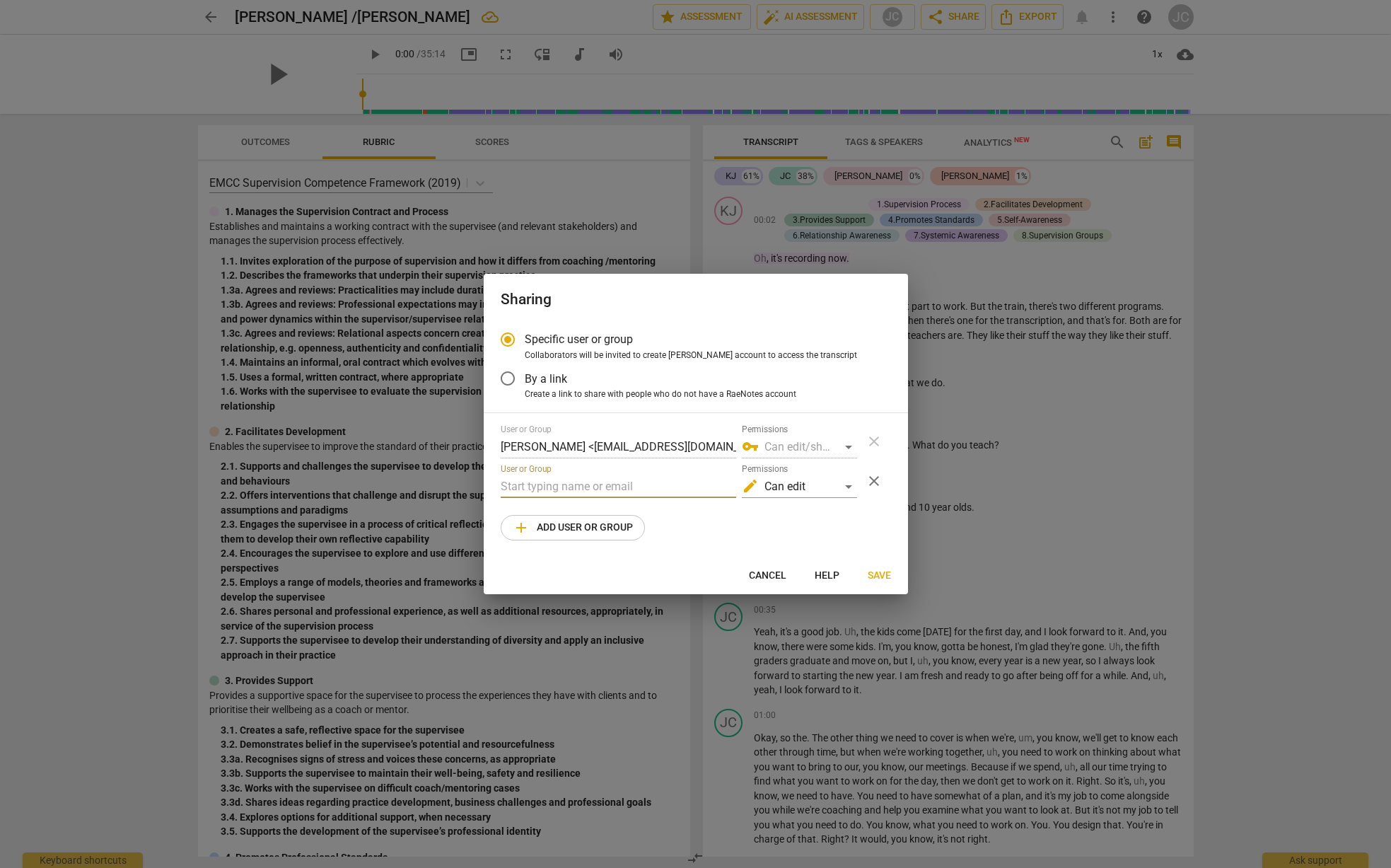
click at [515, 487] on input "text" at bounding box center [618, 487] width 235 height 22
paste input "[PERSON_NAME]"
type input "K"
click at [527, 485] on input "text" at bounding box center [618, 487] width 235 height 22
paste input "[EMAIL_ADDRESS][DOMAIN_NAME]"
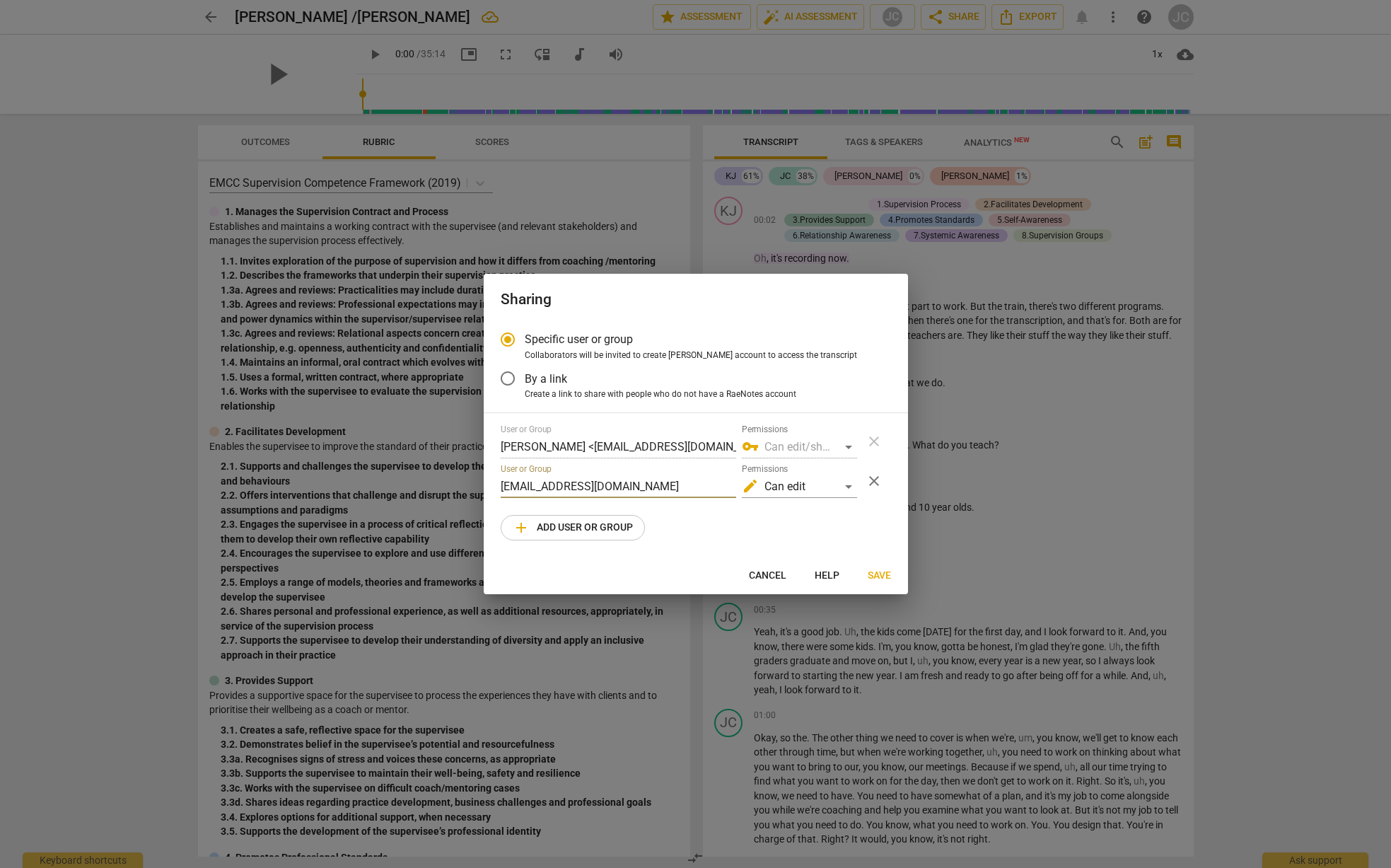
type input "[EMAIL_ADDRESS][DOMAIN_NAME]"
click at [834, 580] on span "Help" at bounding box center [827, 575] width 25 height 14
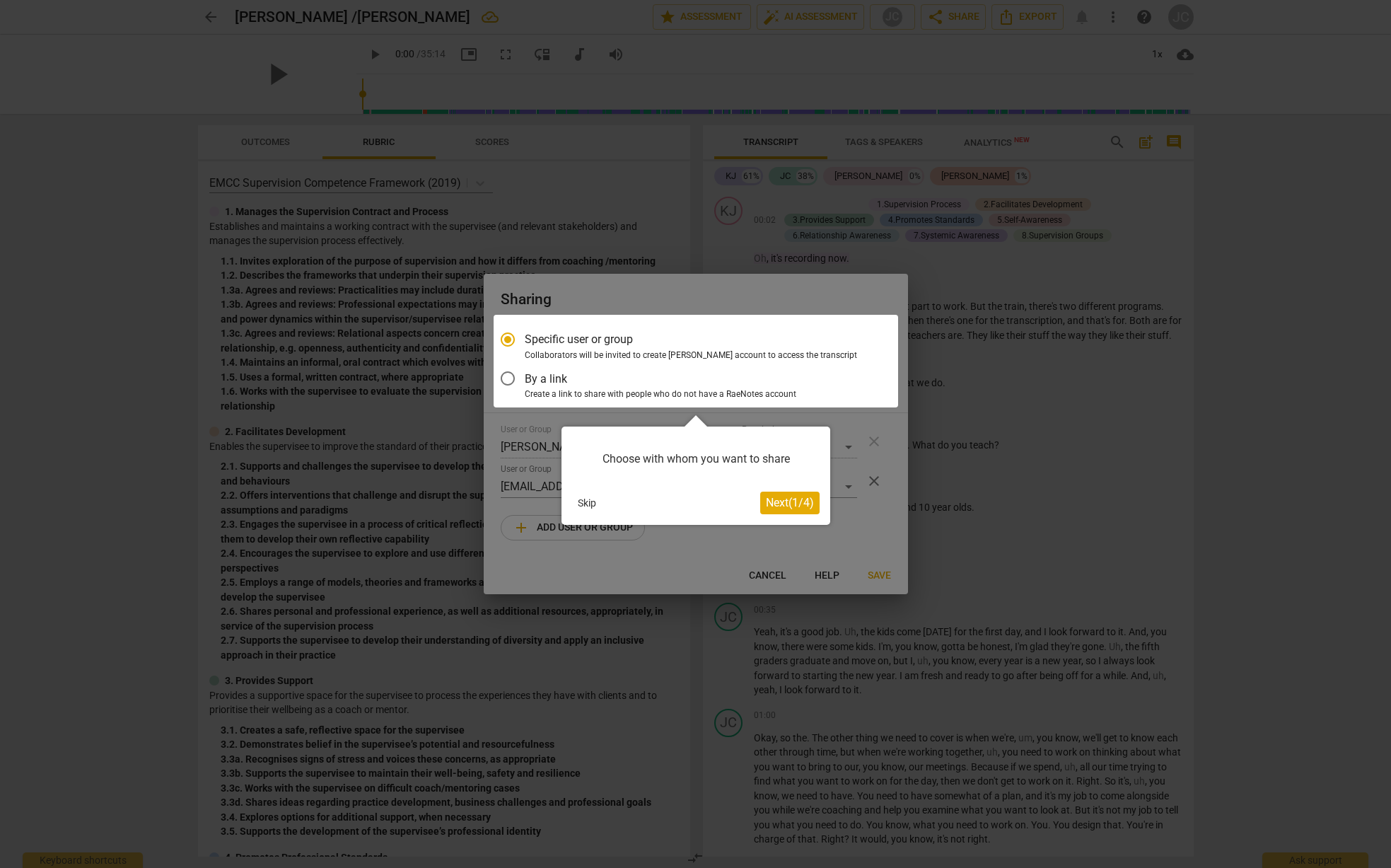
click at [796, 511] on button "Next ( 1 / 4 )" at bounding box center [790, 502] width 60 height 22
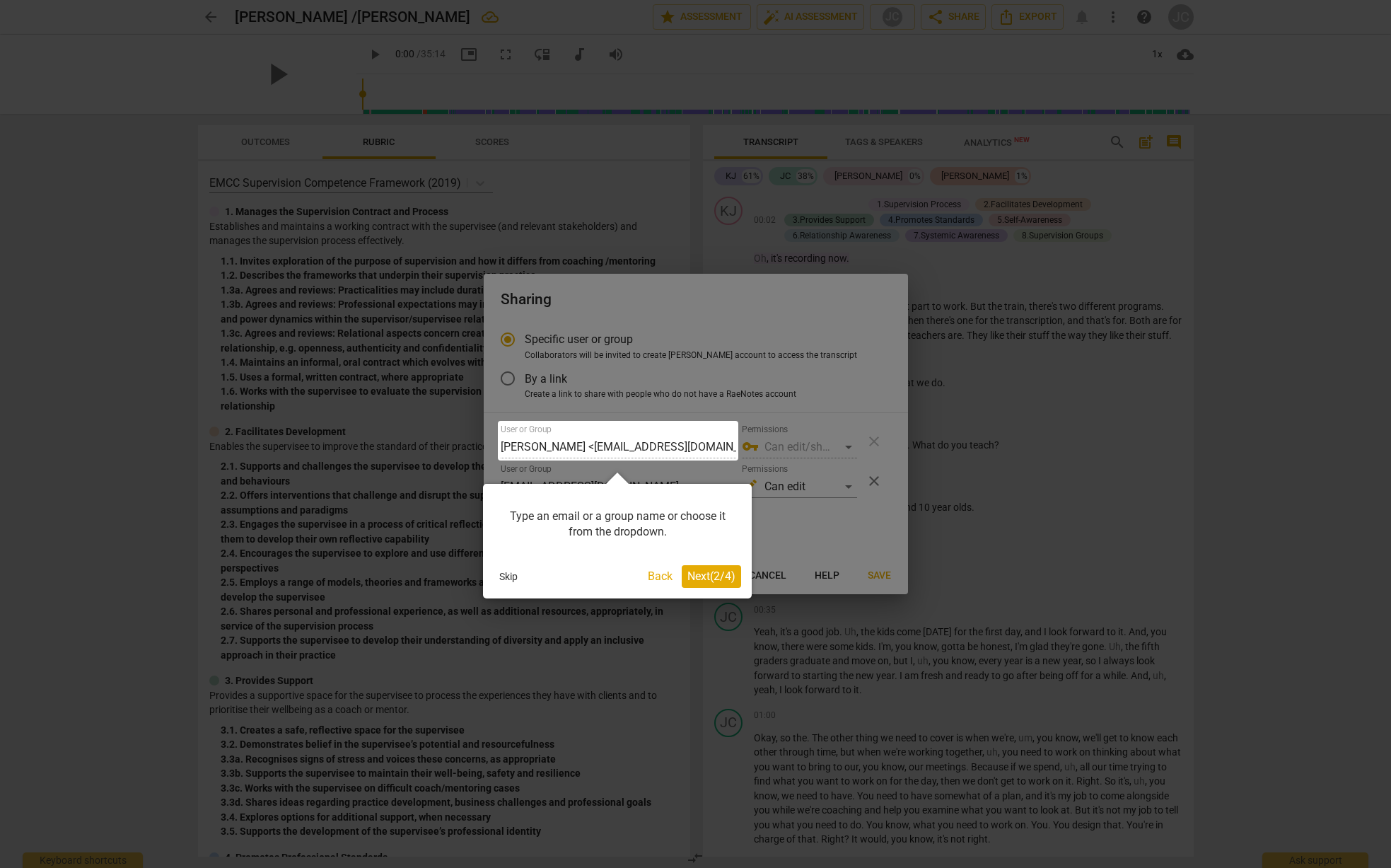
click at [721, 574] on span "Next ( 2 / 4 )" at bounding box center [712, 576] width 48 height 13
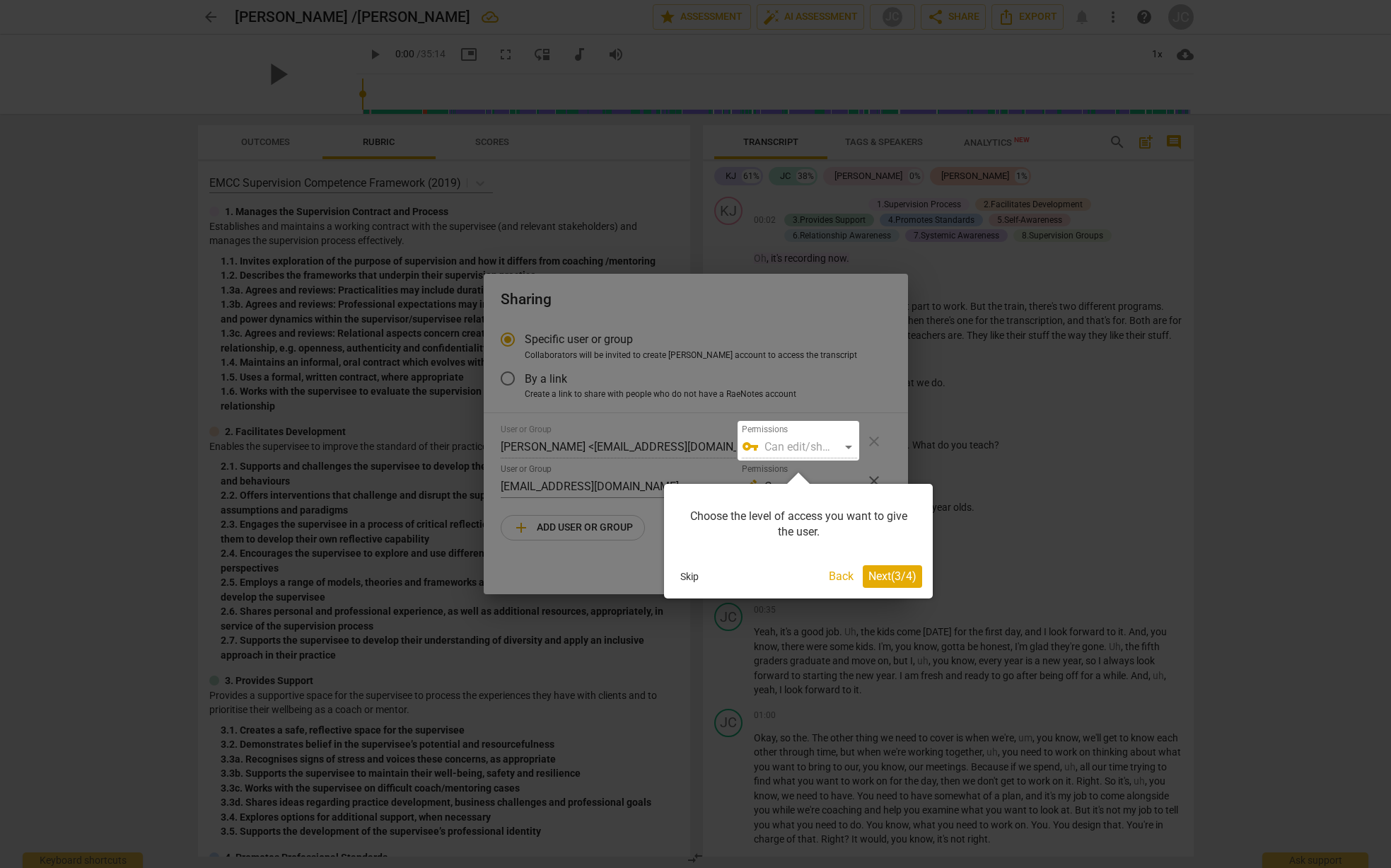
click at [837, 572] on button "Back" at bounding box center [841, 576] width 36 height 22
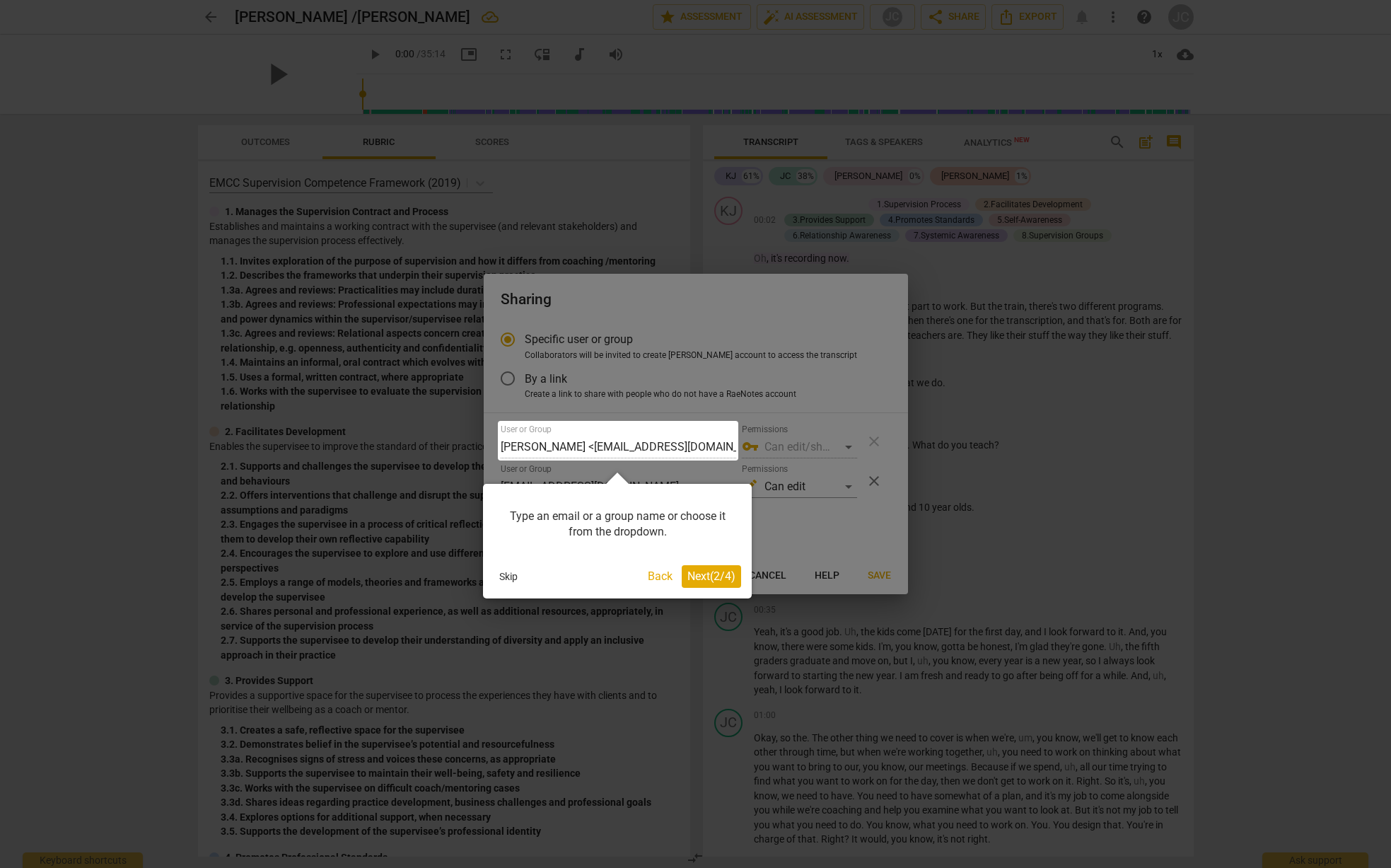
click at [721, 570] on span "Next ( 2 / 4 )" at bounding box center [712, 576] width 48 height 13
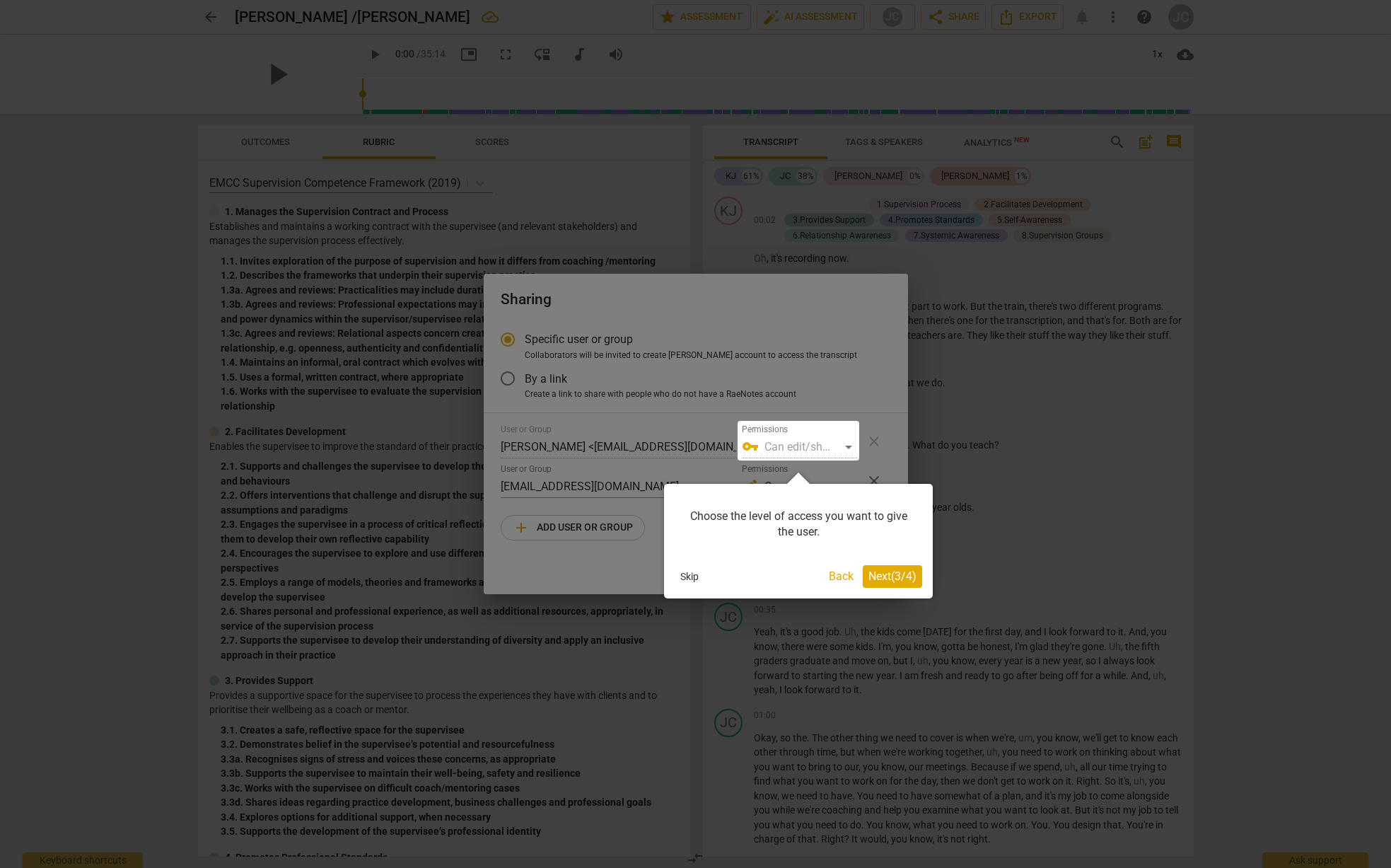
click at [895, 573] on span "Next ( 3 / 4 )" at bounding box center [892, 576] width 48 height 13
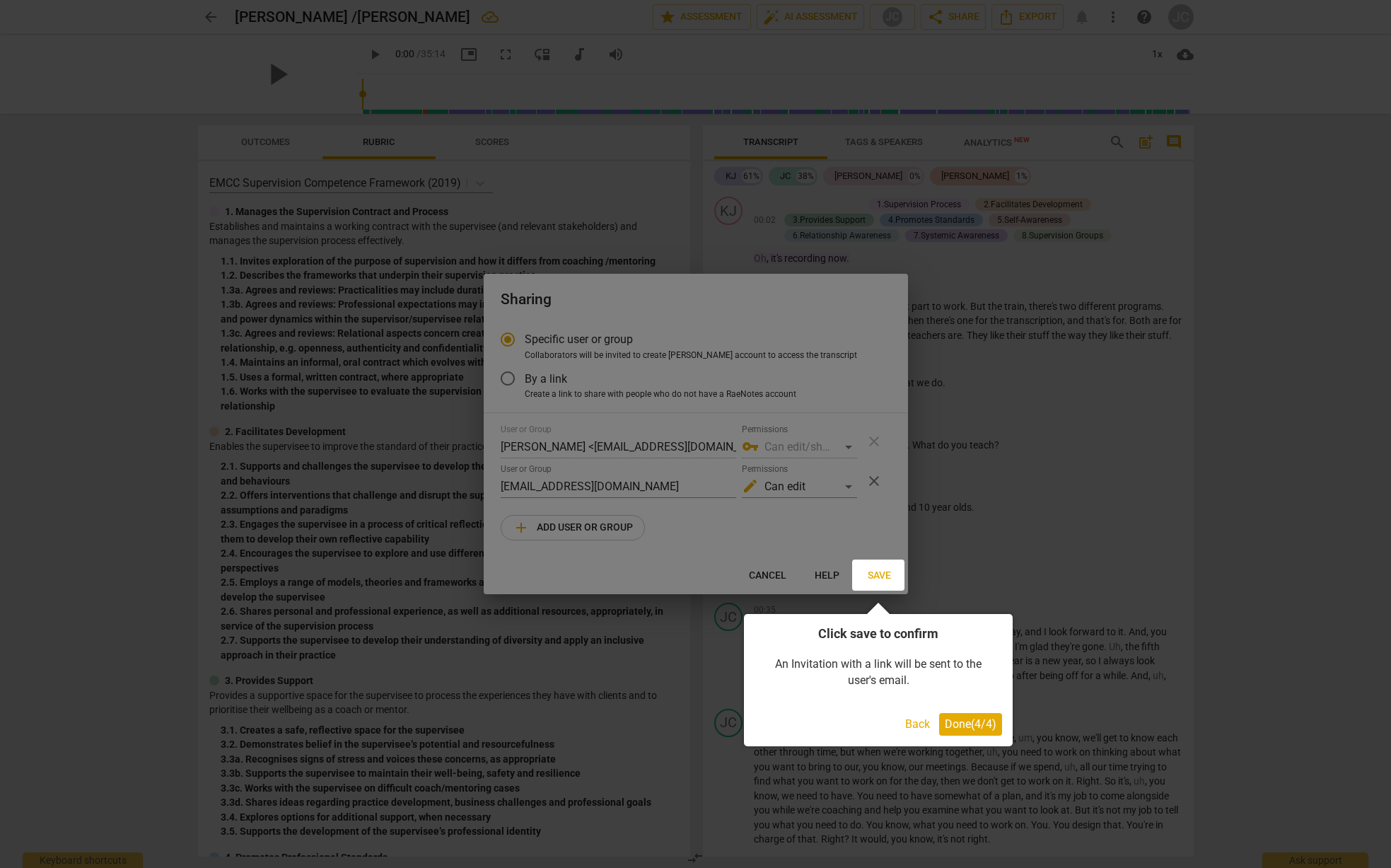
click at [953, 724] on span "Done ( 4 / 4 )" at bounding box center [970, 724] width 51 height 13
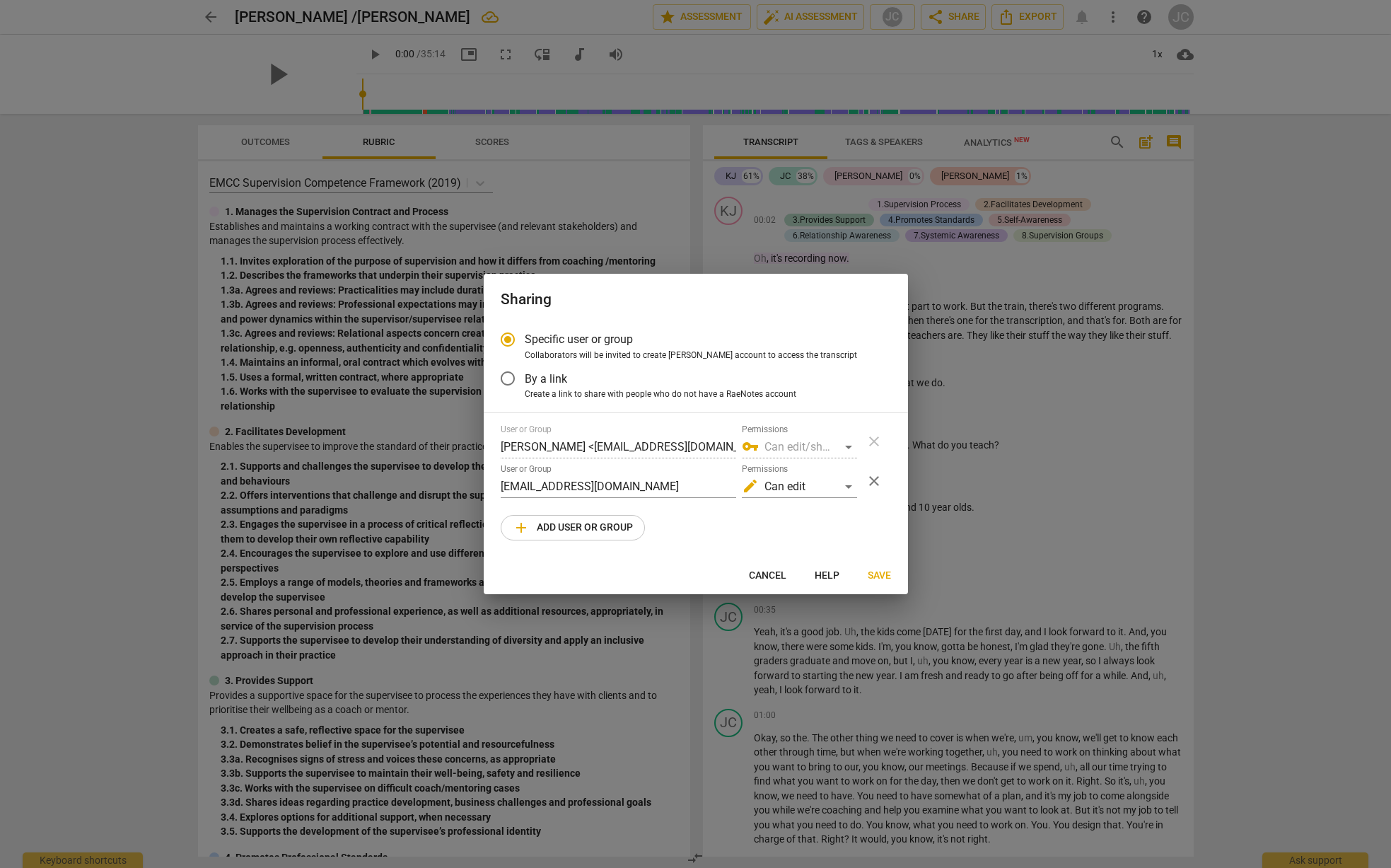
click at [849, 448] on div "vpn_key Can edit/share" at bounding box center [799, 447] width 115 height 22
click at [850, 447] on div "vpn_key Can edit/share" at bounding box center [799, 447] width 115 height 22
click at [757, 449] on span "vpn_key" at bounding box center [750, 447] width 17 height 17
click at [755, 449] on span "vpn_key" at bounding box center [750, 447] width 17 height 17
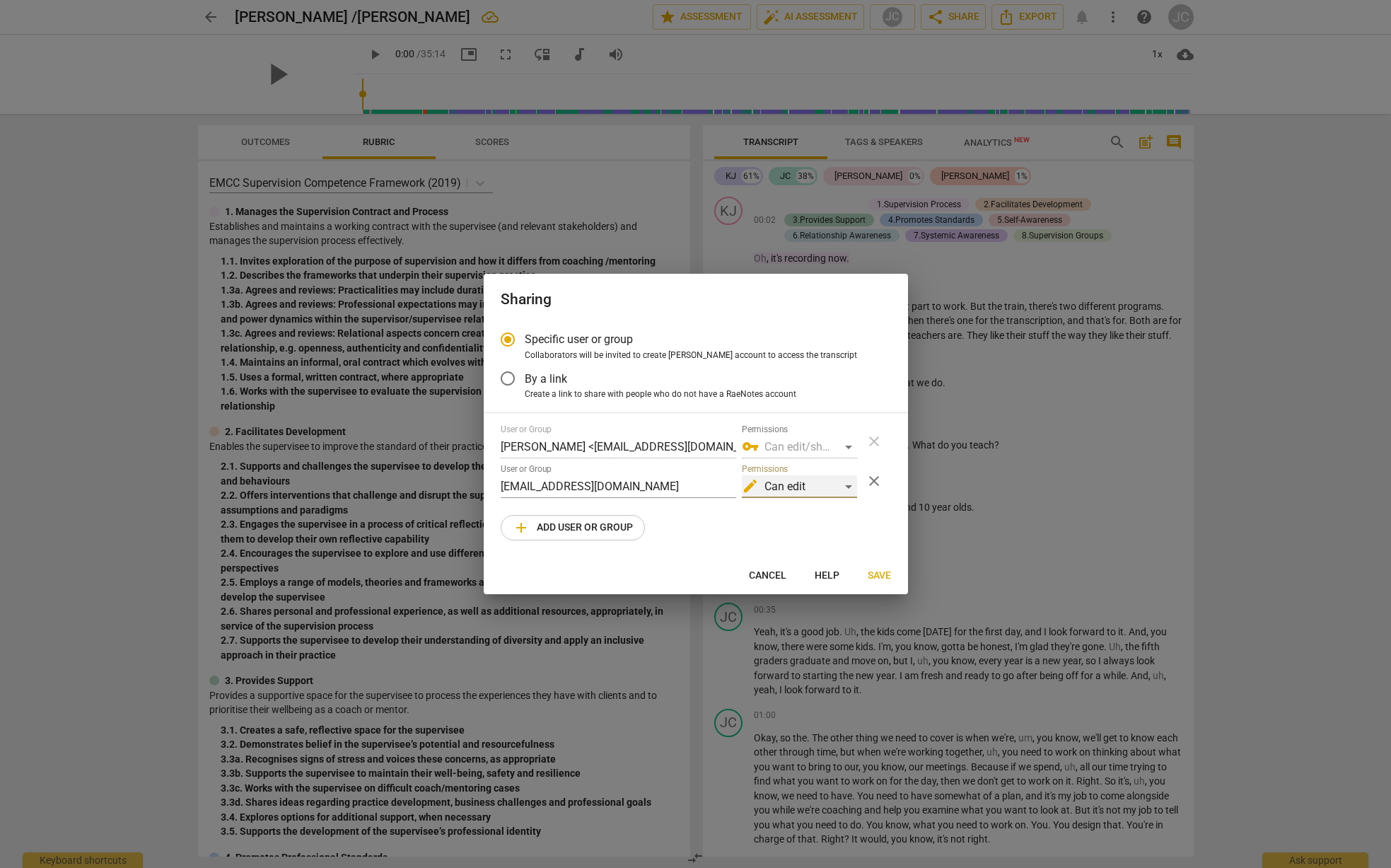
click at [850, 484] on div "edit Can edit" at bounding box center [799, 487] width 115 height 22
click at [818, 456] on li "comment Can comment" at bounding box center [800, 452] width 119 height 33
click at [847, 485] on div "comment Can comment" at bounding box center [799, 487] width 115 height 22
click at [788, 515] on li "edit Can edit" at bounding box center [800, 520] width 119 height 33
radio input "false"
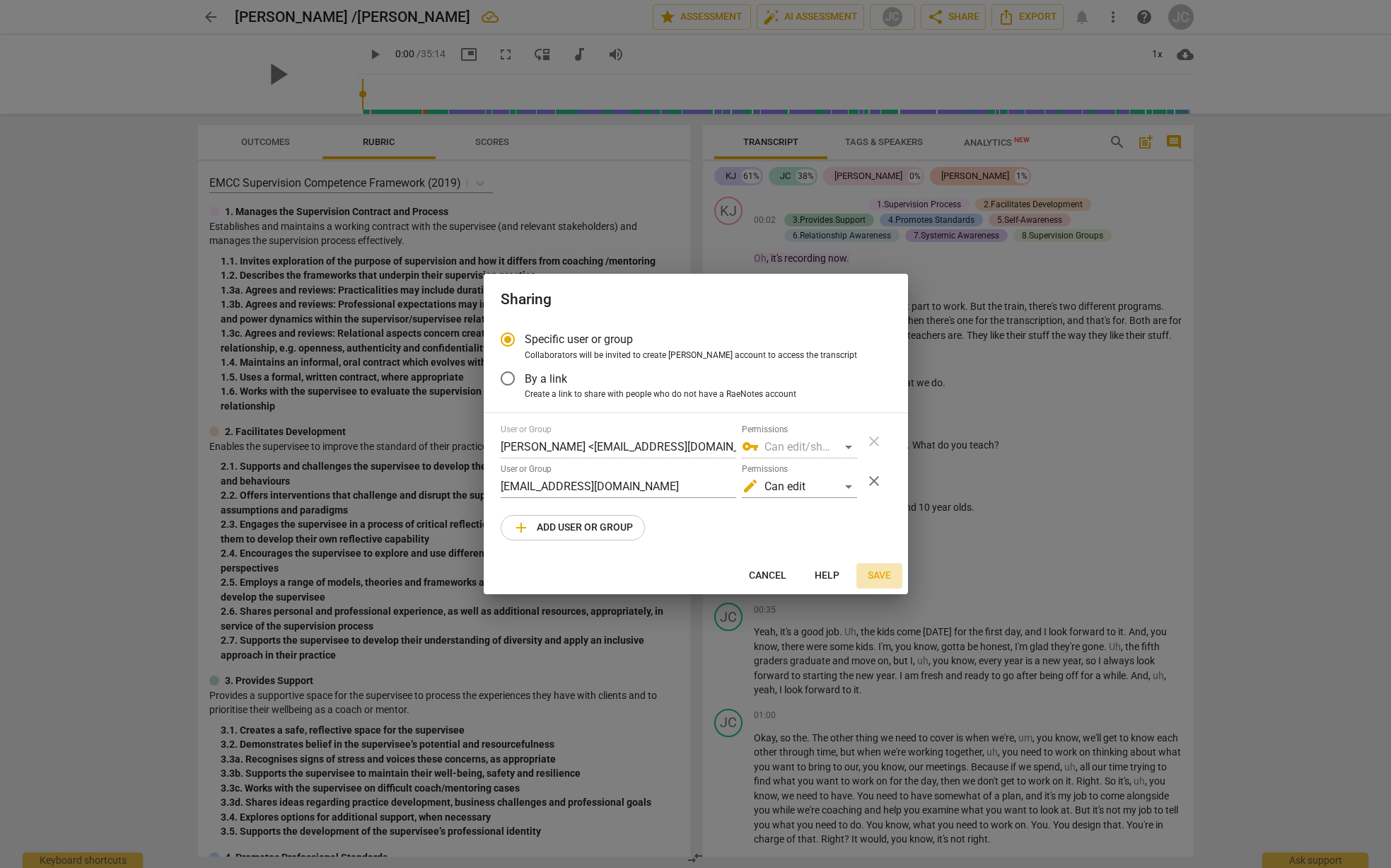
click at [880, 573] on span "Save" at bounding box center [879, 575] width 23 height 14
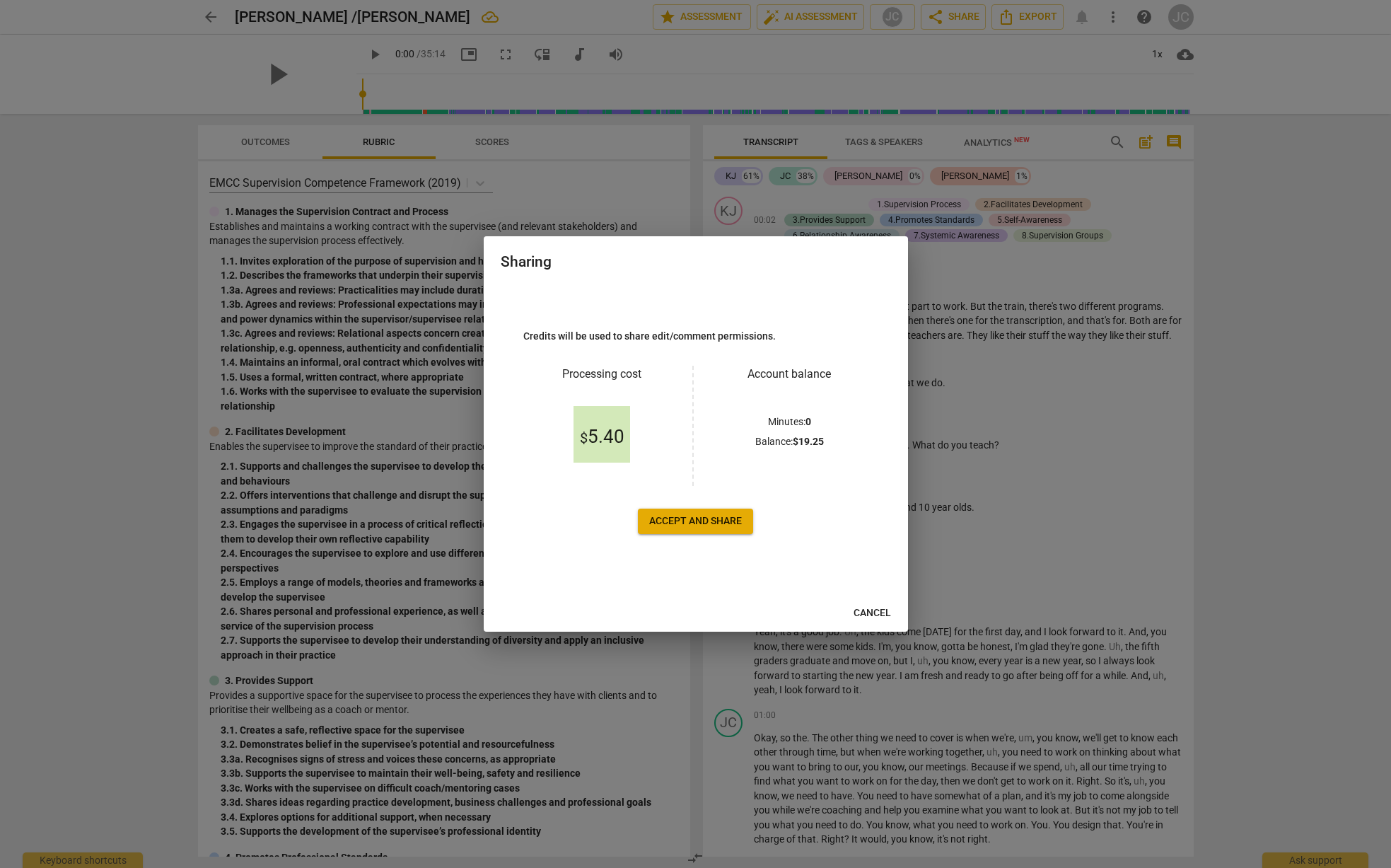
click at [698, 516] on span "Accept and share" at bounding box center [696, 521] width 93 height 14
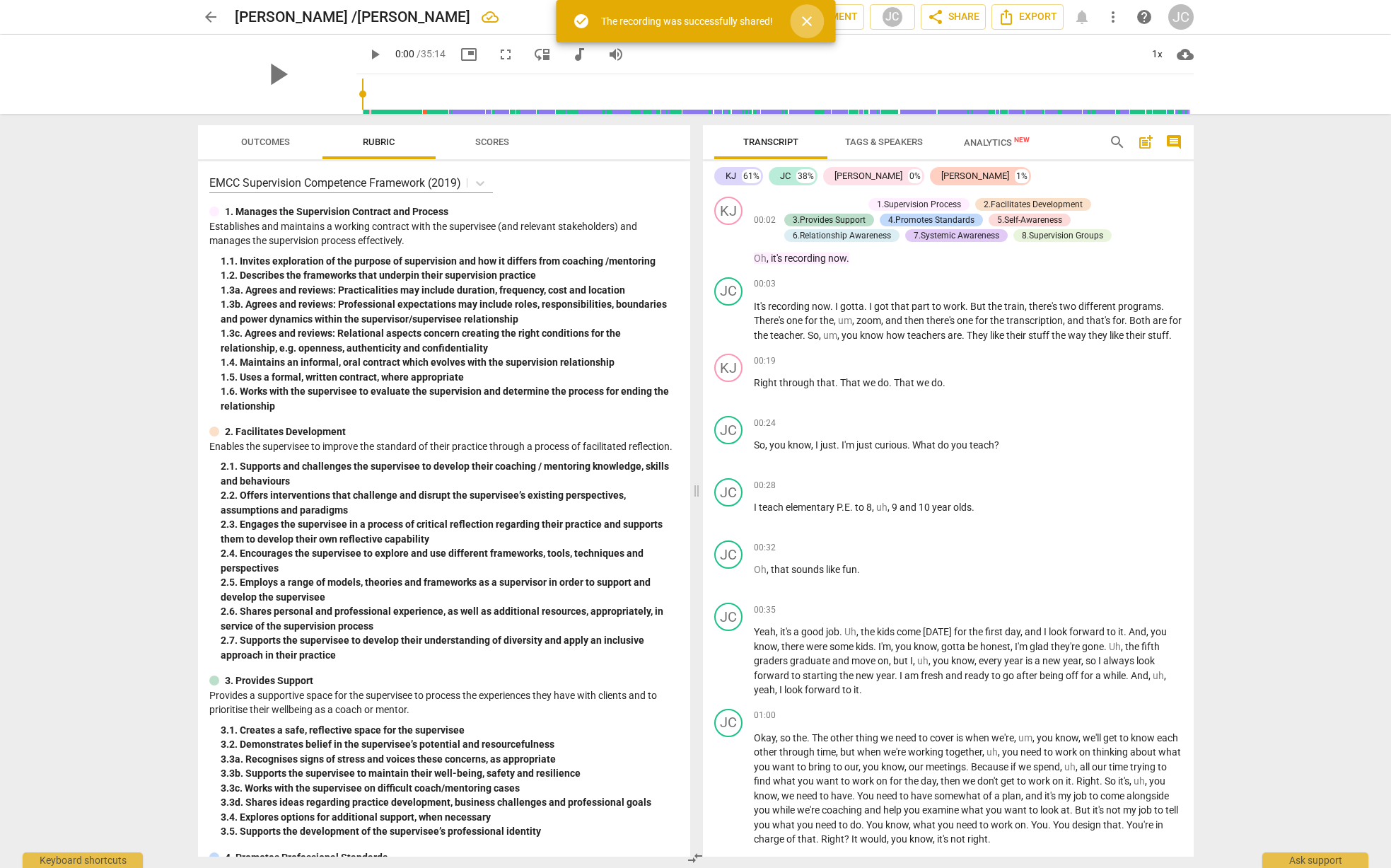
click at [808, 22] on span "close" at bounding box center [807, 21] width 17 height 17
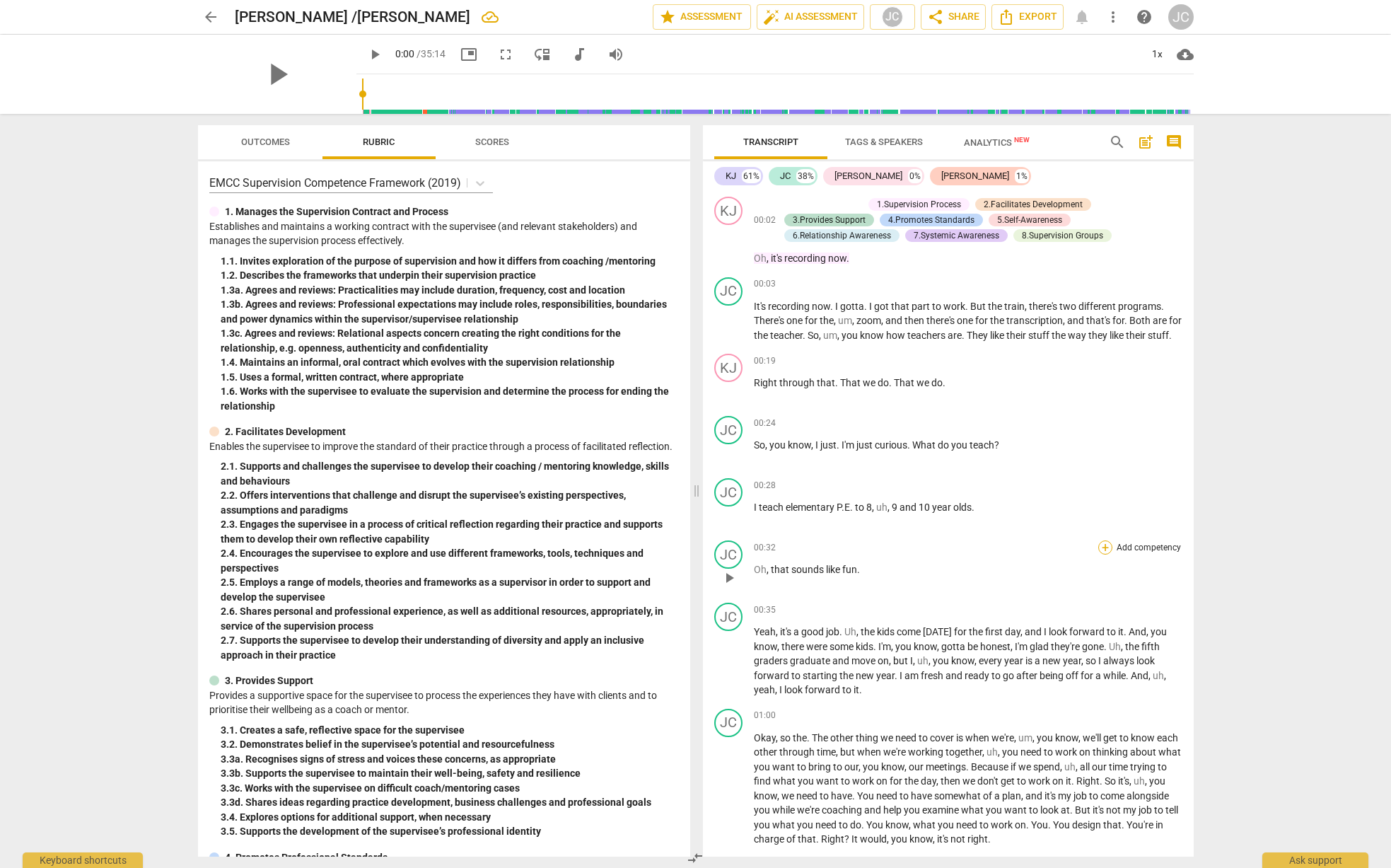
click at [1102, 554] on div "+" at bounding box center [1104, 547] width 14 height 14
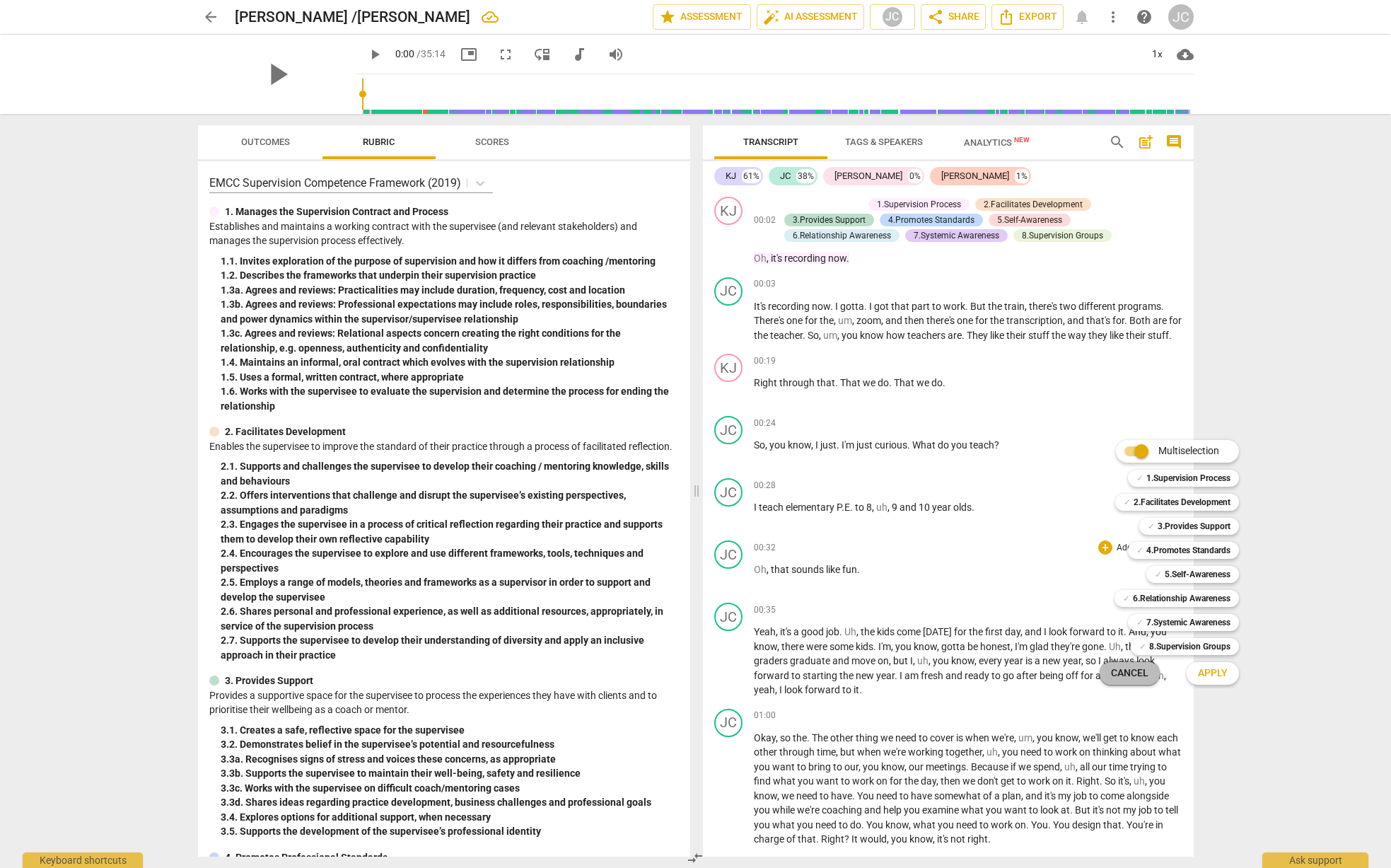
click at [1116, 676] on span "Cancel" at bounding box center [1130, 673] width 37 height 14
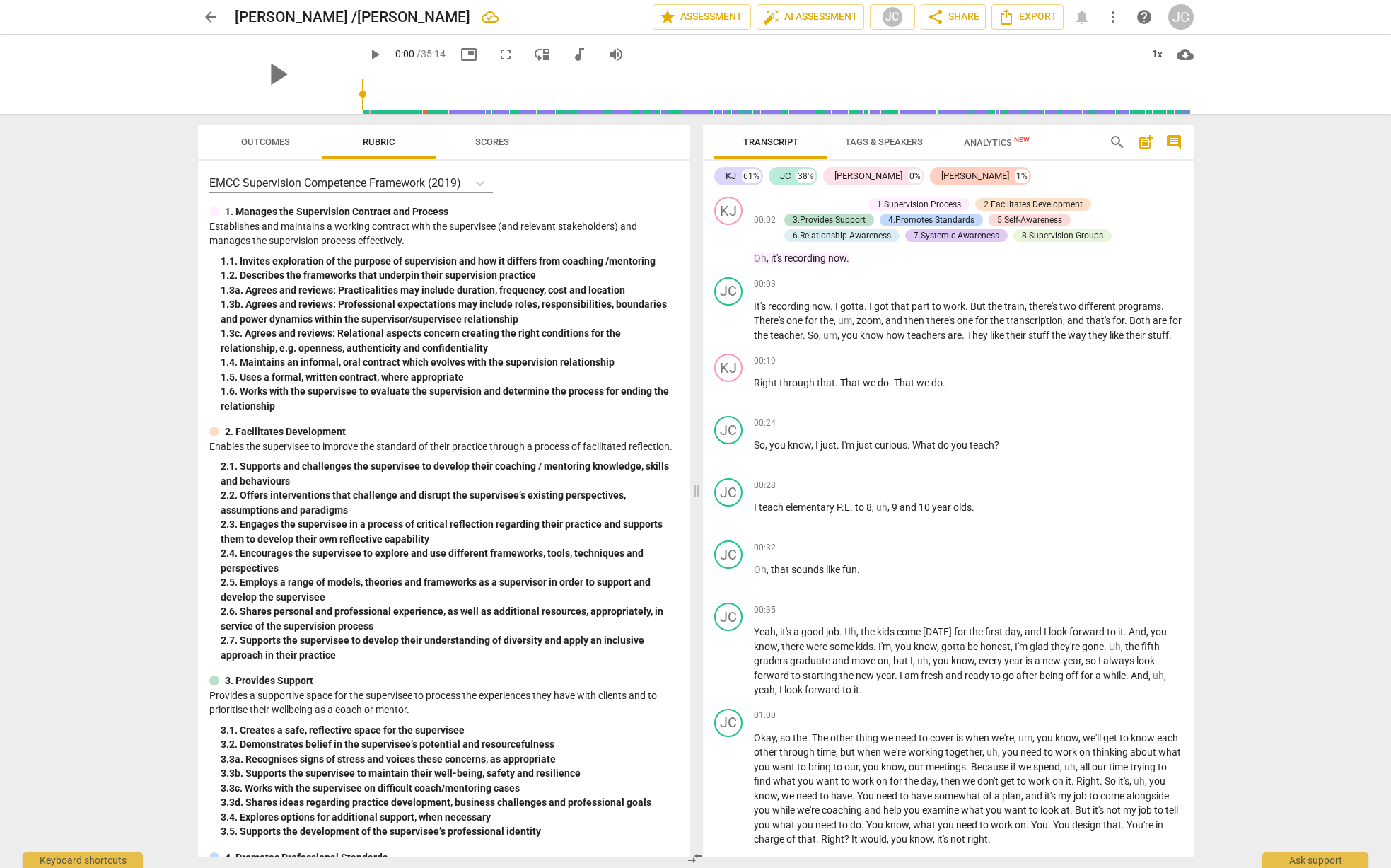
click at [867, 141] on span "Tags & Speakers" at bounding box center [884, 141] width 78 height 10
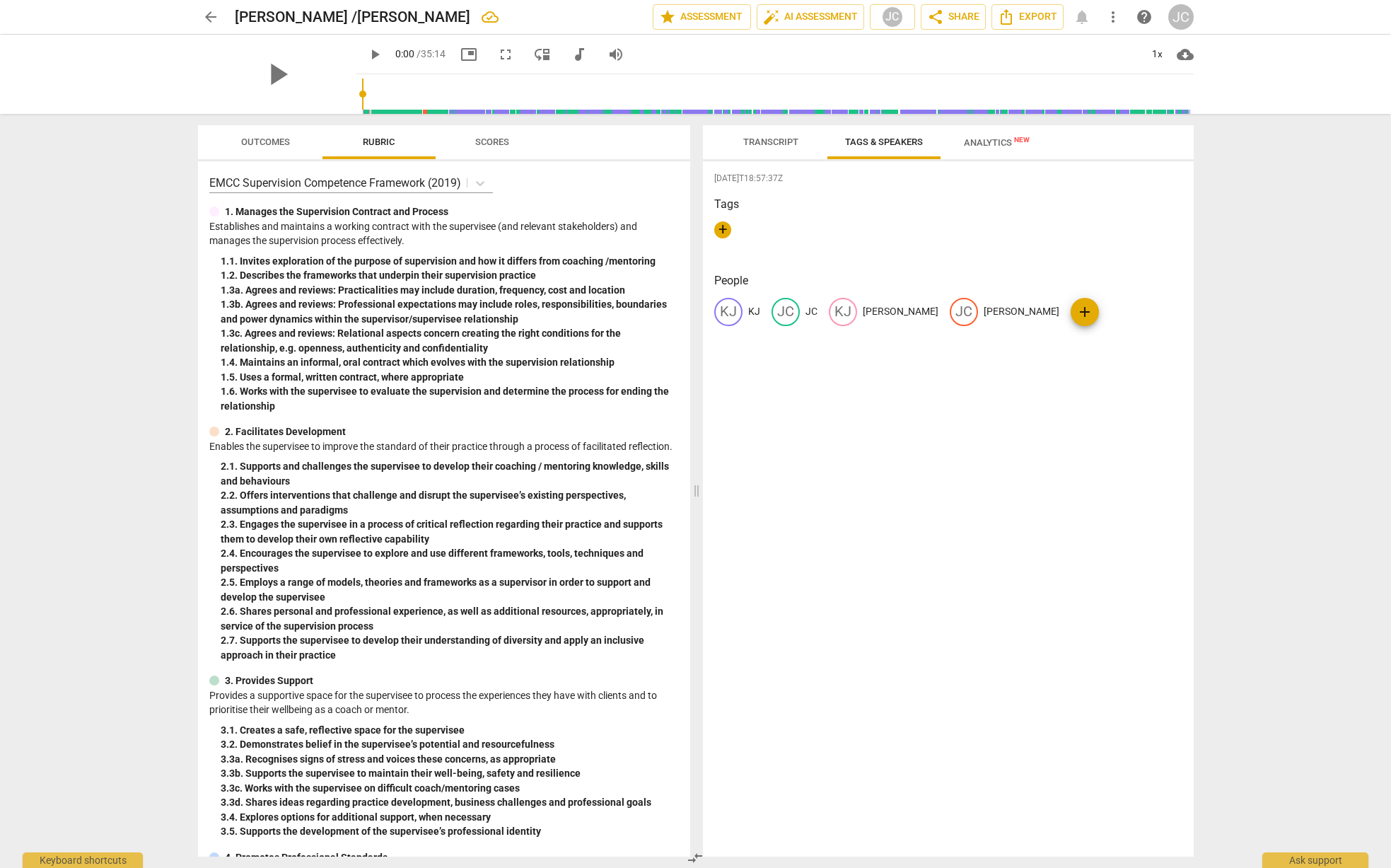
click at [732, 206] on h3 "Tags" at bounding box center [948, 205] width 468 height 17
click at [723, 230] on span "+" at bounding box center [723, 230] width 17 height 17
click at [773, 143] on span "Transcript" at bounding box center [770, 141] width 55 height 10
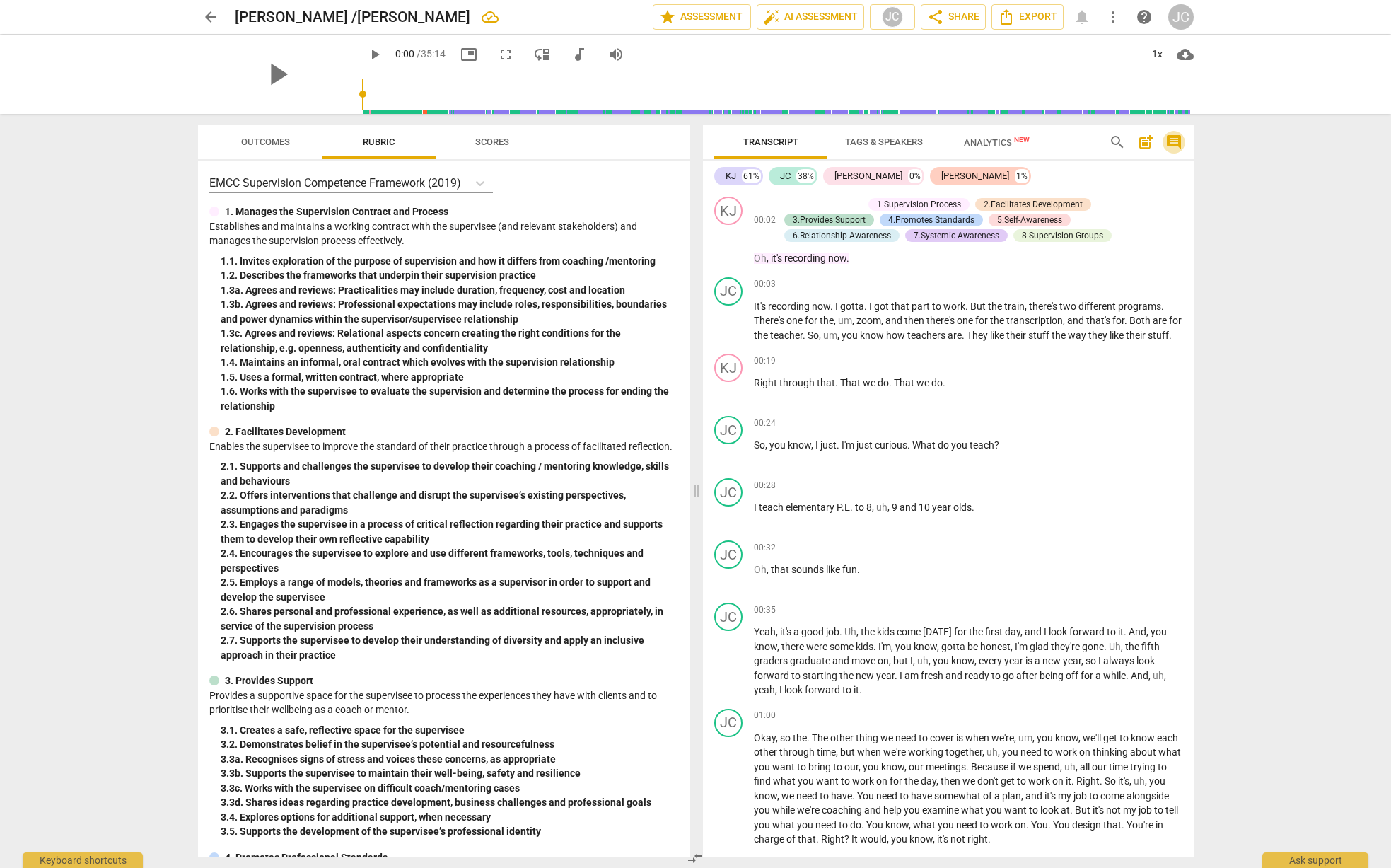
click at [1175, 143] on span "comment" at bounding box center [1174, 142] width 17 height 17
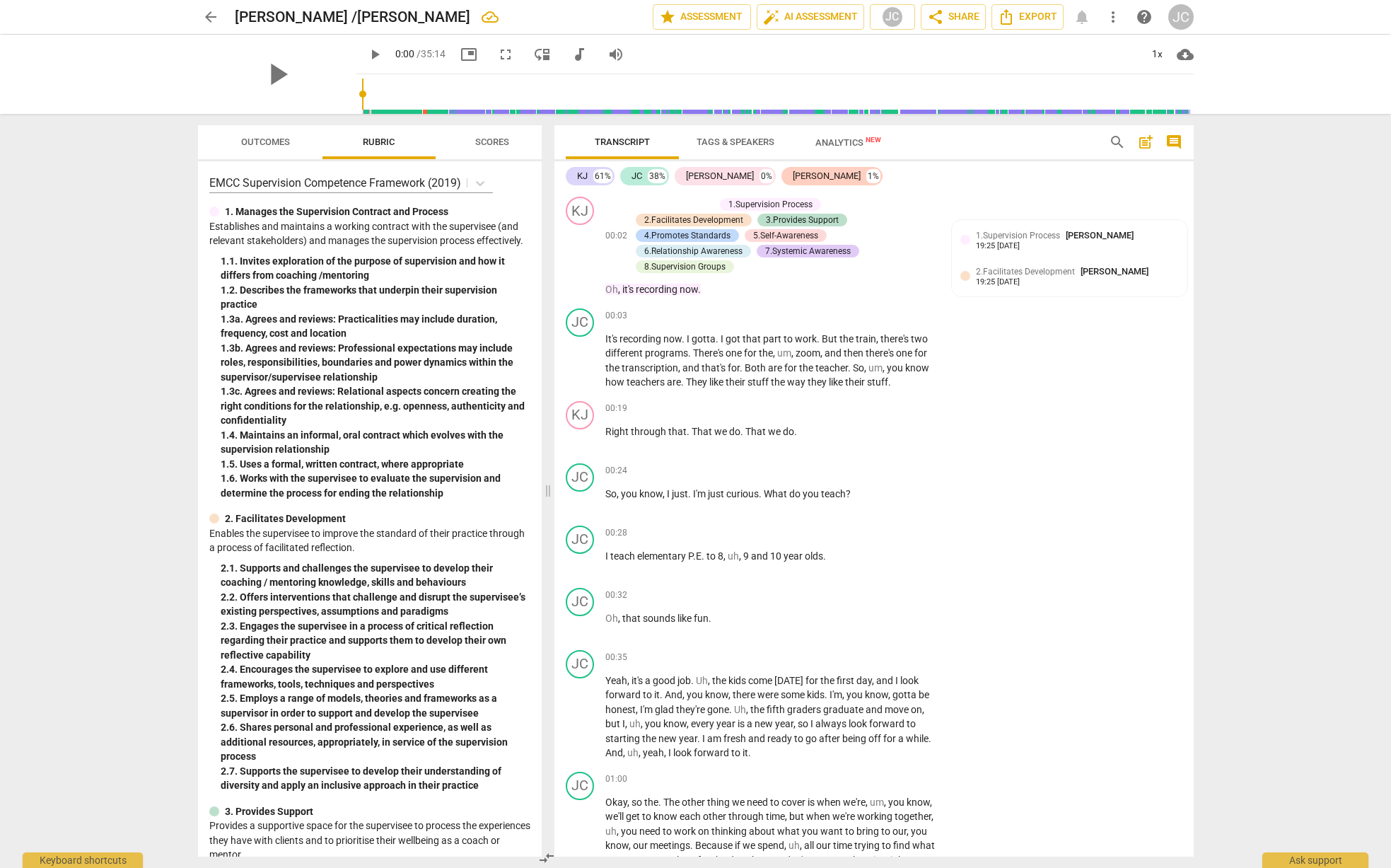
click at [1172, 143] on span "comment" at bounding box center [1174, 142] width 17 height 17
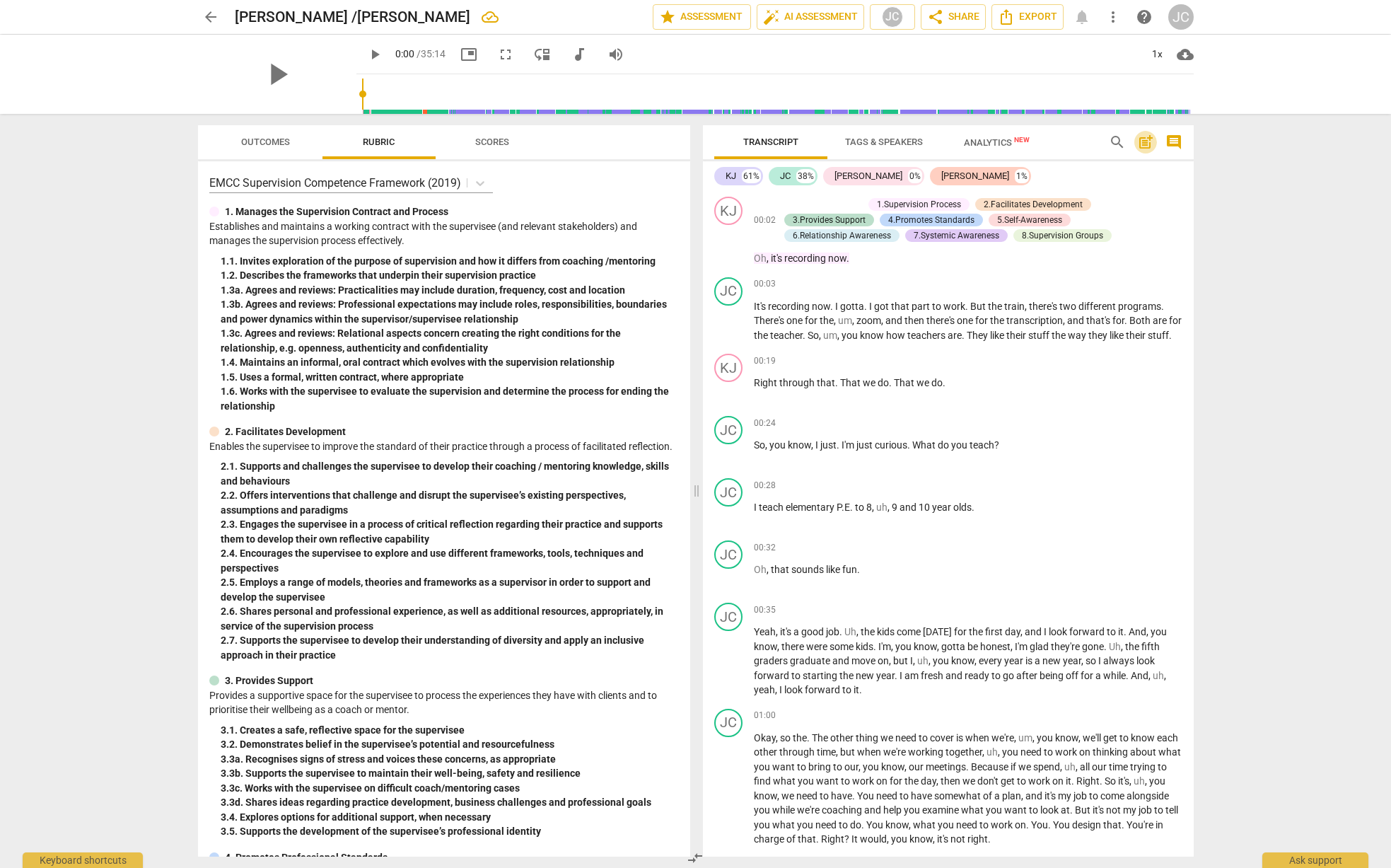
click at [1148, 143] on span "post_add" at bounding box center [1145, 142] width 17 height 17
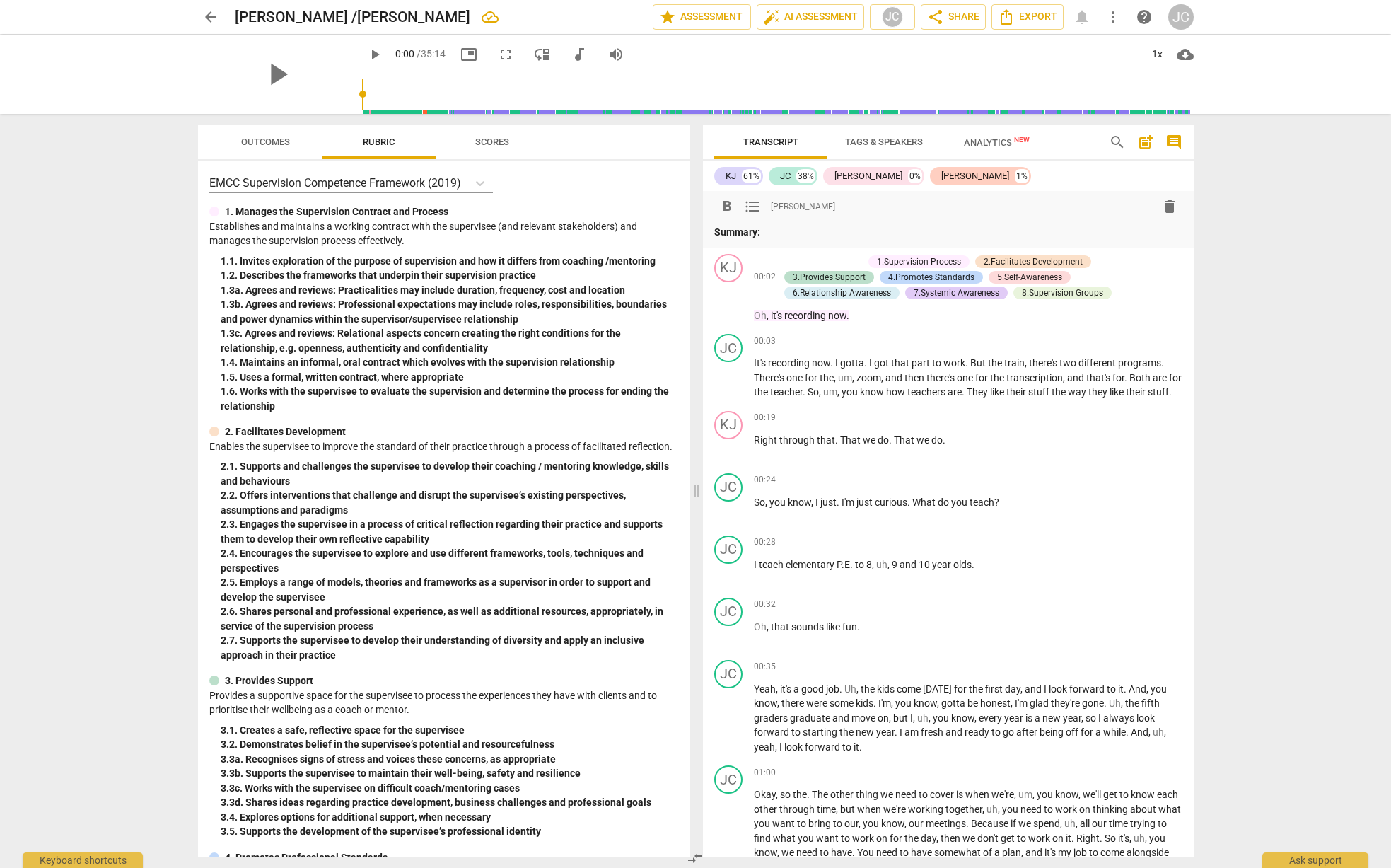
click at [1028, 169] on div "KJ 61% JC 38% [PERSON_NAME] 0% [PERSON_NAME] 1%" at bounding box center [948, 176] width 468 height 24
click at [1162, 207] on span "delete" at bounding box center [1170, 207] width 17 height 17
drag, startPoint x: 1165, startPoint y: 205, endPoint x: 775, endPoint y: 53, distance: 418.6
click at [1165, 205] on span "delete" at bounding box center [1170, 207] width 17 height 17
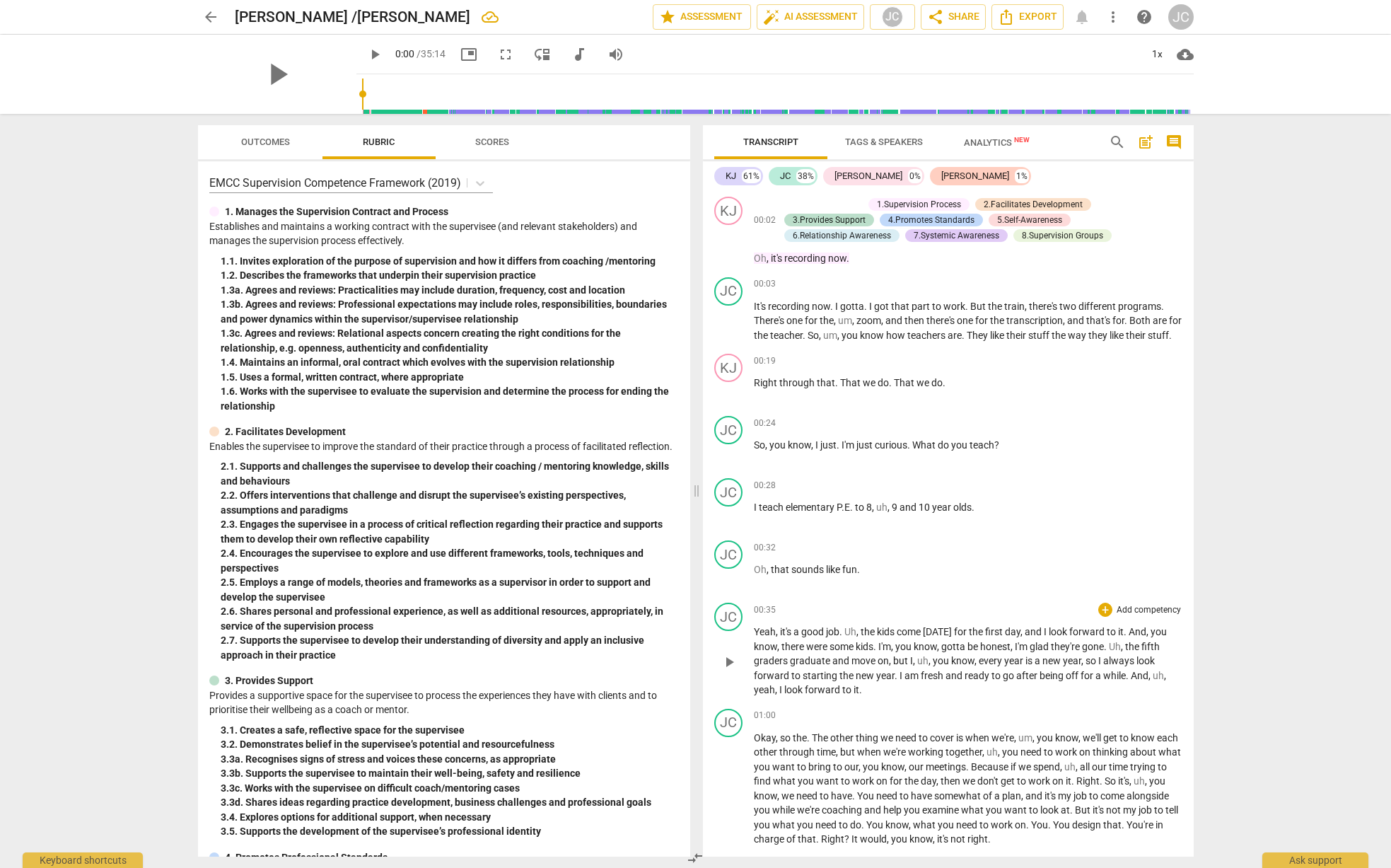
click at [727, 671] on span "play_arrow" at bounding box center [729, 661] width 17 height 17
click at [727, 671] on span "pause" at bounding box center [729, 661] width 17 height 17
type input "38"
click at [1036, 529] on div "00:28 + Add competency keyboard_arrow_right I teach elementary P.E . to 8 , uh …" at bounding box center [968, 503] width 429 height 51
drag, startPoint x: 750, startPoint y: 643, endPoint x: 780, endPoint y: 649, distance: 30.6
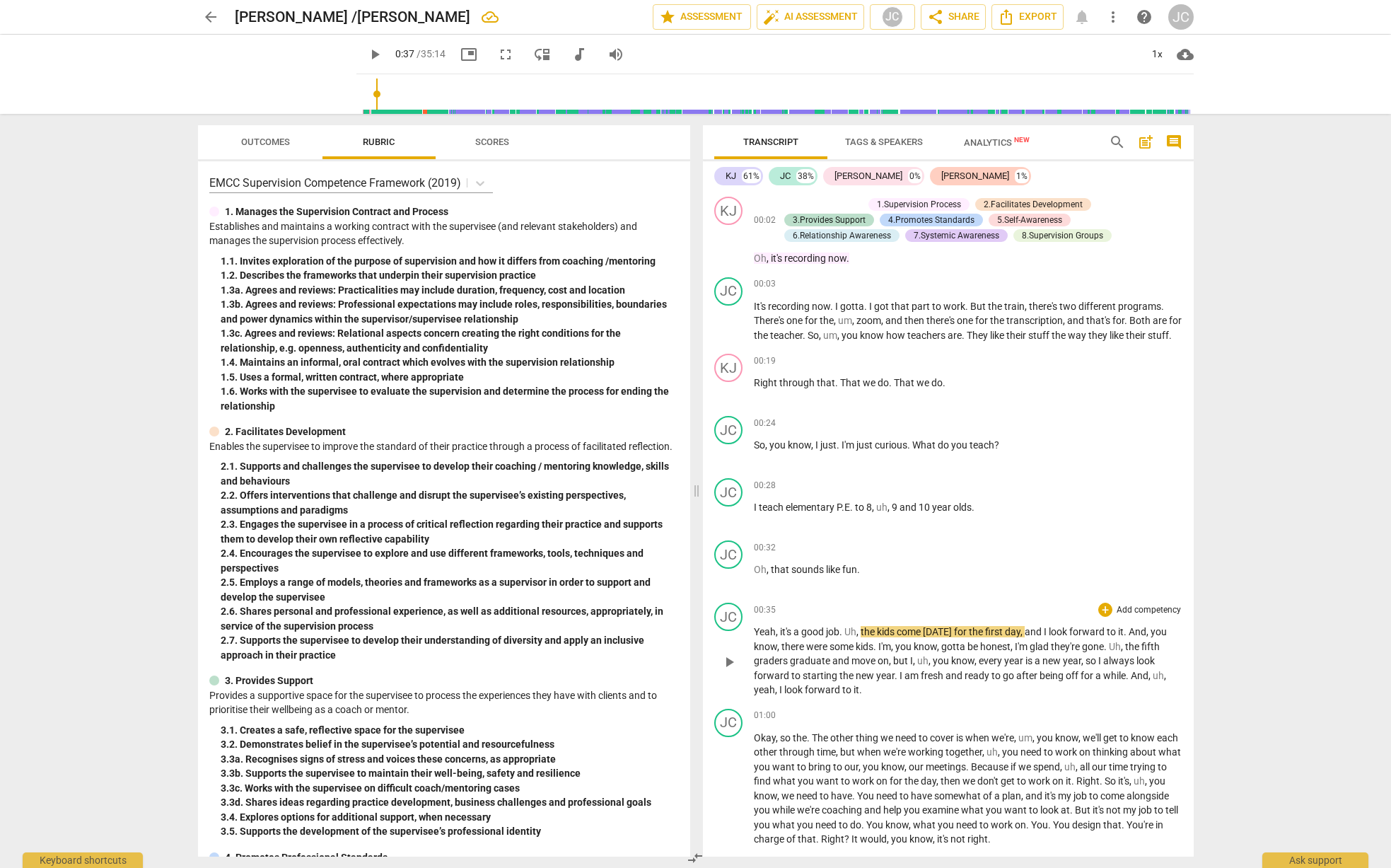
click at [780, 649] on div "JC play_arrow pause 00:35 + Add competency keyboard_arrow_right Yeah , it's a g…" at bounding box center [949, 650] width 491 height 106
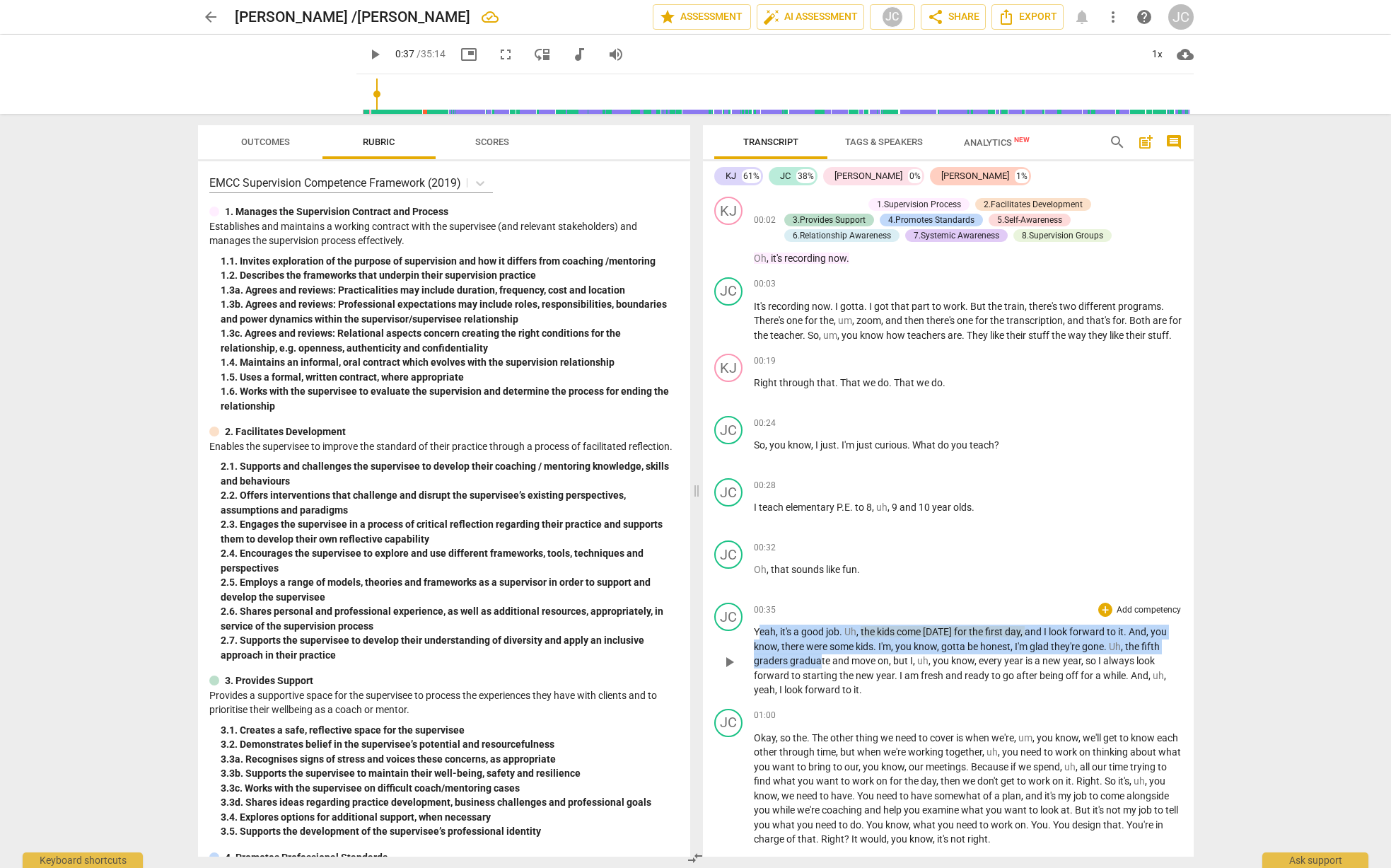
drag, startPoint x: 756, startPoint y: 648, endPoint x: 822, endPoint y: 661, distance: 67.3
click at [831, 666] on p "Yeah , it's a good job . Uh , the kids come [DATE] for the first day , and I lo…" at bounding box center [968, 661] width 429 height 73
click at [756, 637] on span "Yeah" at bounding box center [765, 632] width 22 height 11
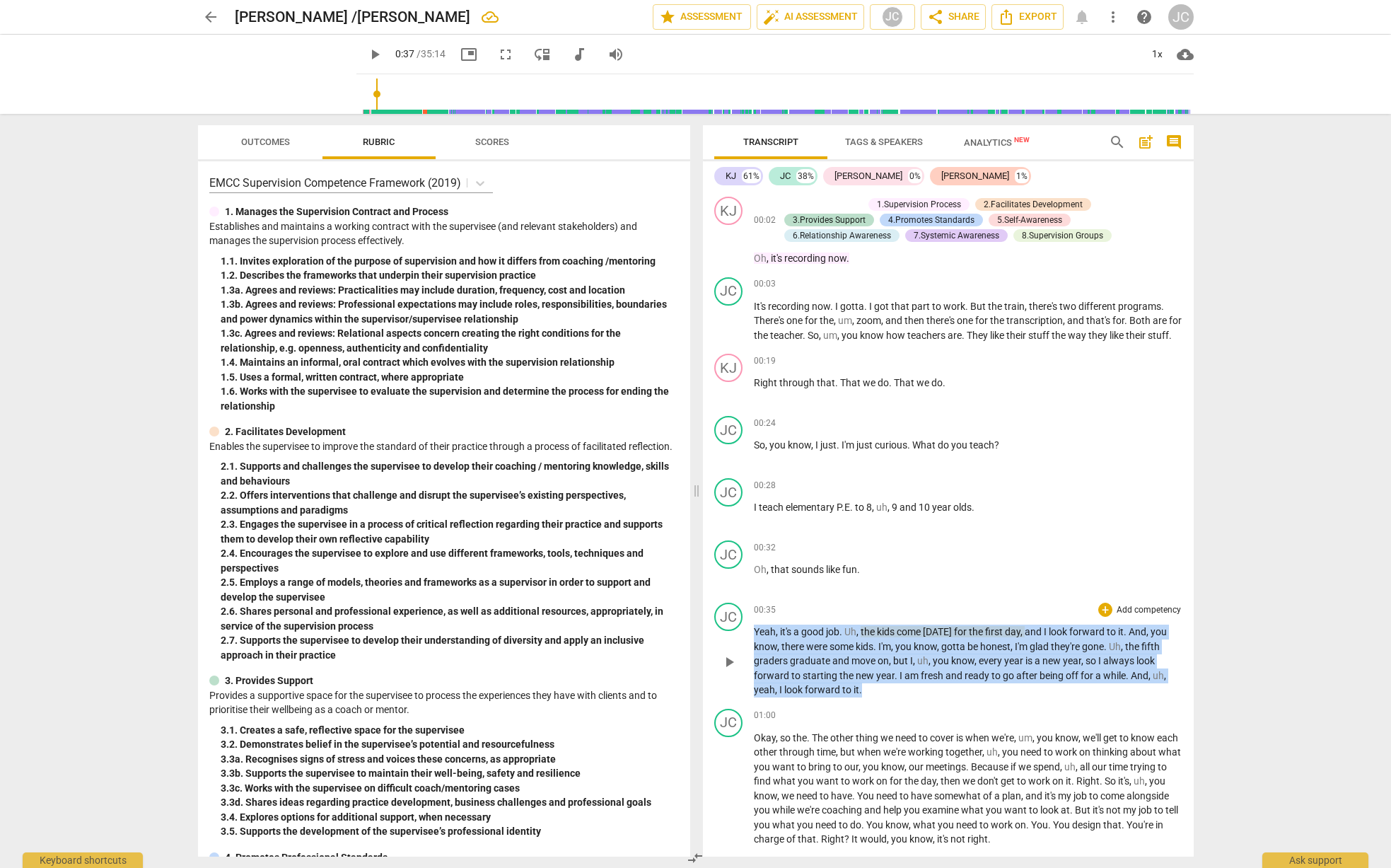
drag, startPoint x: 755, startPoint y: 645, endPoint x: 868, endPoint y: 701, distance: 126.1
click at [868, 697] on p "Yeah , it's a good job . Uh , the kids come [DATE] for the first day , and I lo…" at bounding box center [968, 661] width 429 height 73
click at [1106, 617] on div "+" at bounding box center [1104, 609] width 14 height 14
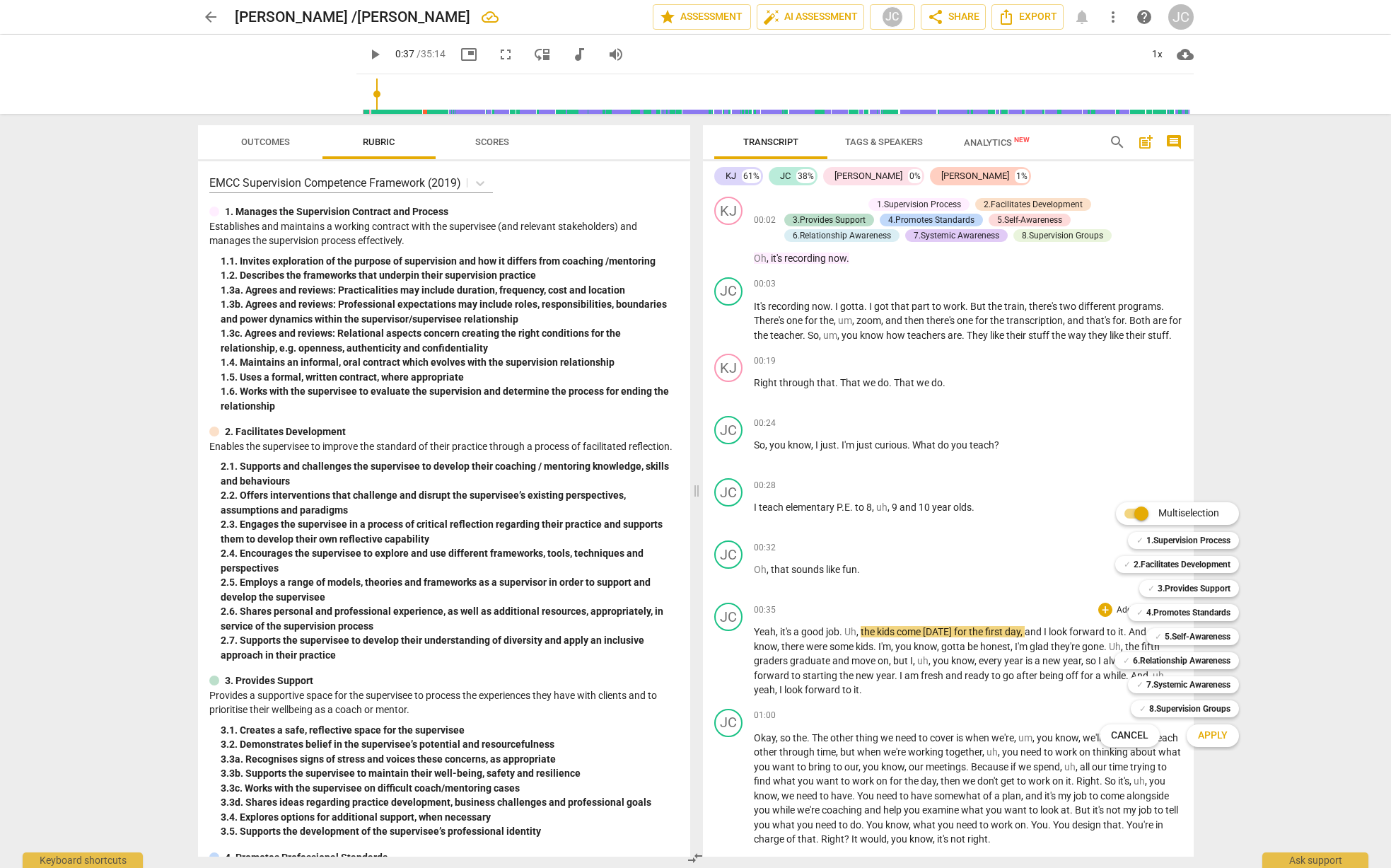
click at [1168, 517] on span "Multiselection" at bounding box center [1188, 513] width 60 height 15
click at [1158, 517] on input "Multiselection" at bounding box center [1142, 514] width 33 height 33
click at [1121, 515] on input "Multiselection" at bounding box center [1115, 514] width 33 height 33
checkbox input "true"
click at [1131, 736] on span "Cancel" at bounding box center [1130, 735] width 37 height 14
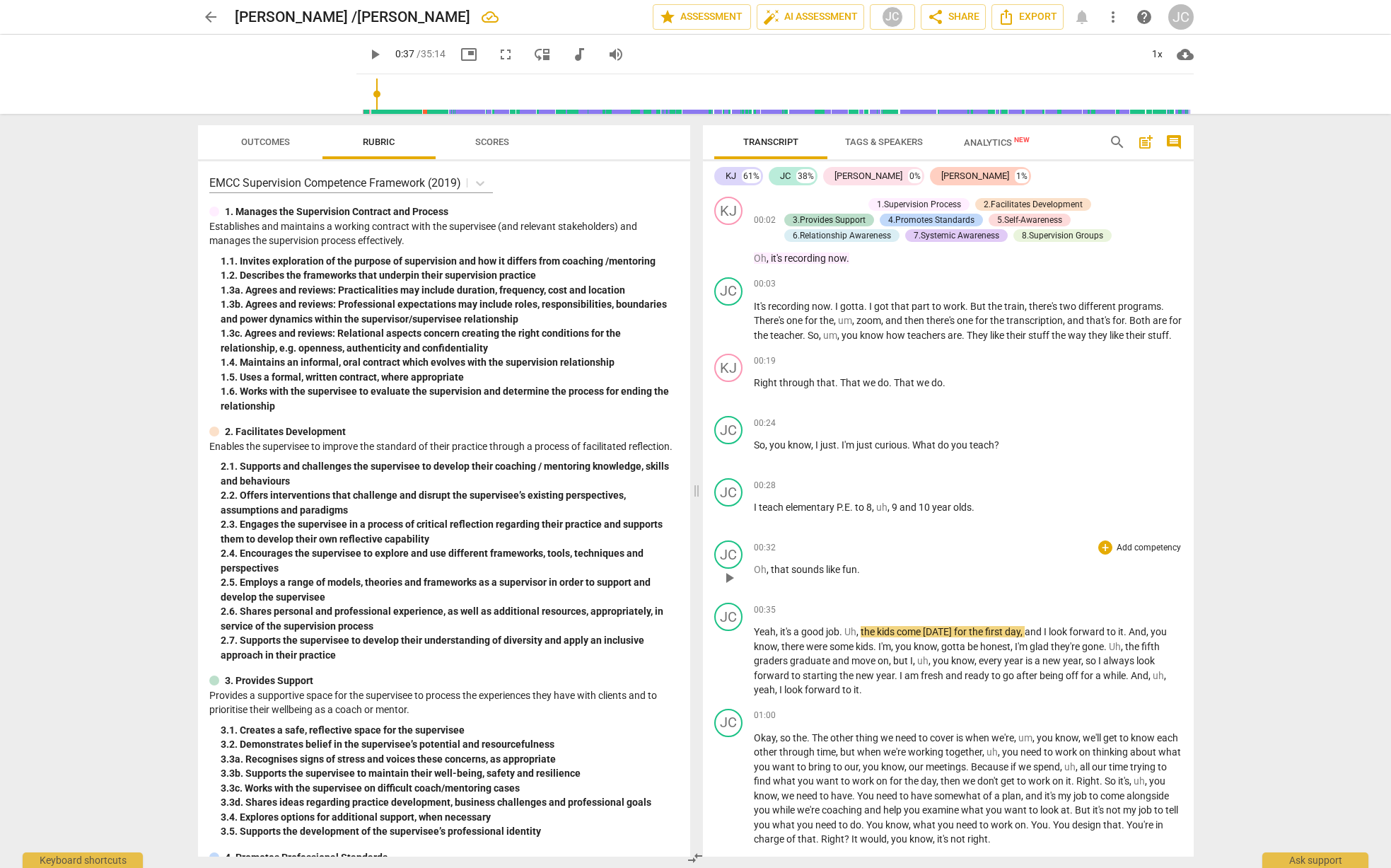
click at [1103, 570] on div "00:32 + Add competency keyboard_arrow_right Oh , that sounds like fun ." at bounding box center [968, 566] width 429 height 51
click at [1101, 554] on div "+" at bounding box center [1104, 547] width 14 height 14
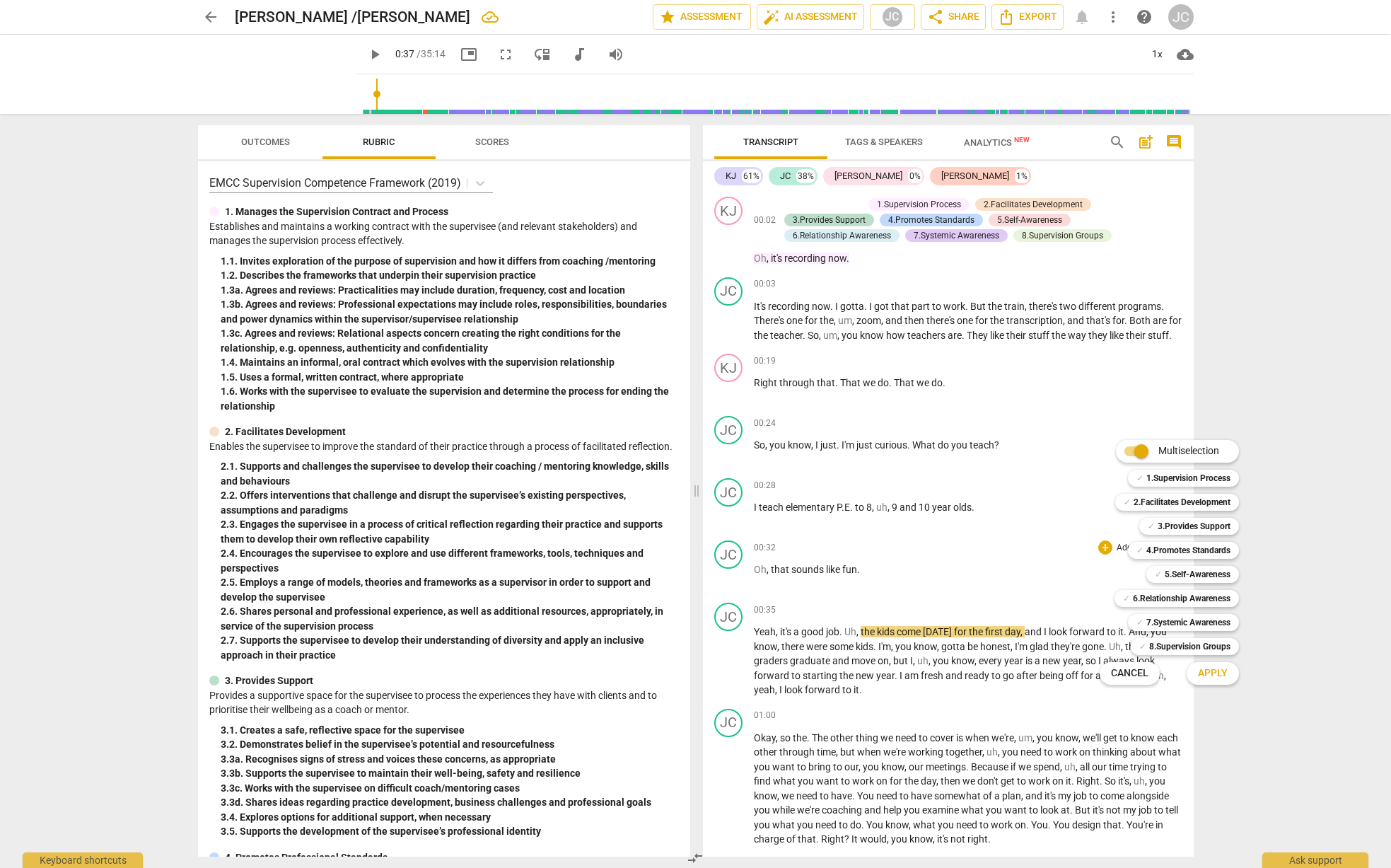
click at [1103, 565] on div "Multiselection m ✓ 1.Supervision Process 1 ✓ 2.Facilitates Development 2 ✓ 3.Pr…" at bounding box center [1180, 562] width 172 height 252
click at [1150, 674] on button "Cancel" at bounding box center [1130, 673] width 60 height 25
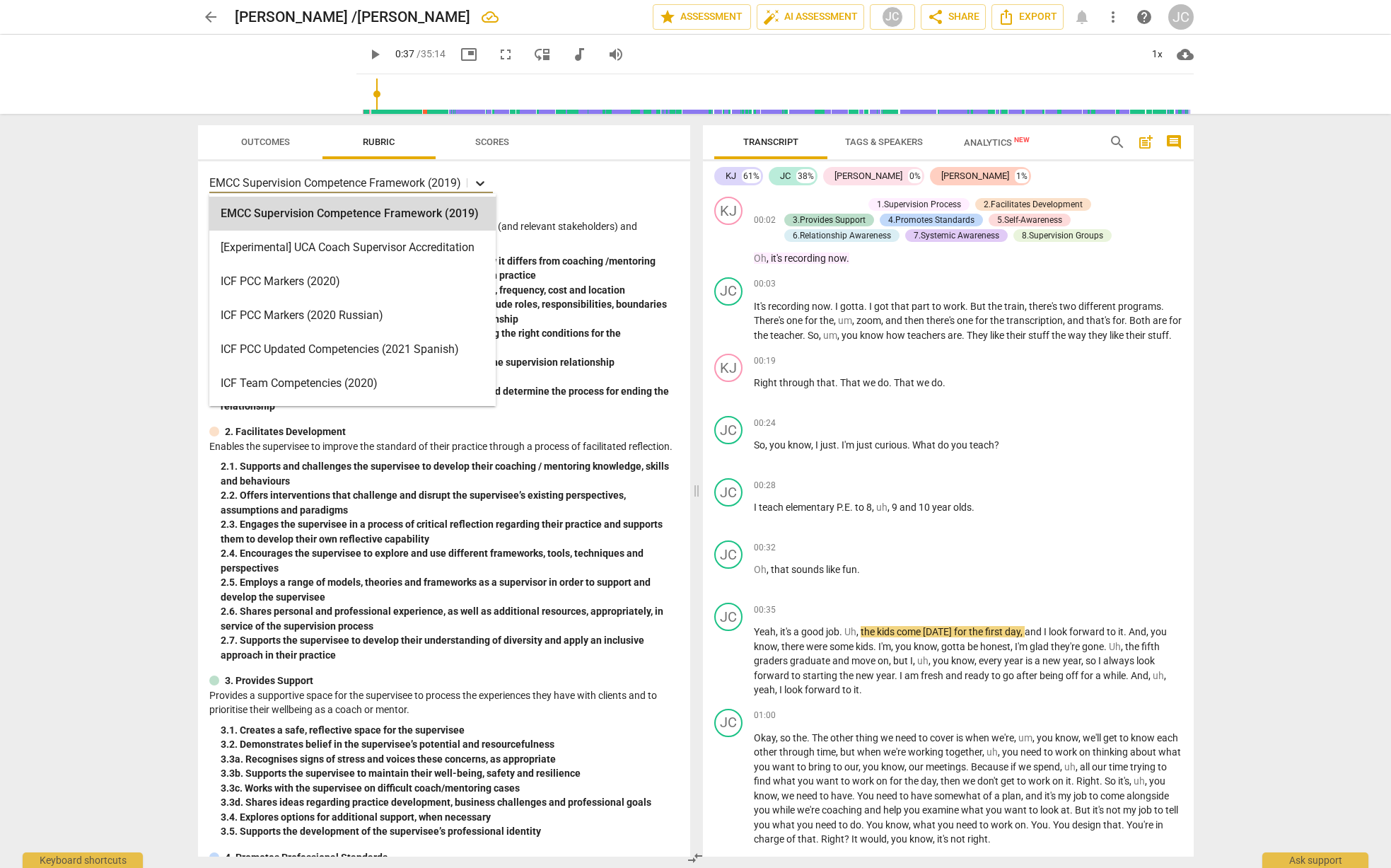
click at [484, 184] on icon at bounding box center [480, 183] width 8 height 5
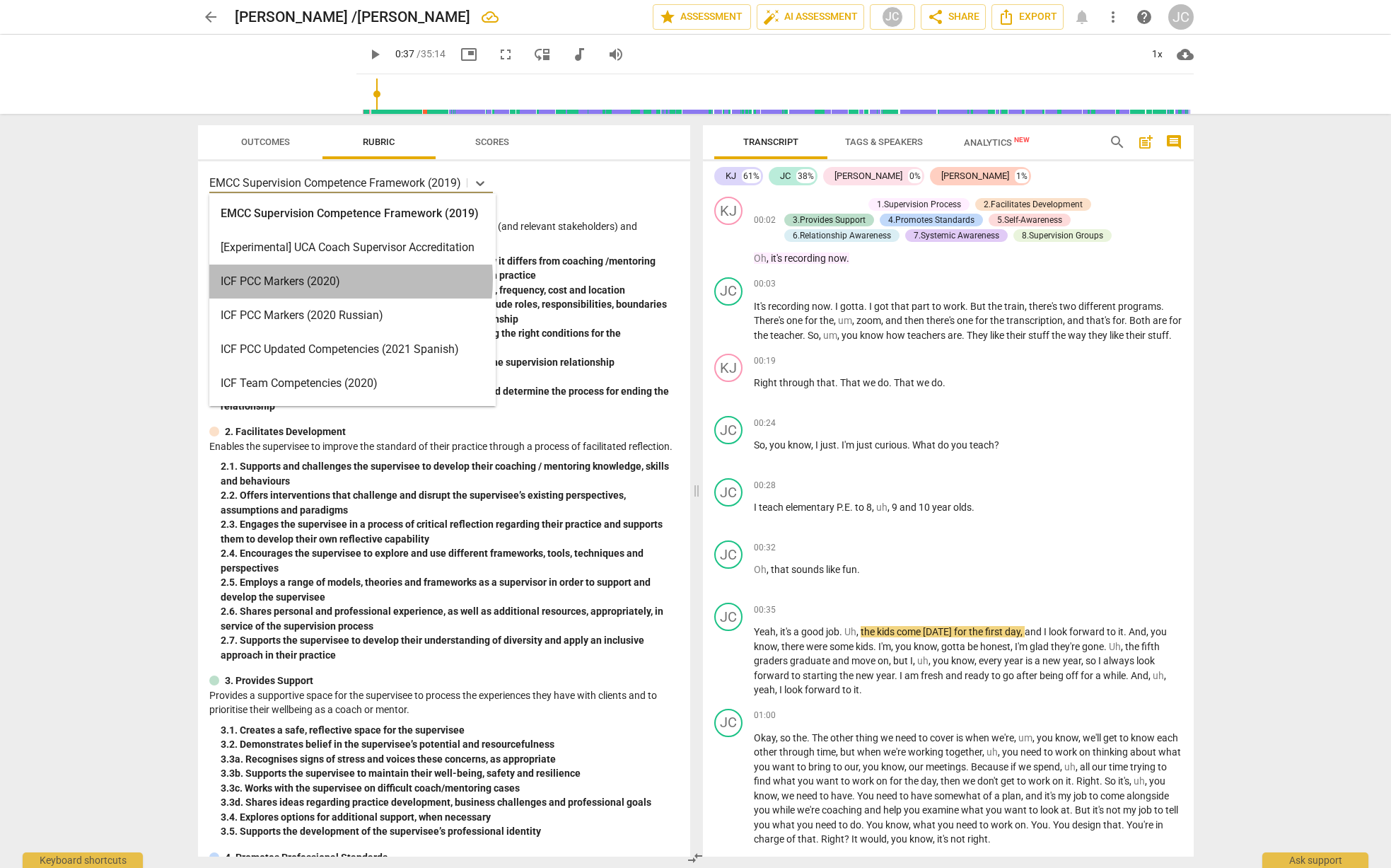
click at [323, 279] on div "ICF PCC Markers (2020)" at bounding box center [353, 281] width 287 height 33
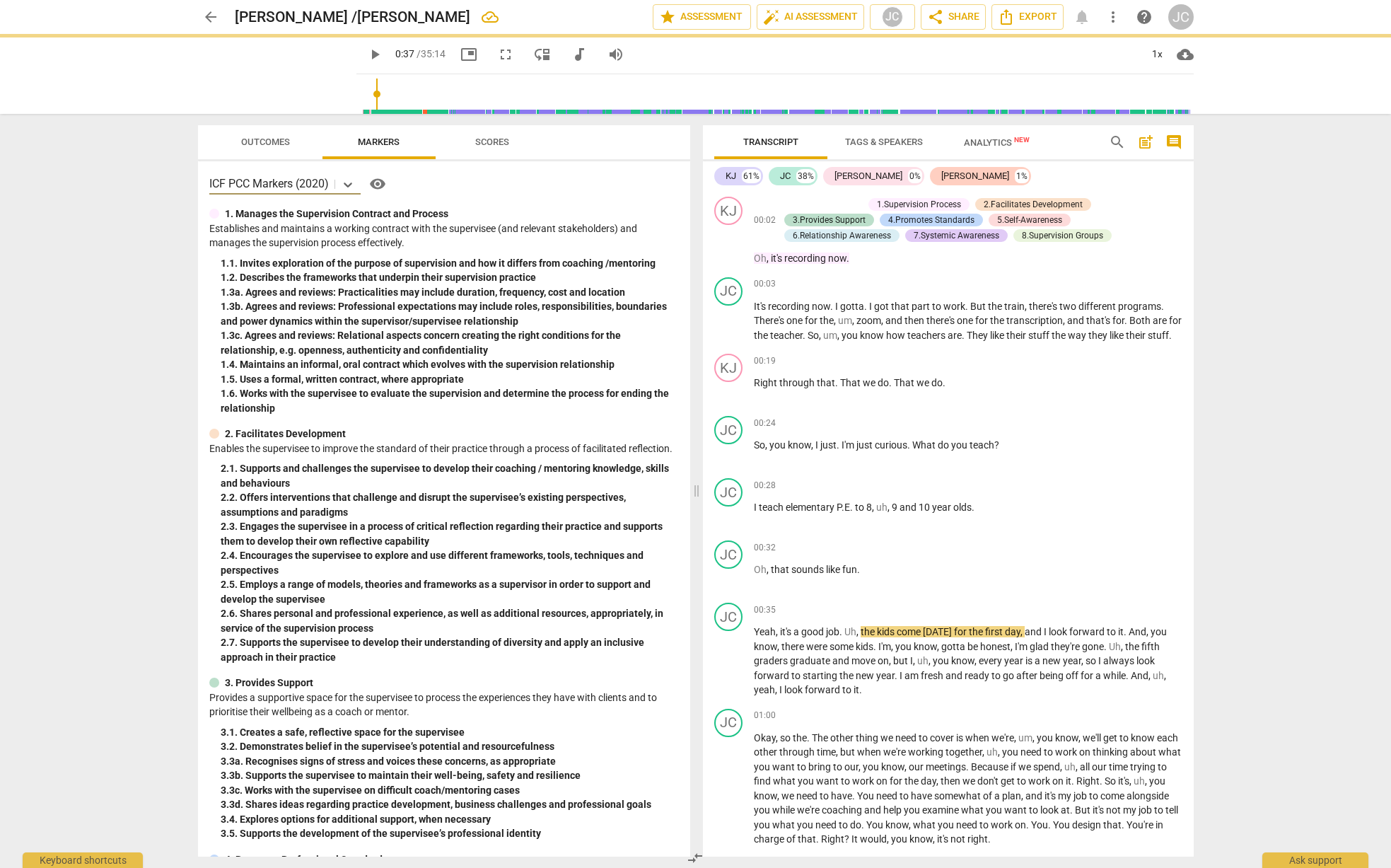
type input "38"
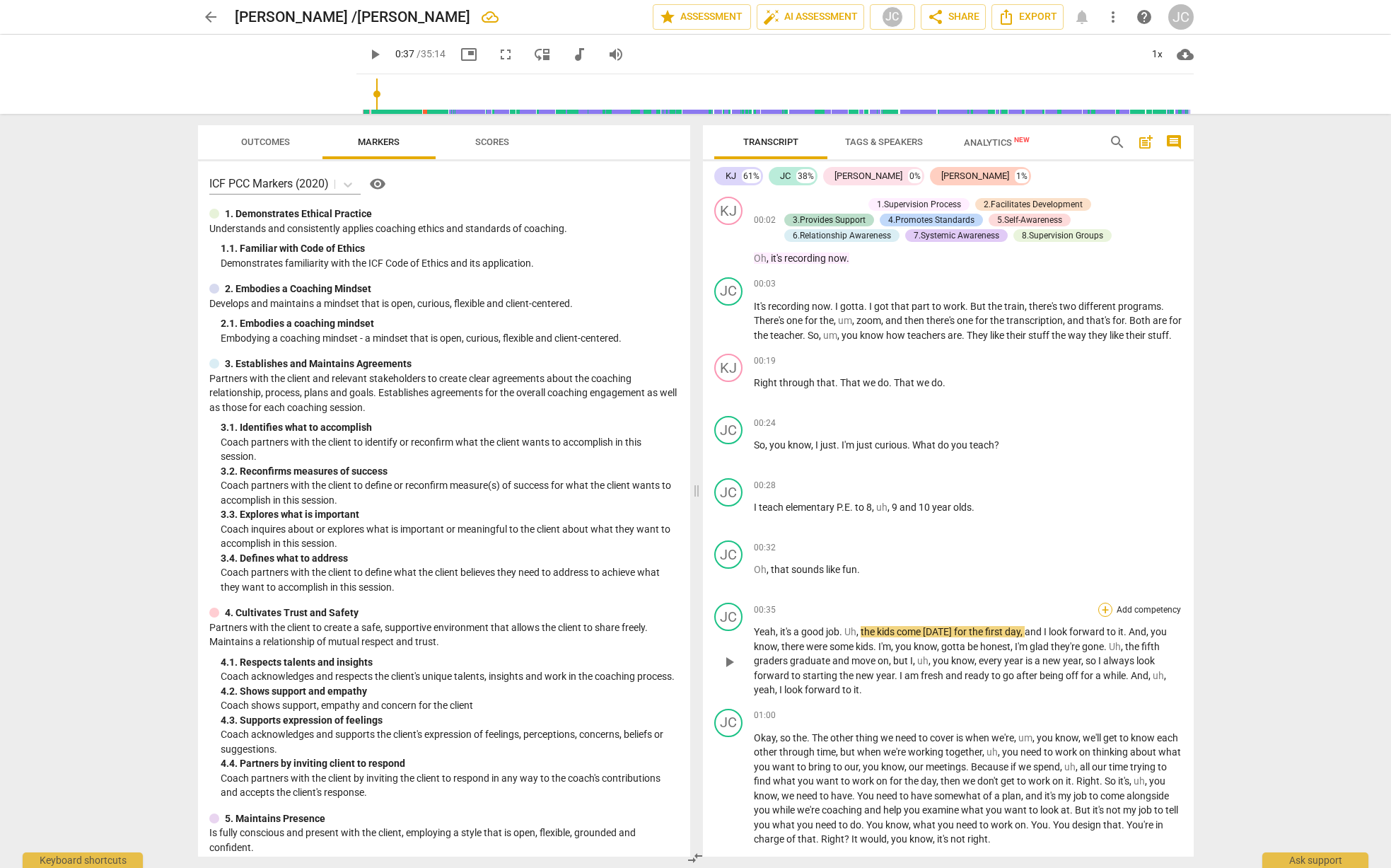
click at [1103, 617] on div "+" at bounding box center [1104, 609] width 14 height 14
click at [488, 140] on div at bounding box center [695, 434] width 1391 height 868
click at [488, 140] on span "Scores" at bounding box center [492, 141] width 33 height 10
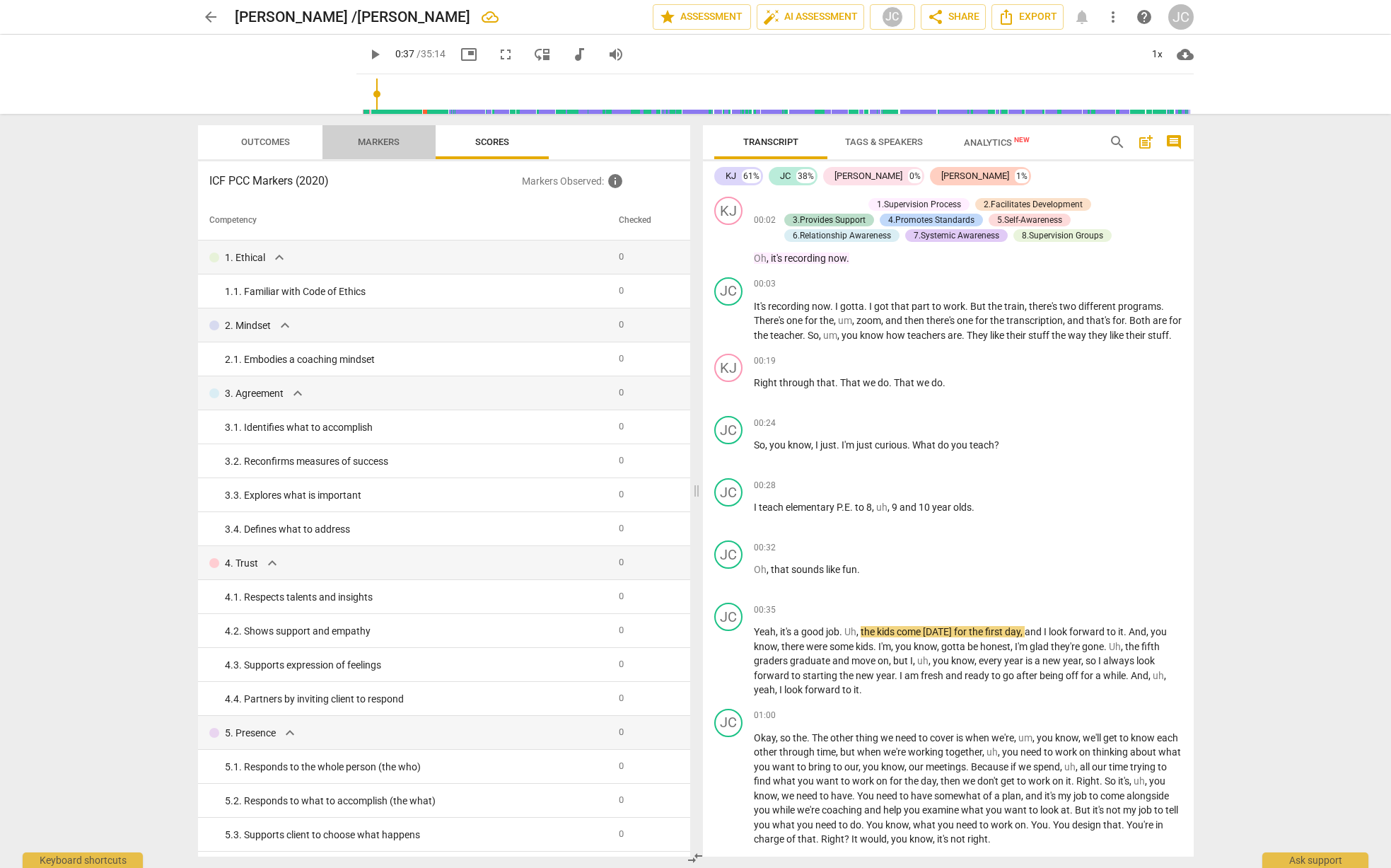
click at [386, 140] on span "Markers" at bounding box center [379, 141] width 42 height 10
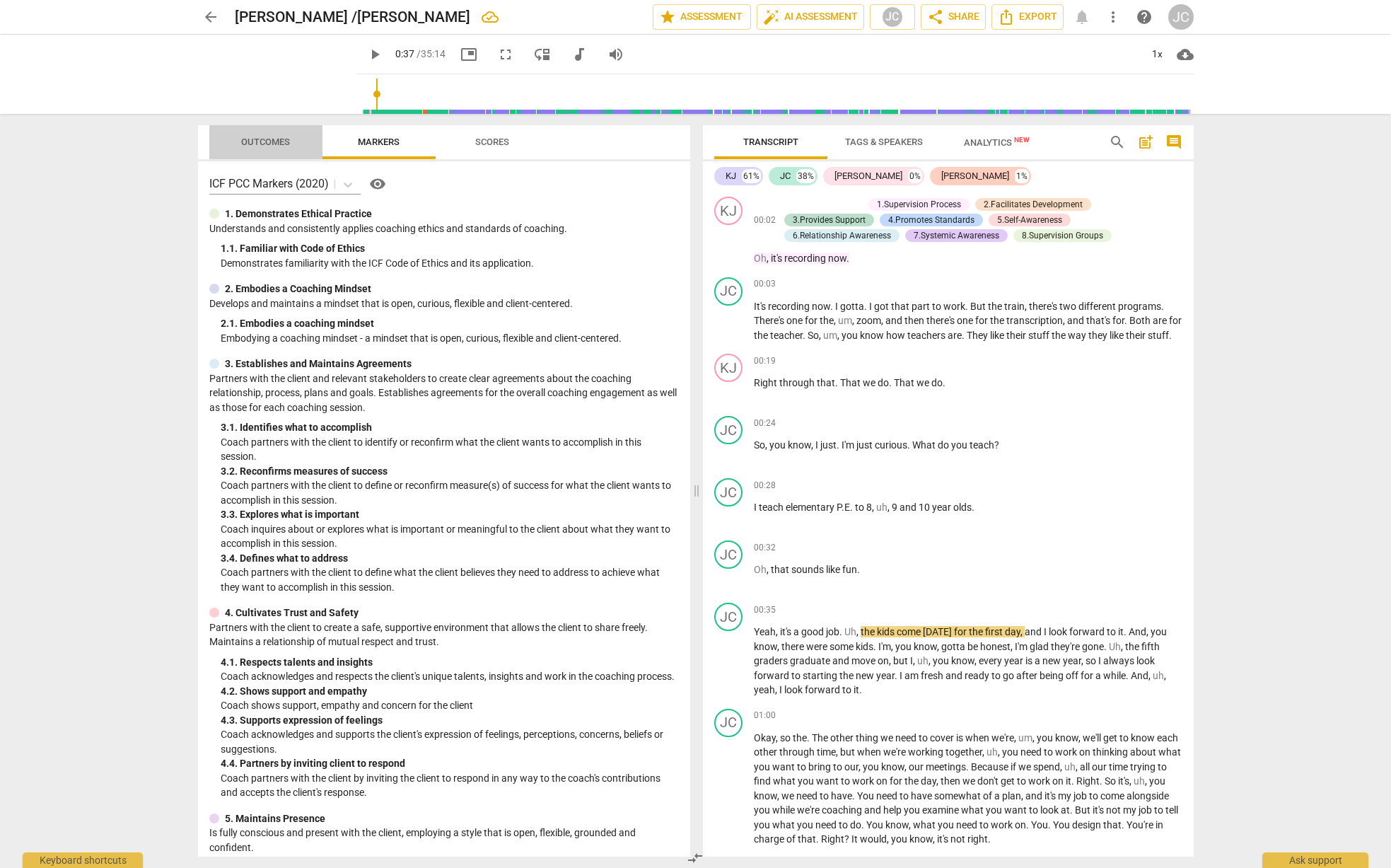
click at [268, 143] on span "Outcomes" at bounding box center [265, 141] width 48 height 10
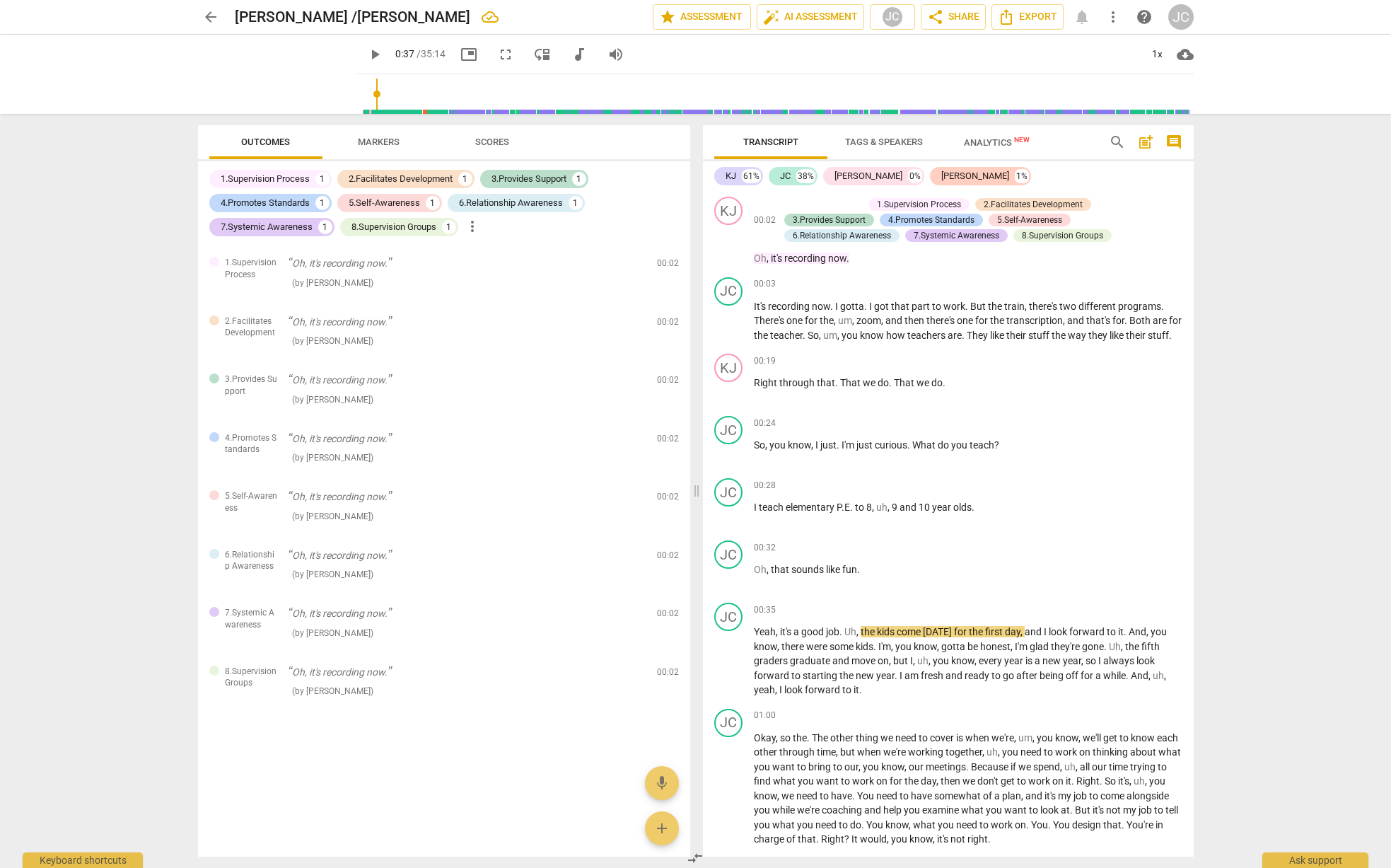
click at [373, 140] on span "Markers" at bounding box center [379, 141] width 42 height 10
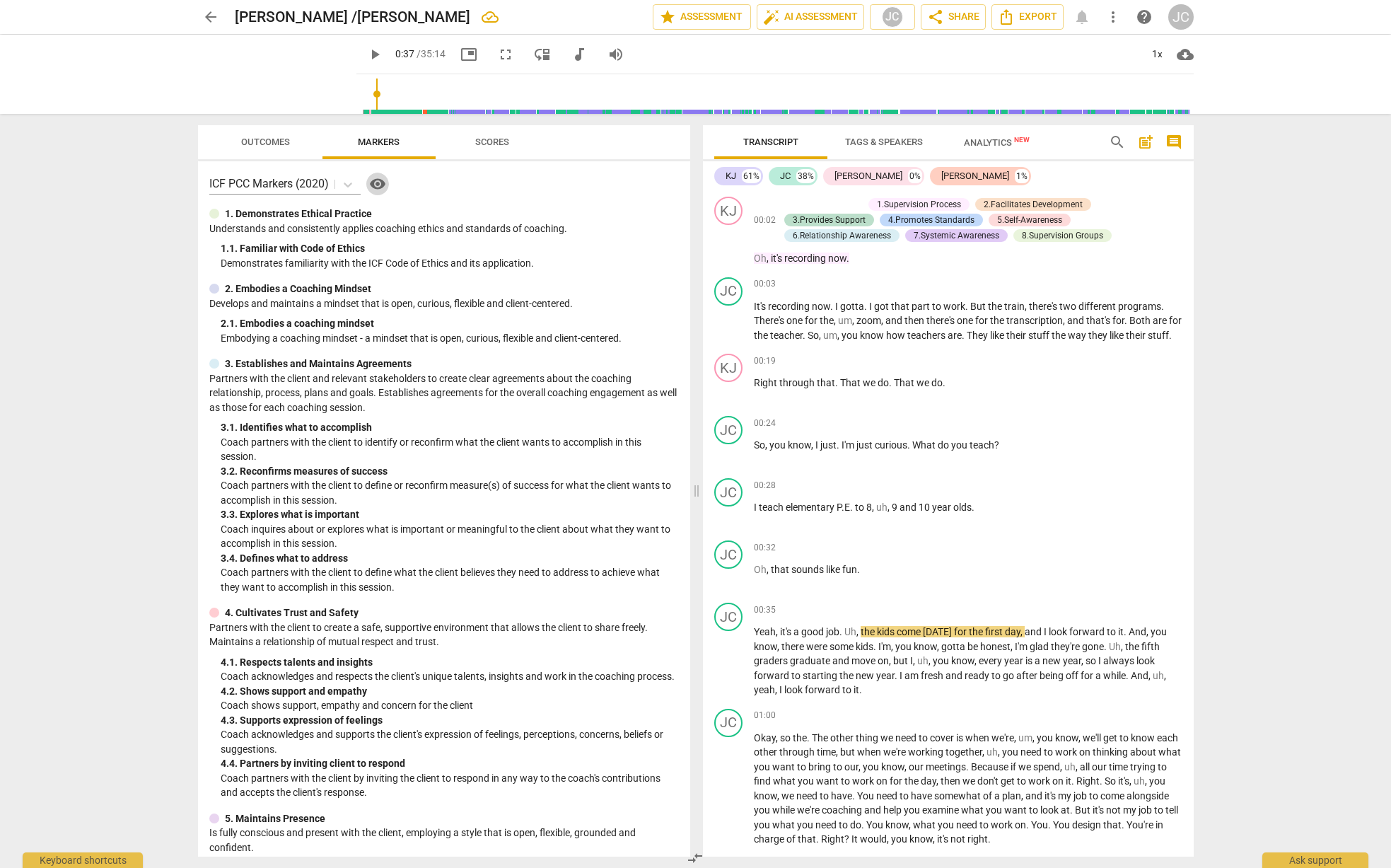
click at [381, 181] on span "visibility" at bounding box center [378, 184] width 17 height 17
click at [375, 183] on span "visibility" at bounding box center [378, 184] width 17 height 17
click at [380, 181] on span "visibility" at bounding box center [378, 184] width 17 height 17
click at [260, 137] on span "Outcomes" at bounding box center [265, 141] width 48 height 10
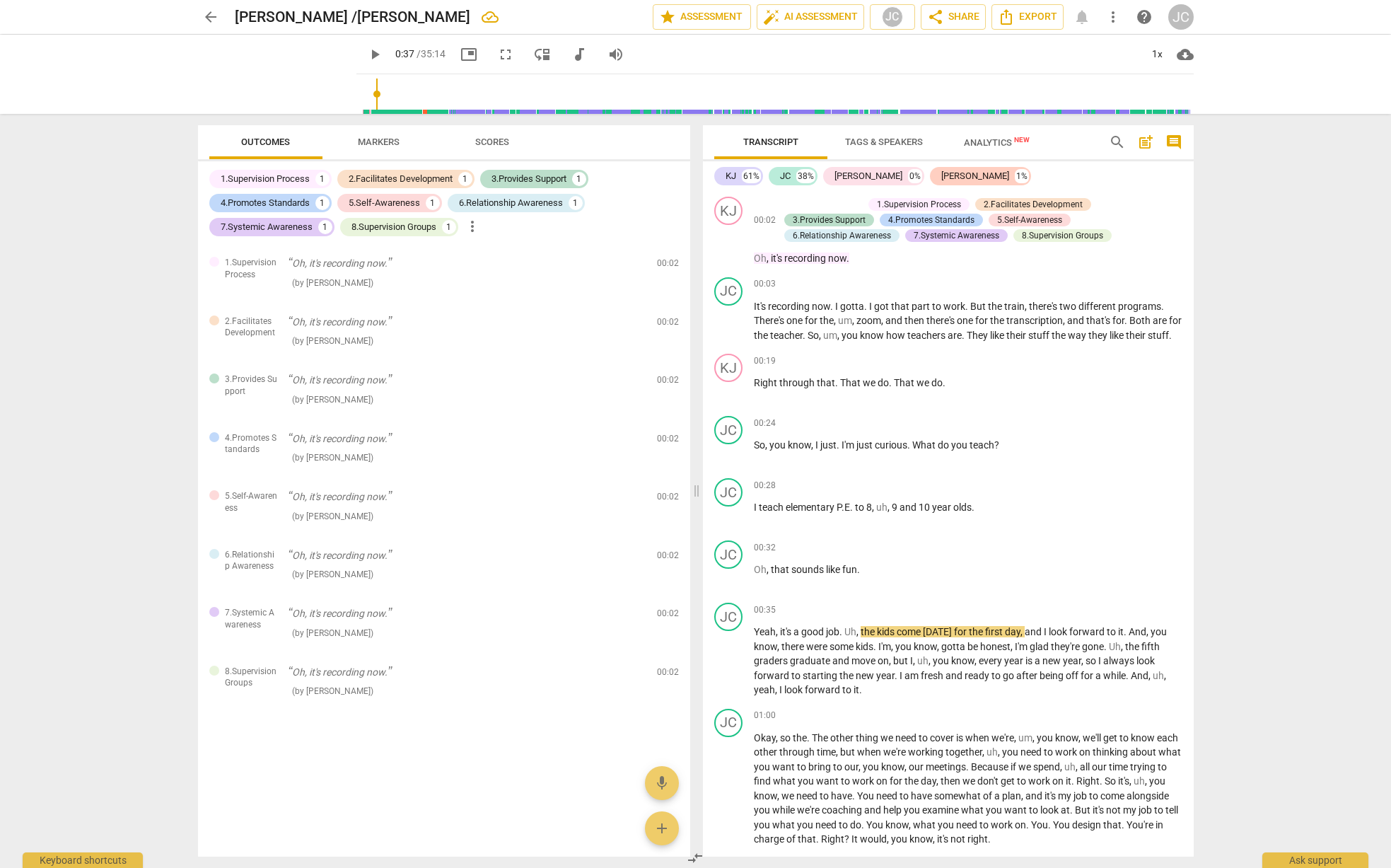
click at [383, 142] on span "Markers" at bounding box center [379, 141] width 42 height 10
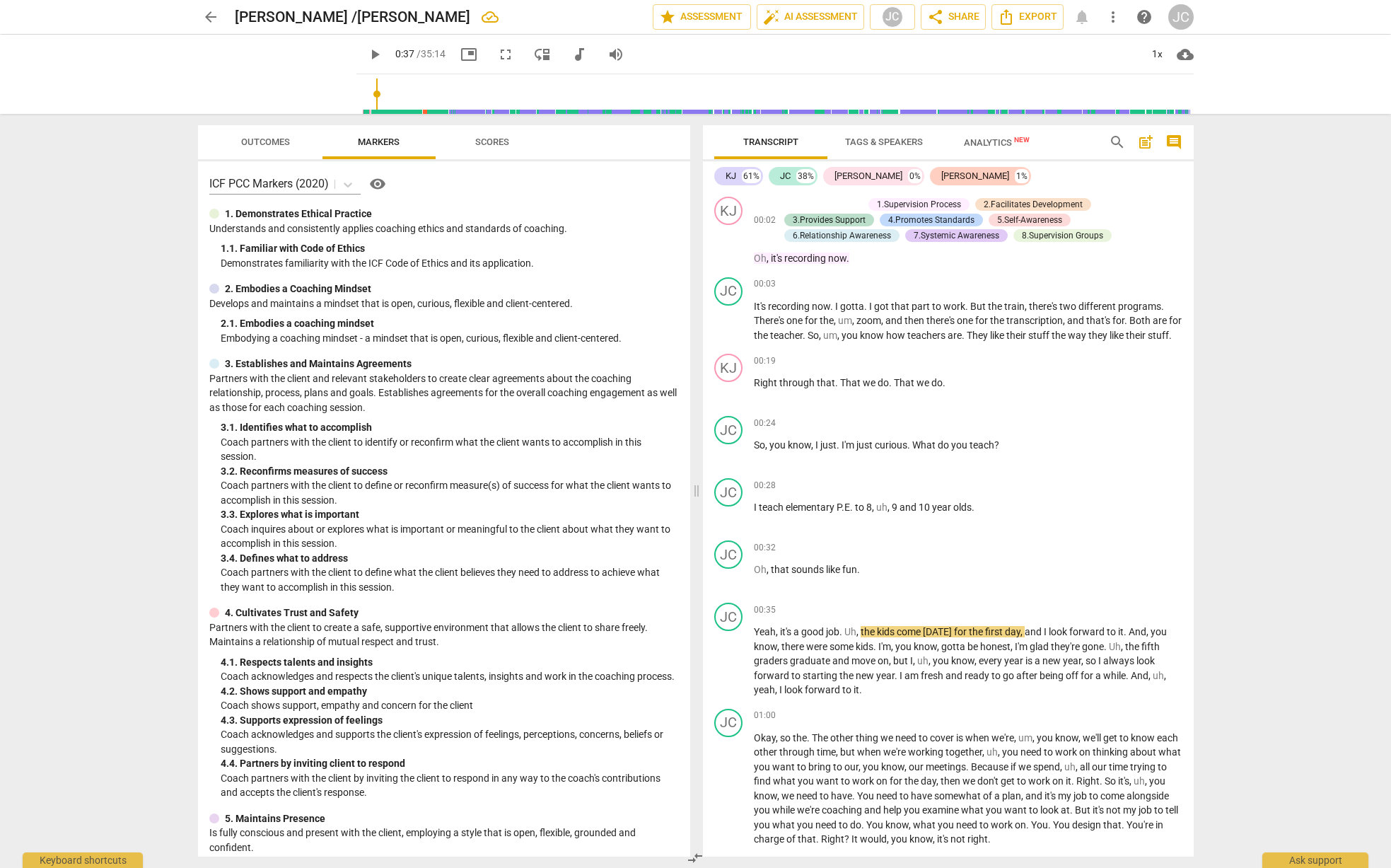
click at [274, 140] on span "Outcomes" at bounding box center [265, 141] width 48 height 10
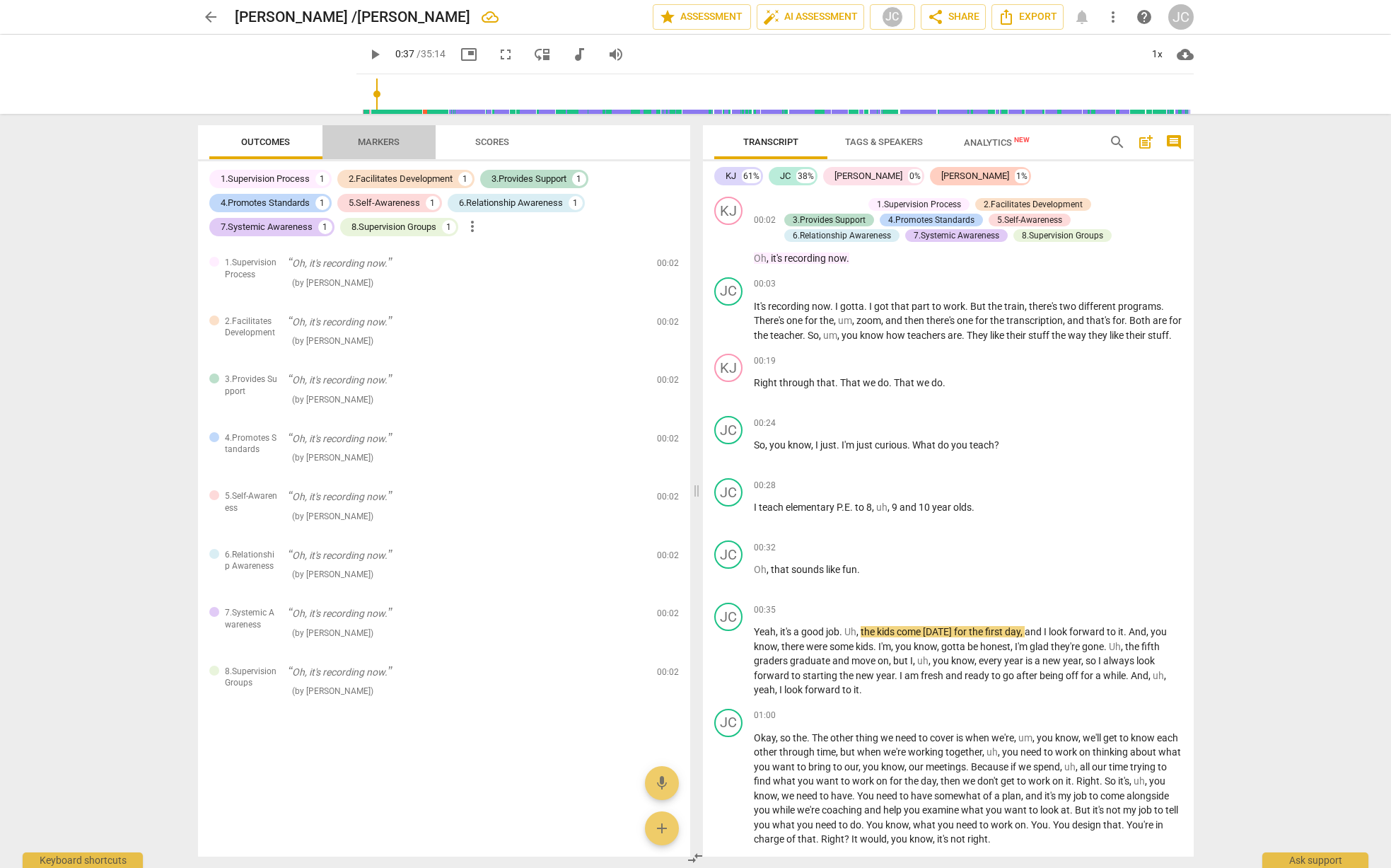
click at [370, 140] on span "Markers" at bounding box center [379, 141] width 42 height 10
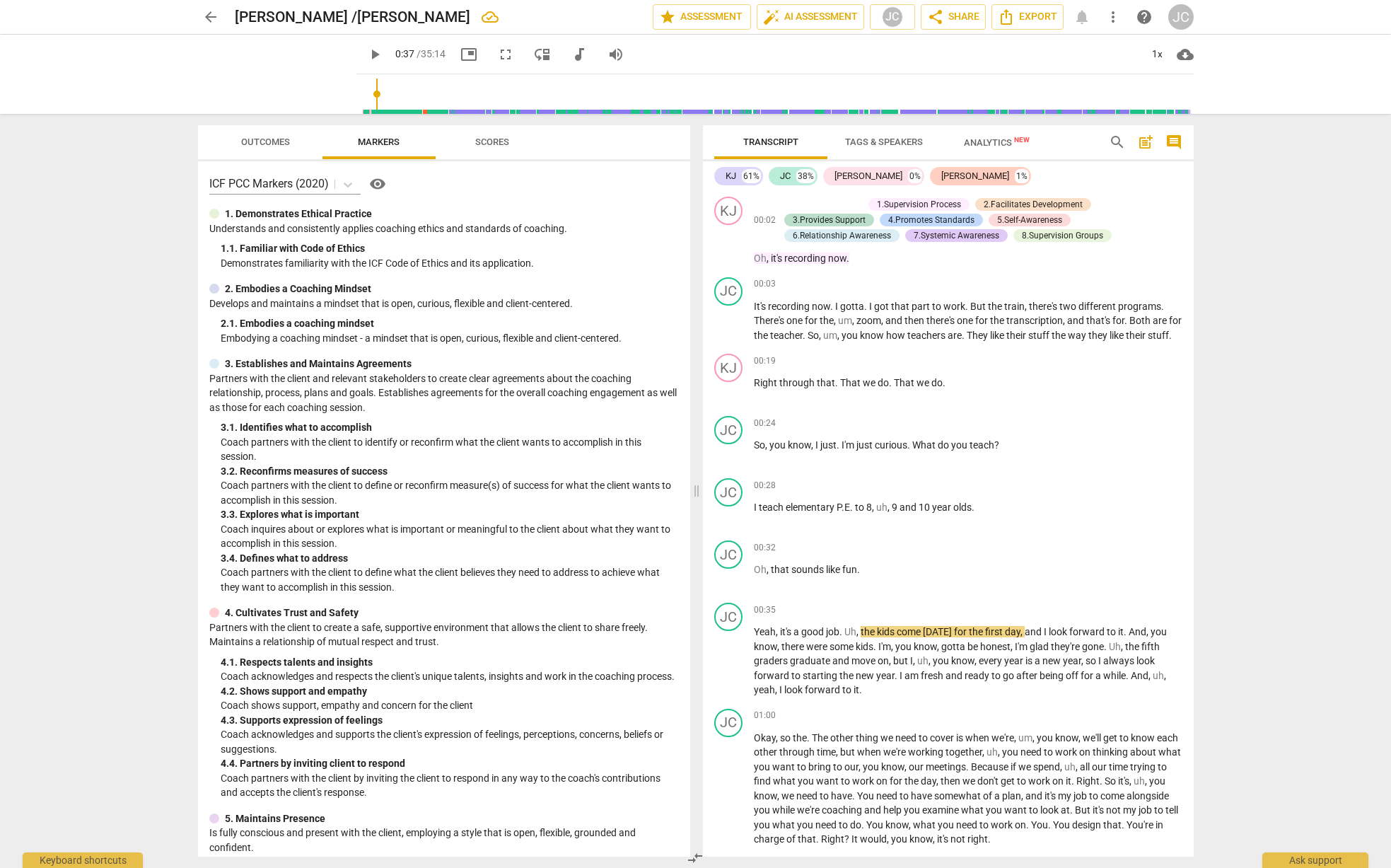
click at [251, 145] on span "Outcomes" at bounding box center [265, 141] width 48 height 10
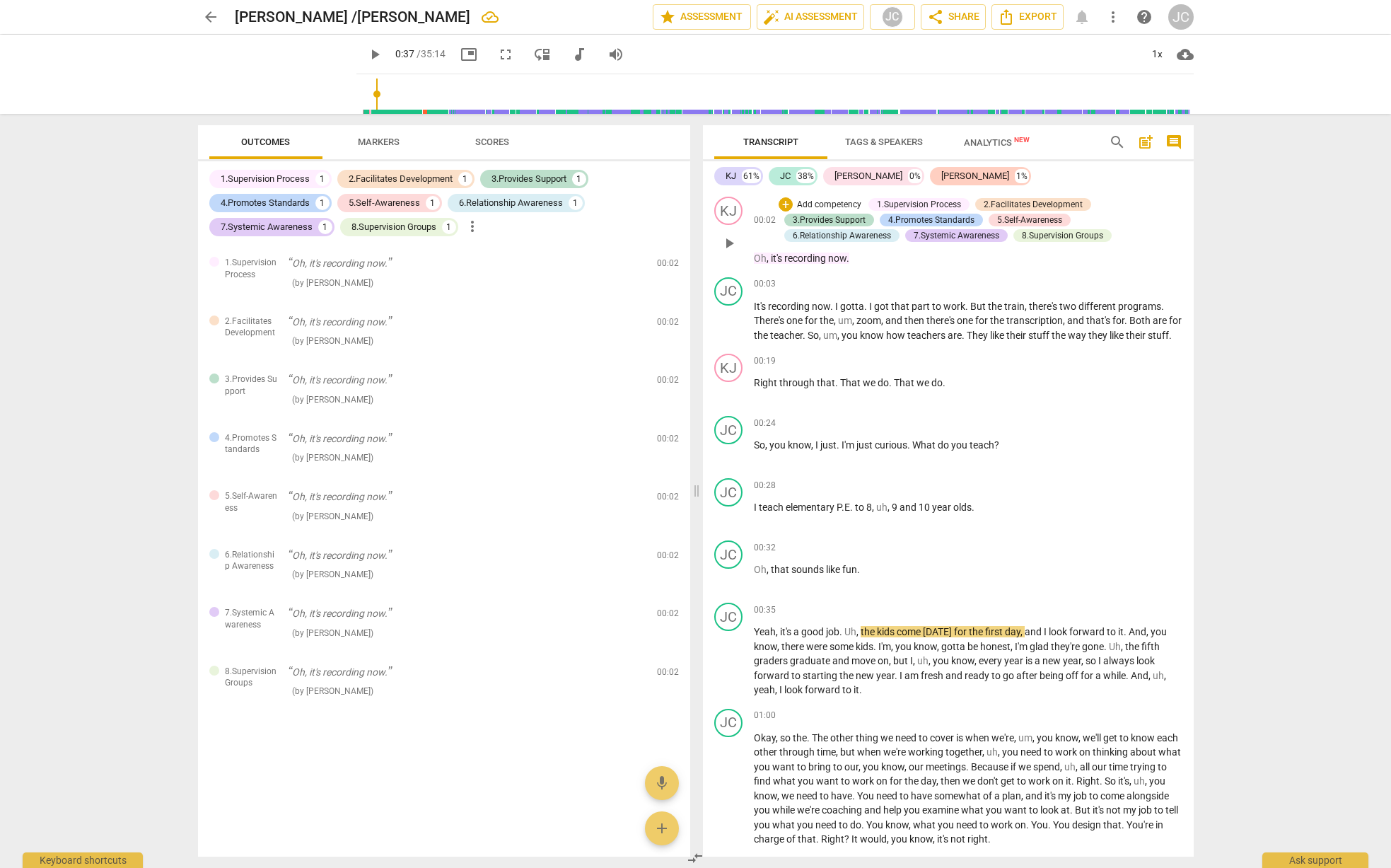
click at [866, 260] on p "Oh , it's recording now ." at bounding box center [968, 259] width 429 height 15
click at [751, 260] on div "play_arrow pause" at bounding box center [736, 244] width 36 height 37
click at [896, 273] on div "JC play_arrow pause 00:03 + Add competency keyboard_arrow_right It's recording …" at bounding box center [949, 310] width 491 height 77
click at [1036, 22] on span "Export" at bounding box center [1028, 17] width 60 height 17
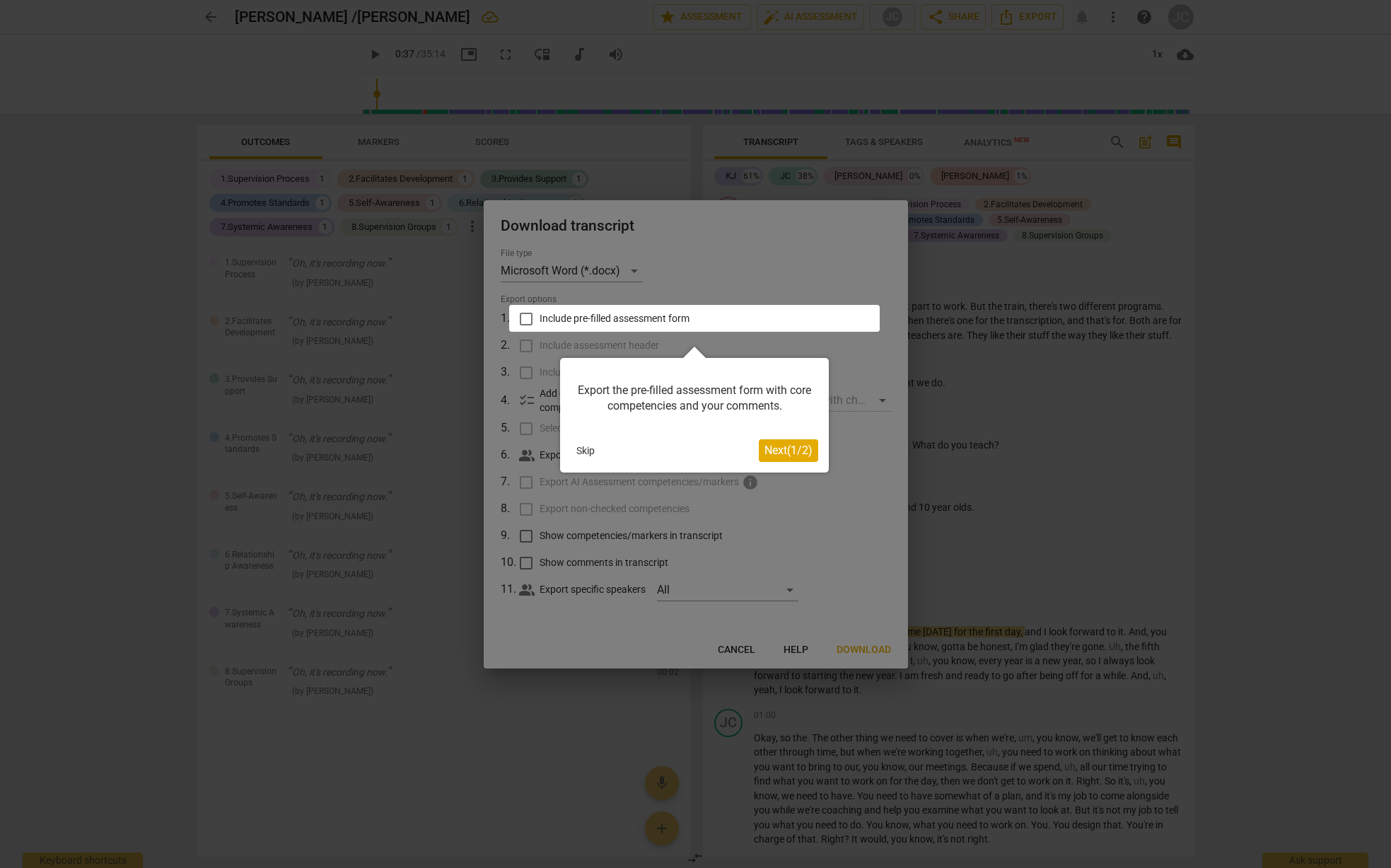
click at [632, 272] on div at bounding box center [695, 434] width 1391 height 868
click at [585, 451] on button "Skip" at bounding box center [585, 450] width 30 height 21
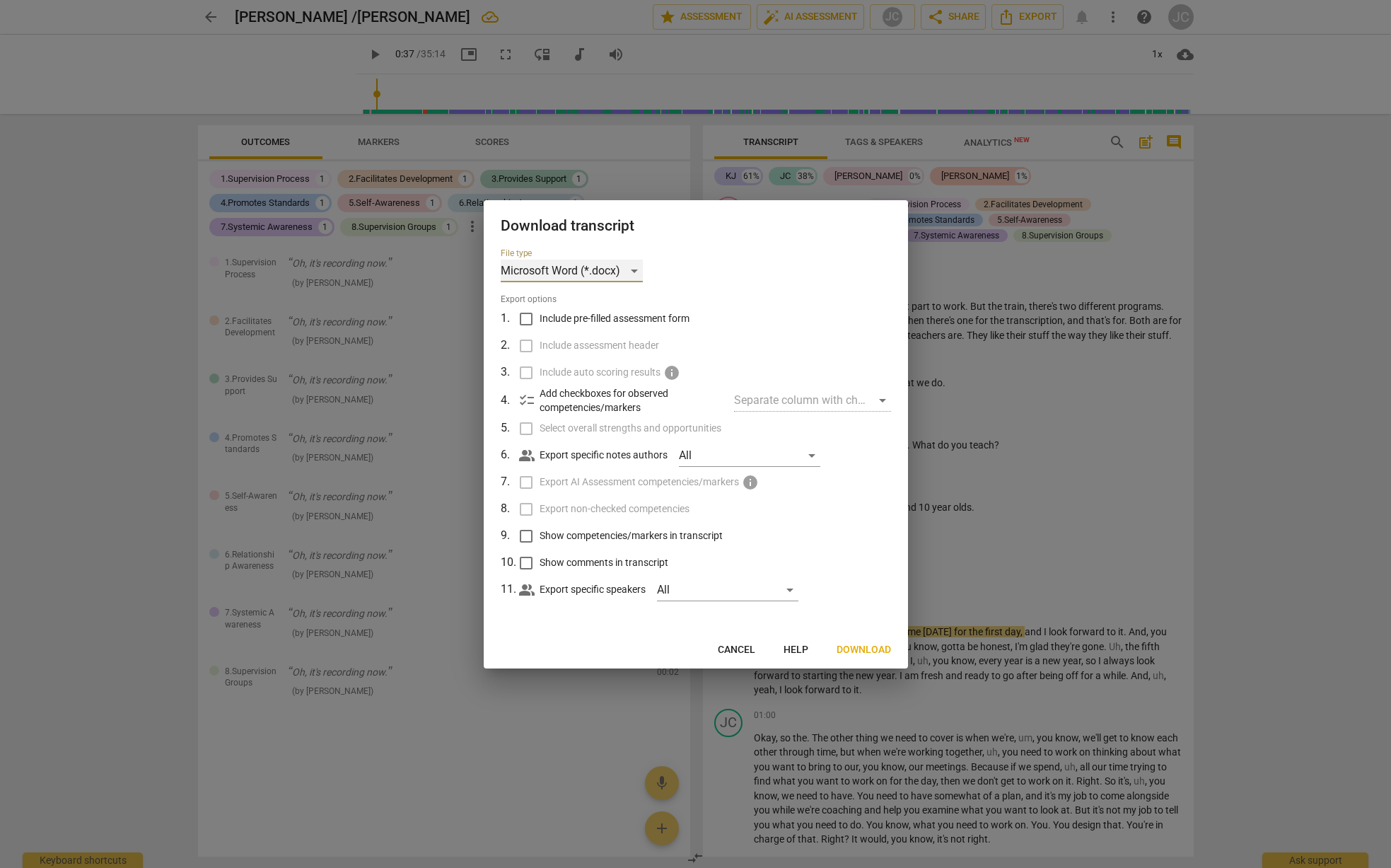
click at [635, 270] on div "Microsoft Word (*.docx)" at bounding box center [571, 271] width 142 height 22
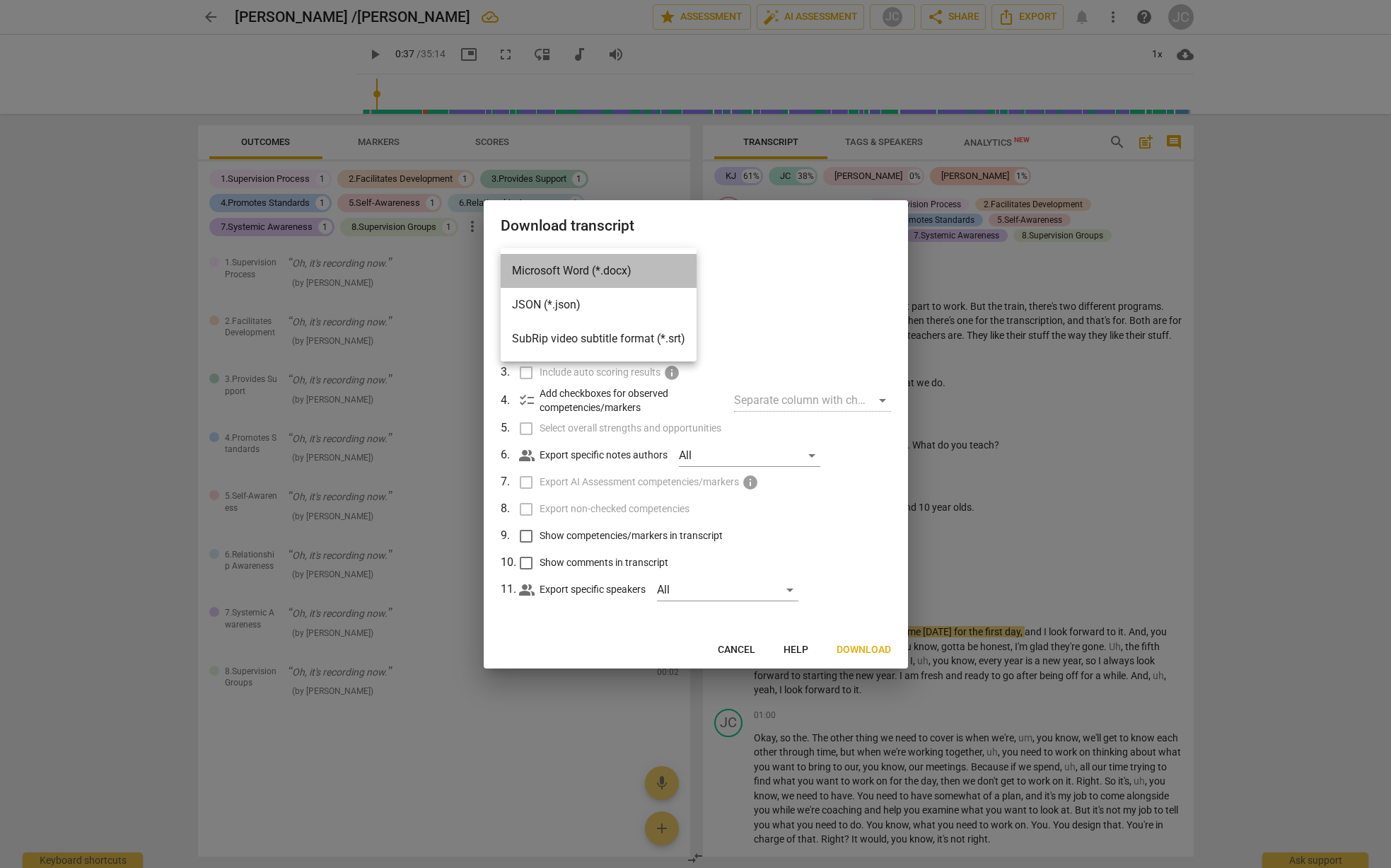
click at [635, 270] on li "Microsoft Word (*.docx)" at bounding box center [598, 271] width 196 height 33
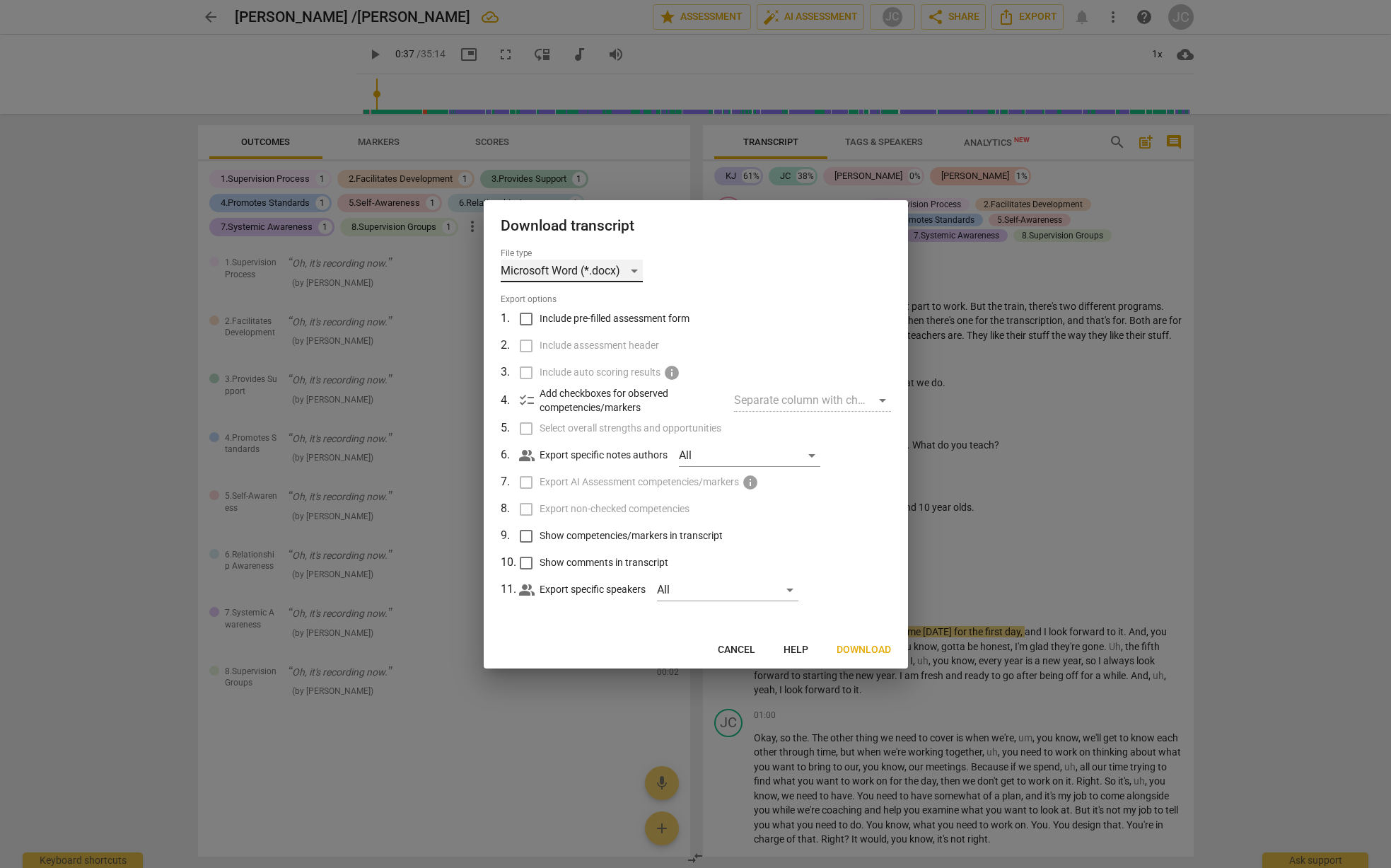
click at [634, 277] on div "Microsoft Word (*.docx)" at bounding box center [571, 271] width 142 height 22
click at [565, 277] on li "Microsoft Word (*.docx)" at bounding box center [598, 271] width 196 height 33
click at [524, 318] on input "Include pre-filled assessment form" at bounding box center [526, 318] width 27 height 27
checkbox input "true"
click at [525, 341] on input "Include assessment header" at bounding box center [526, 345] width 27 height 27
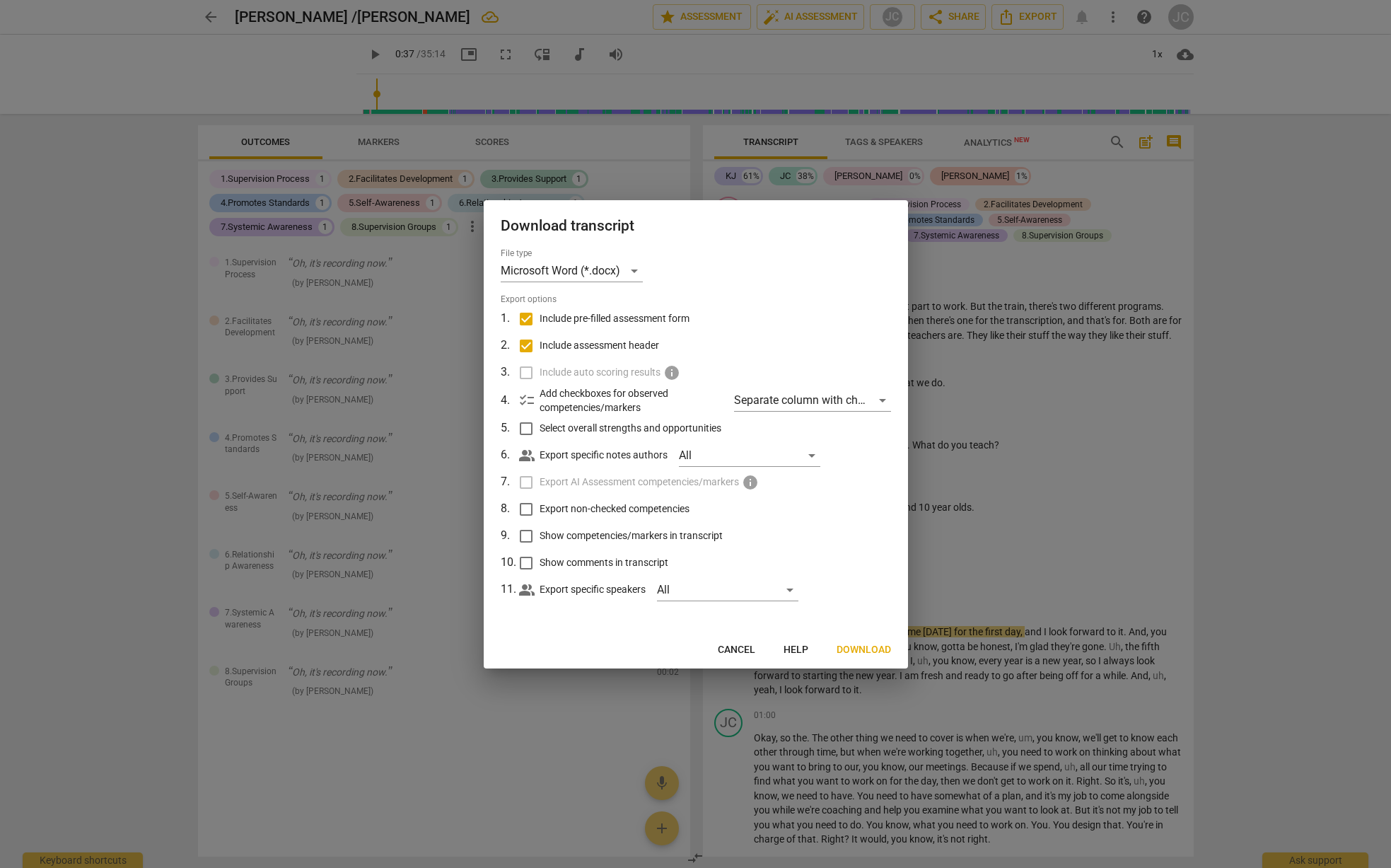
click at [526, 376] on label "Include auto scoring results info" at bounding box center [694, 372] width 370 height 27
click at [525, 375] on label "Include auto scoring results info" at bounding box center [694, 372] width 370 height 27
click at [524, 369] on label "Include auto scoring results info" at bounding box center [694, 372] width 370 height 27
click at [522, 344] on input "Include assessment header" at bounding box center [526, 345] width 27 height 27
checkbox input "false"
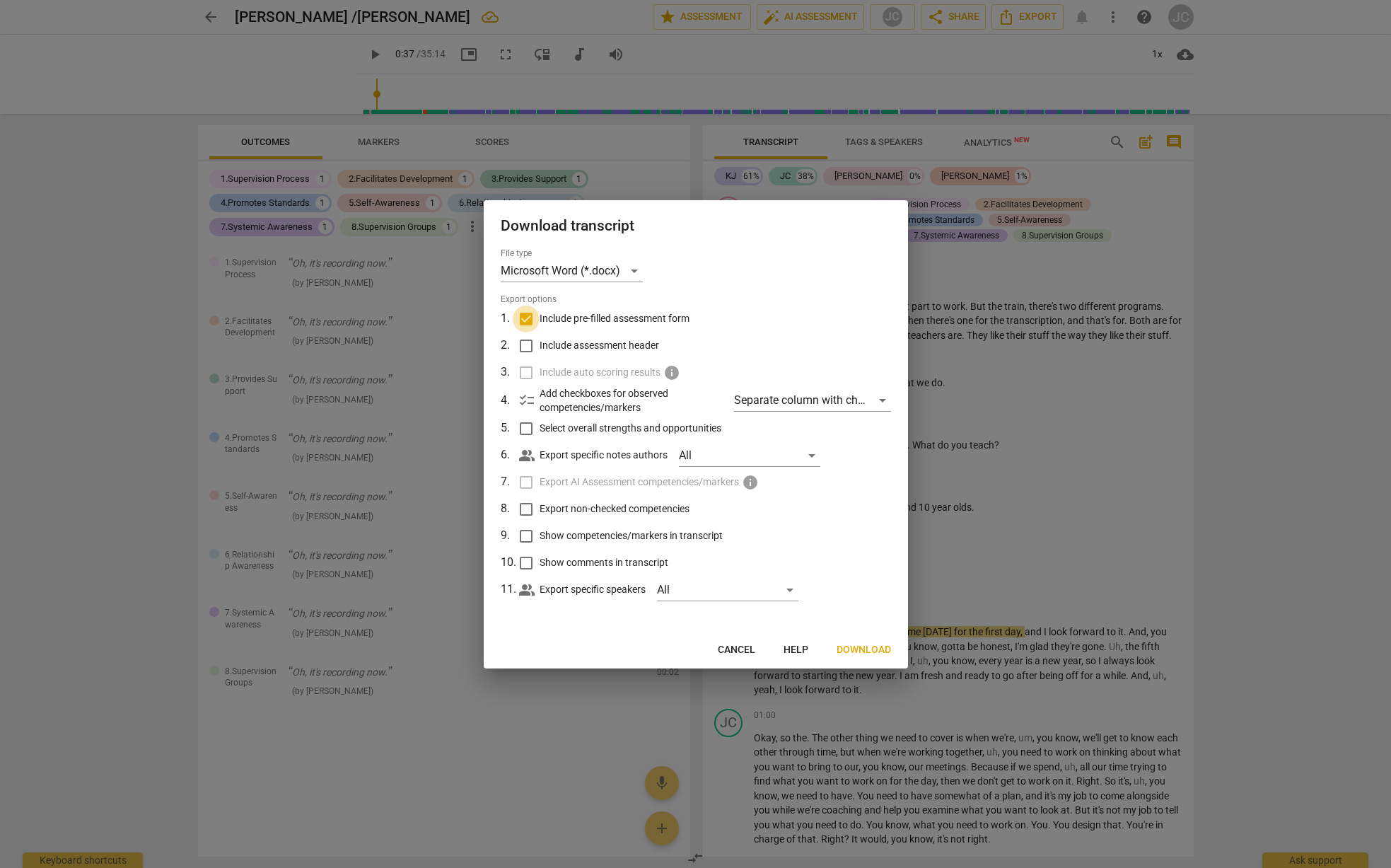
click at [528, 320] on input "Include pre-filled assessment form" at bounding box center [526, 318] width 27 height 27
checkbox input "false"
click at [883, 399] on div "Separate column with check marks" at bounding box center [812, 400] width 156 height 22
click at [812, 455] on div "All" at bounding box center [750, 455] width 141 height 22
click at [848, 463] on div at bounding box center [695, 434] width 1391 height 868
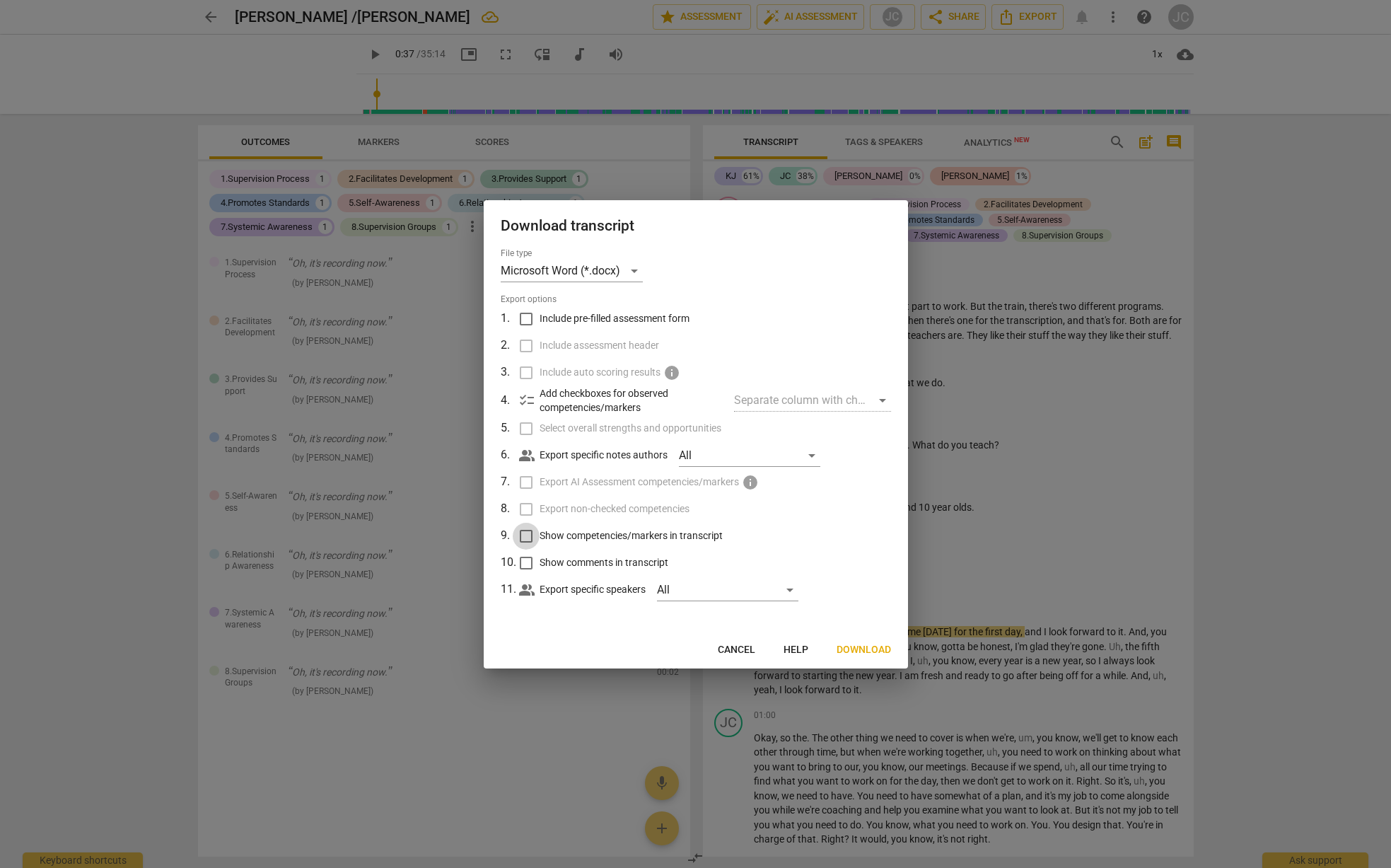
click at [520, 541] on input "Show competencies/markers in transcript" at bounding box center [526, 536] width 27 height 27
checkbox input "true"
click at [520, 563] on input "Show comments in transcript" at bounding box center [526, 563] width 27 height 27
checkbox input "true"
type input "38"
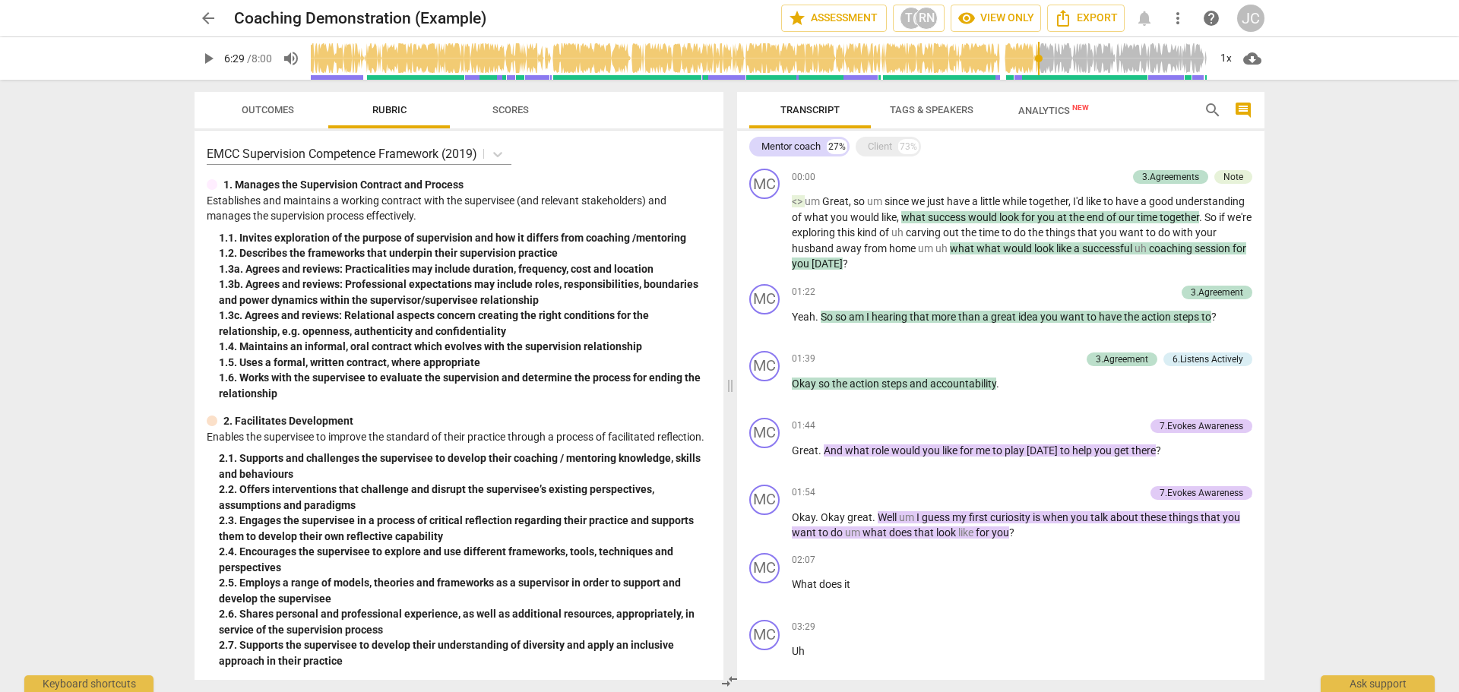
scroll to position [562, 0]
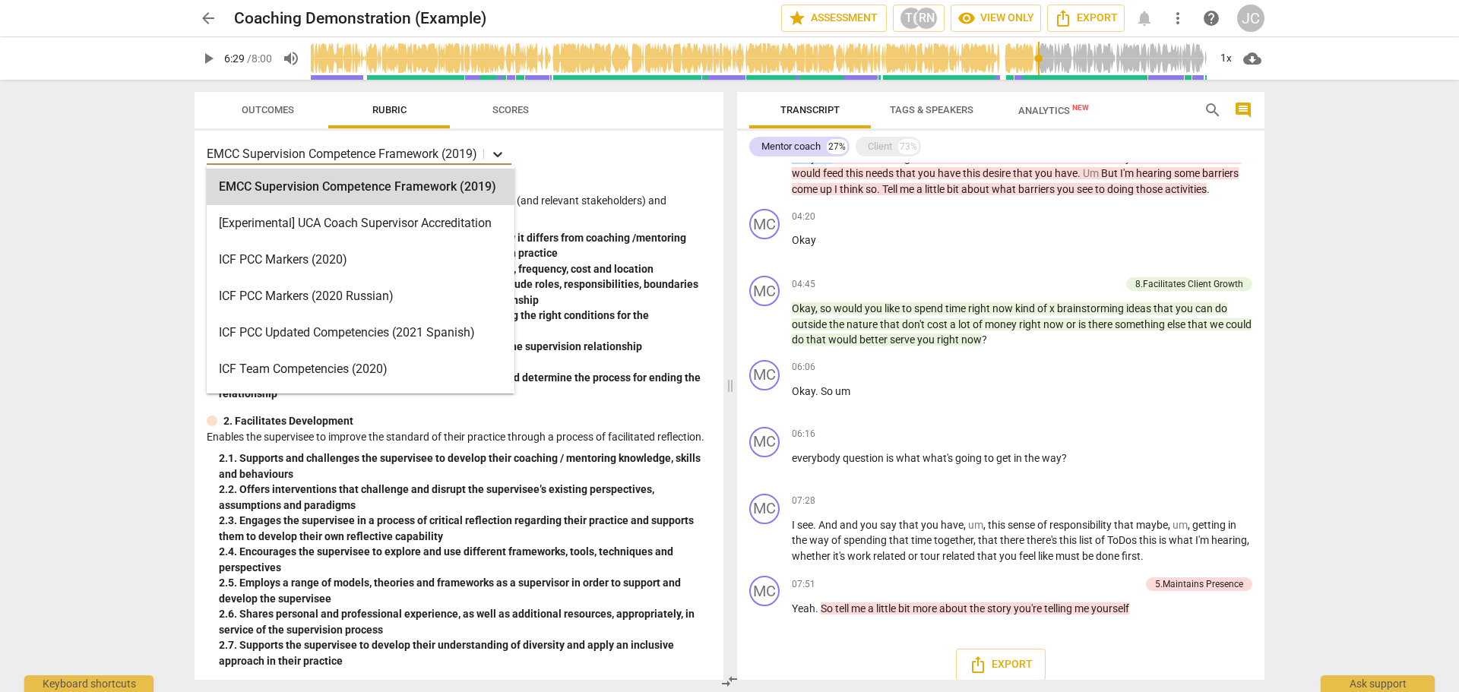
click at [502, 158] on icon at bounding box center [497, 154] width 15 height 15
click at [357, 261] on div "ICF PCC Markers (2020)" at bounding box center [361, 260] width 308 height 36
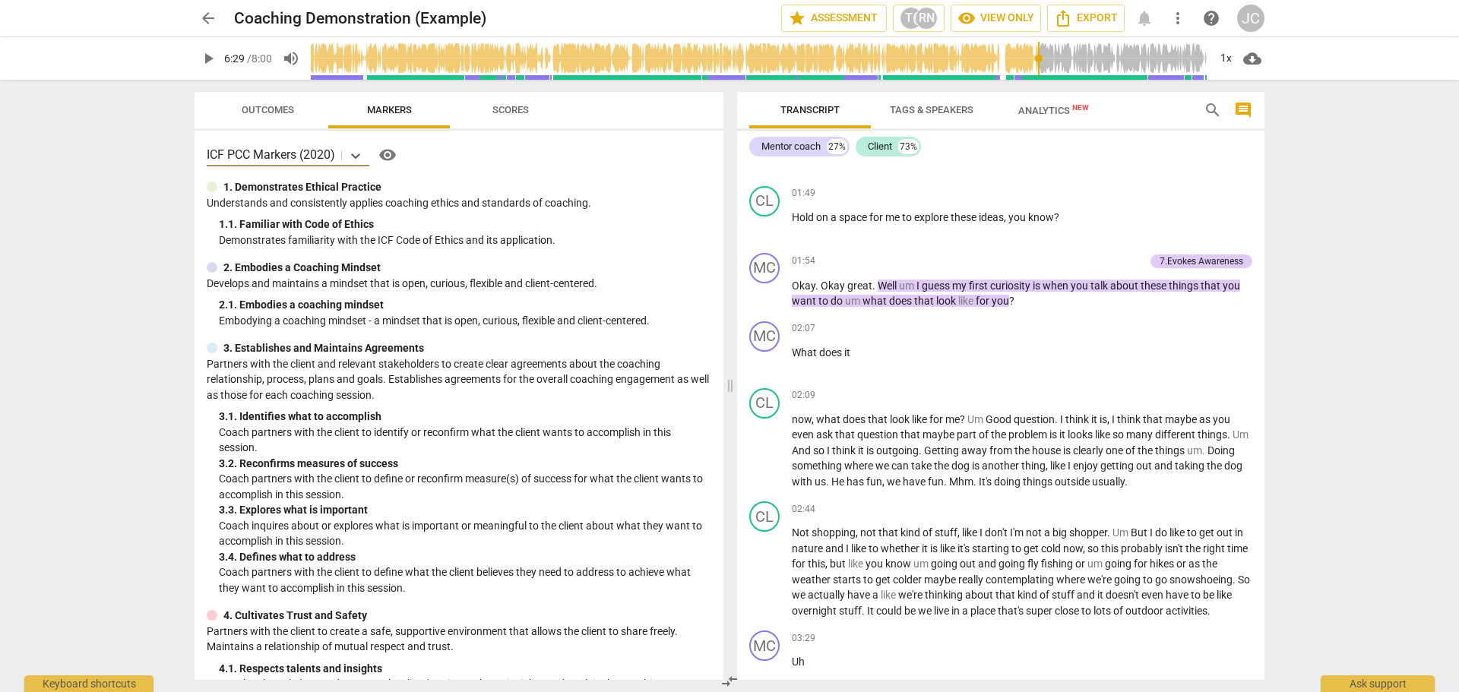
scroll to position [1315, 0]
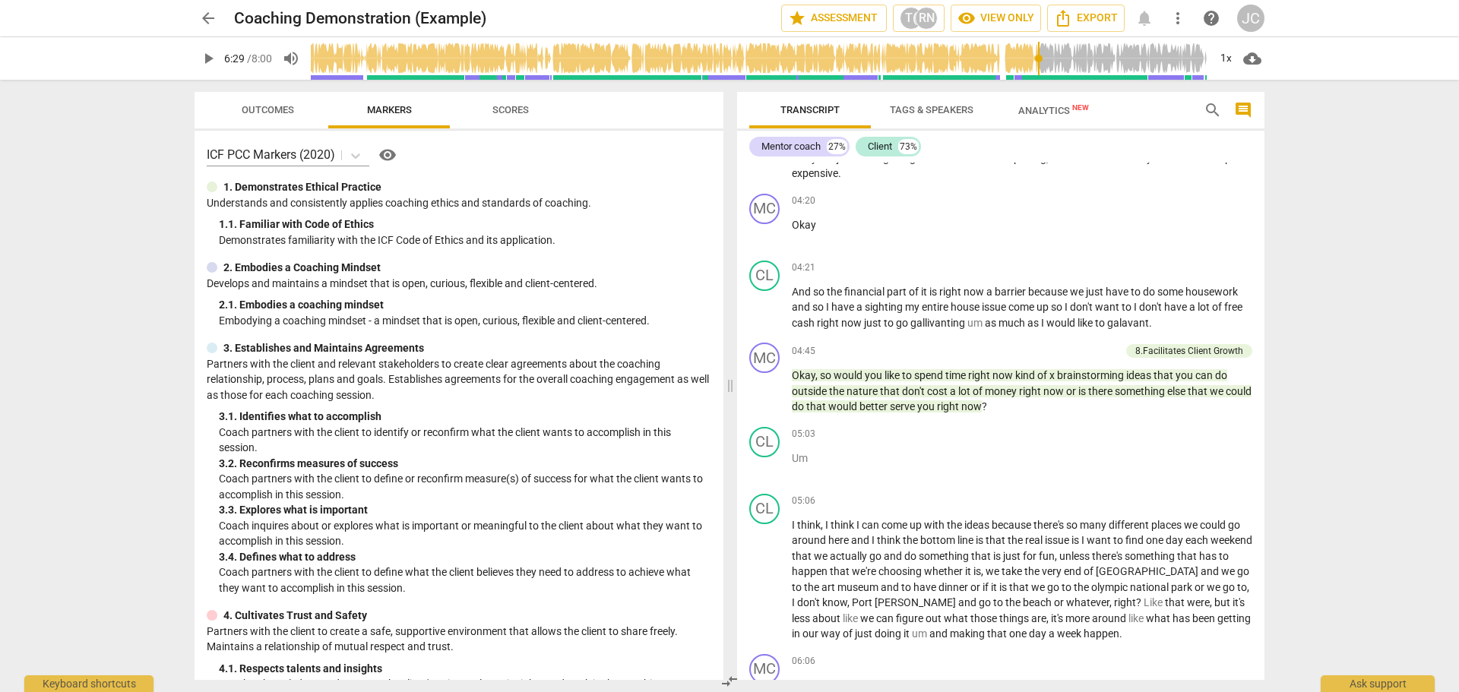
type input "389"
